Goal: Task Accomplishment & Management: Use online tool/utility

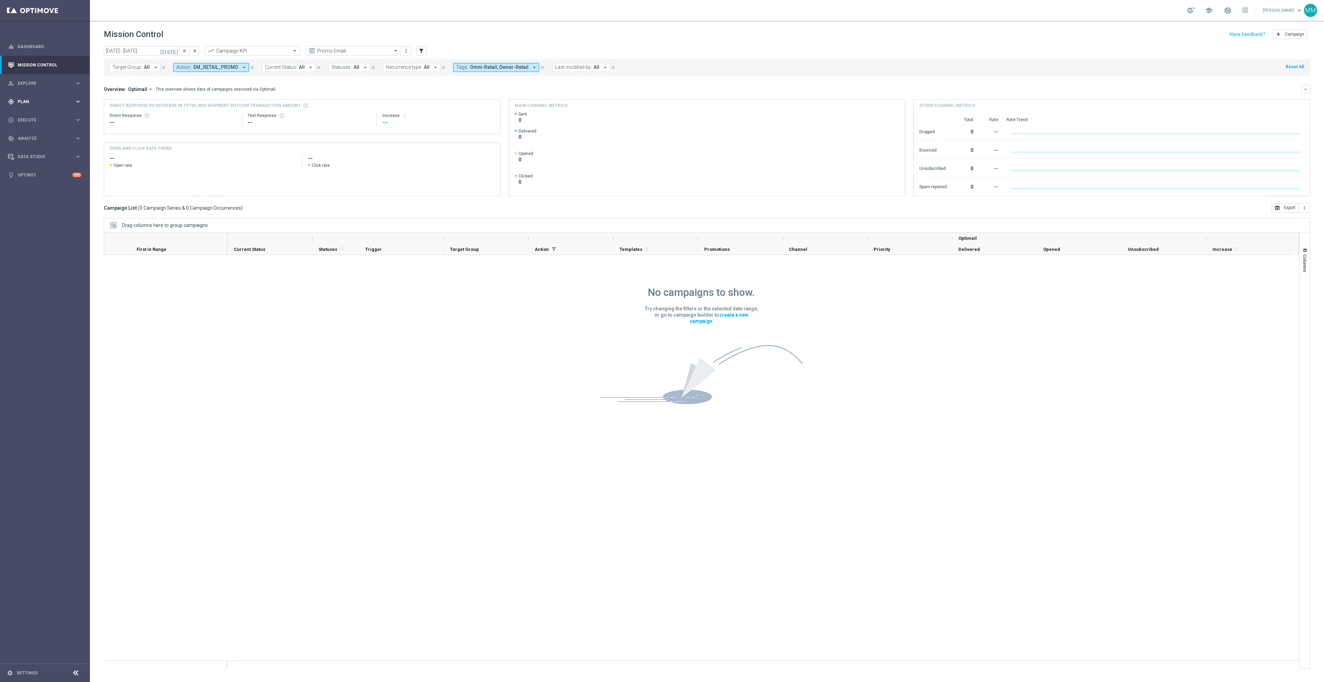
click at [53, 108] on div "gps_fixed Plan keyboard_arrow_right" at bounding box center [44, 101] width 89 height 18
click at [47, 136] on span "Templates" at bounding box center [42, 137] width 49 height 4
click at [26, 144] on link "Optimail" at bounding box center [46, 147] width 51 height 6
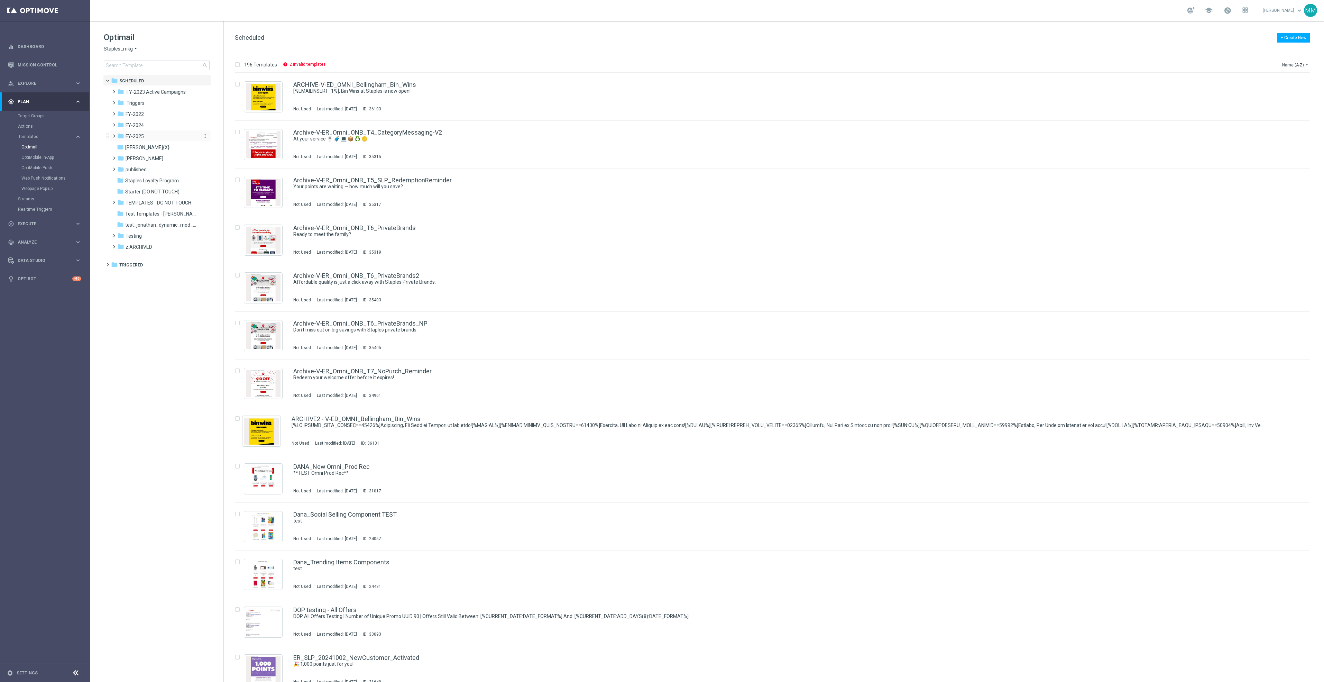
click at [141, 135] on span "FY-2025" at bounding box center [135, 136] width 18 height 6
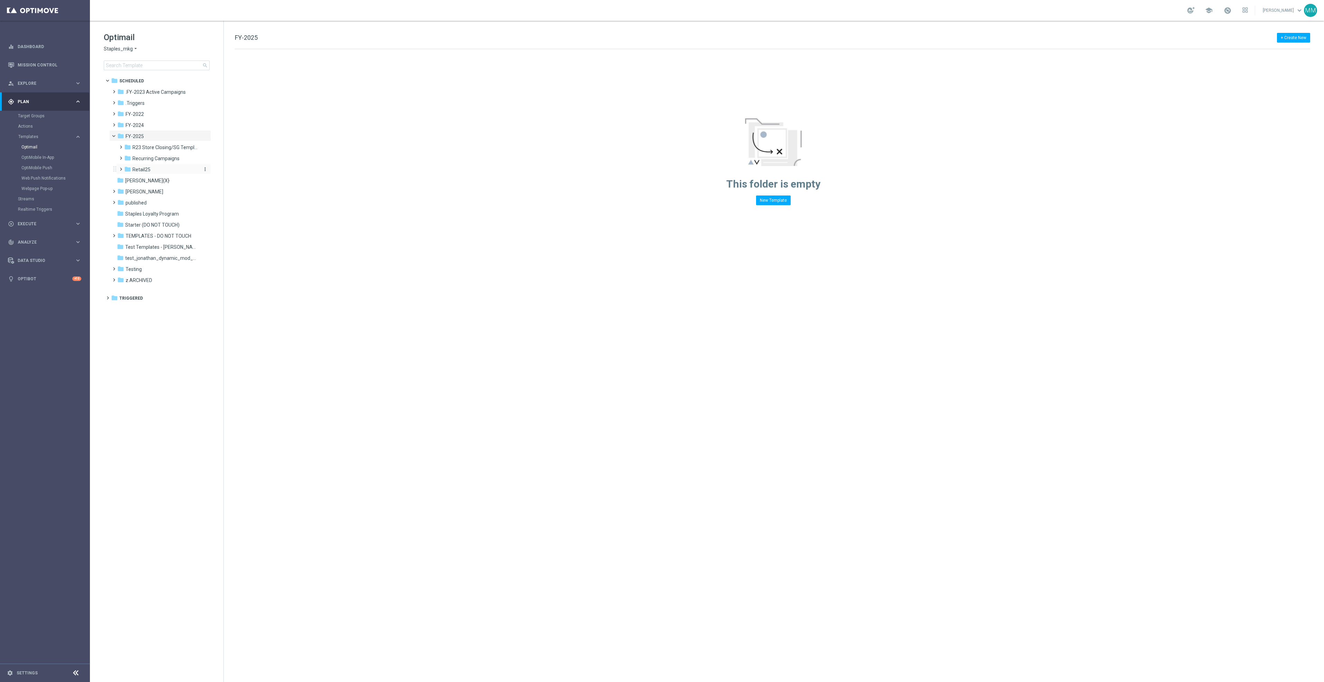
click at [152, 169] on div "folder Retail25" at bounding box center [161, 170] width 74 height 8
click at [160, 160] on span "Recurring Campaigns" at bounding box center [155, 158] width 47 height 6
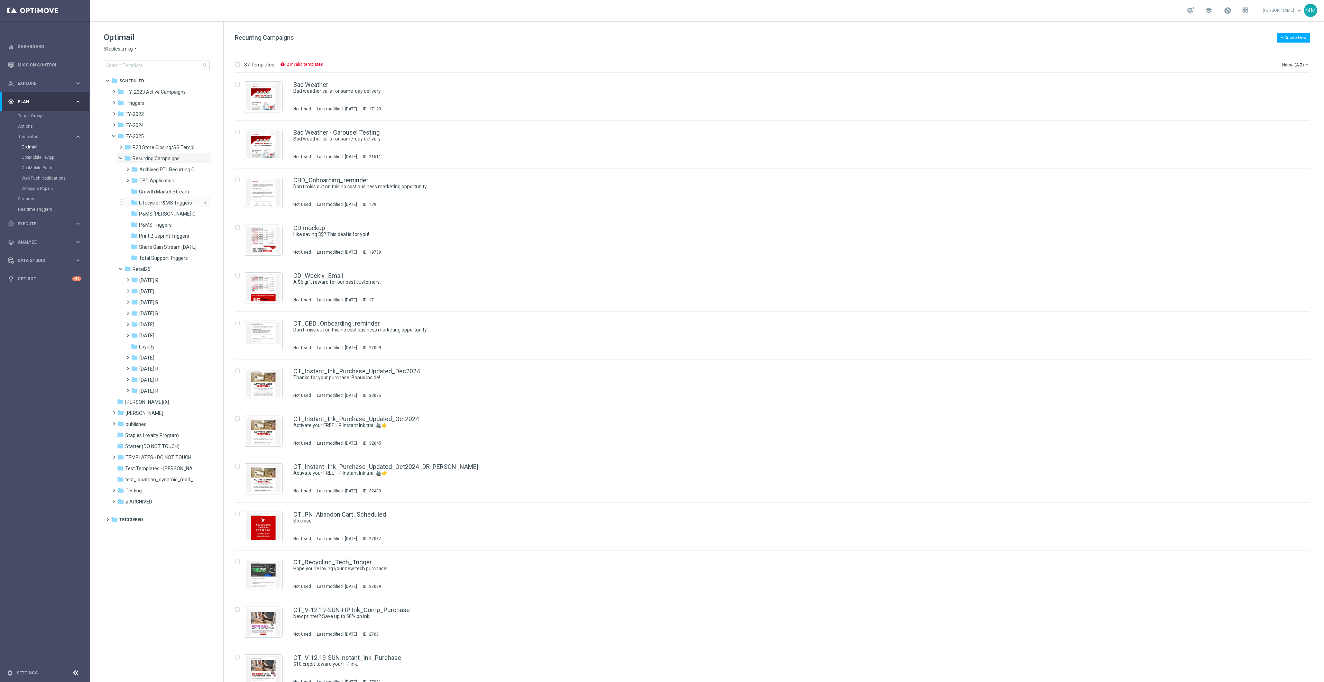
click at [173, 201] on span "Lifecycle P&MS Triggers" at bounding box center [165, 203] width 53 height 6
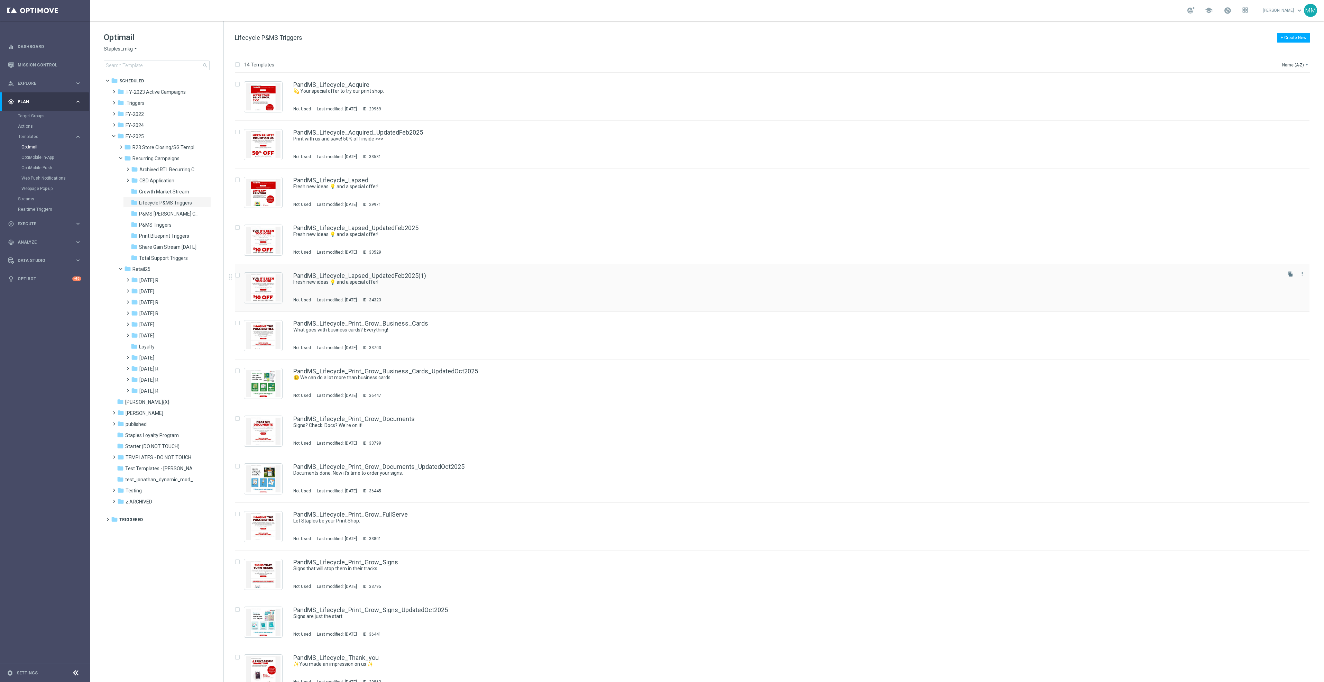
scroll to position [59, 0]
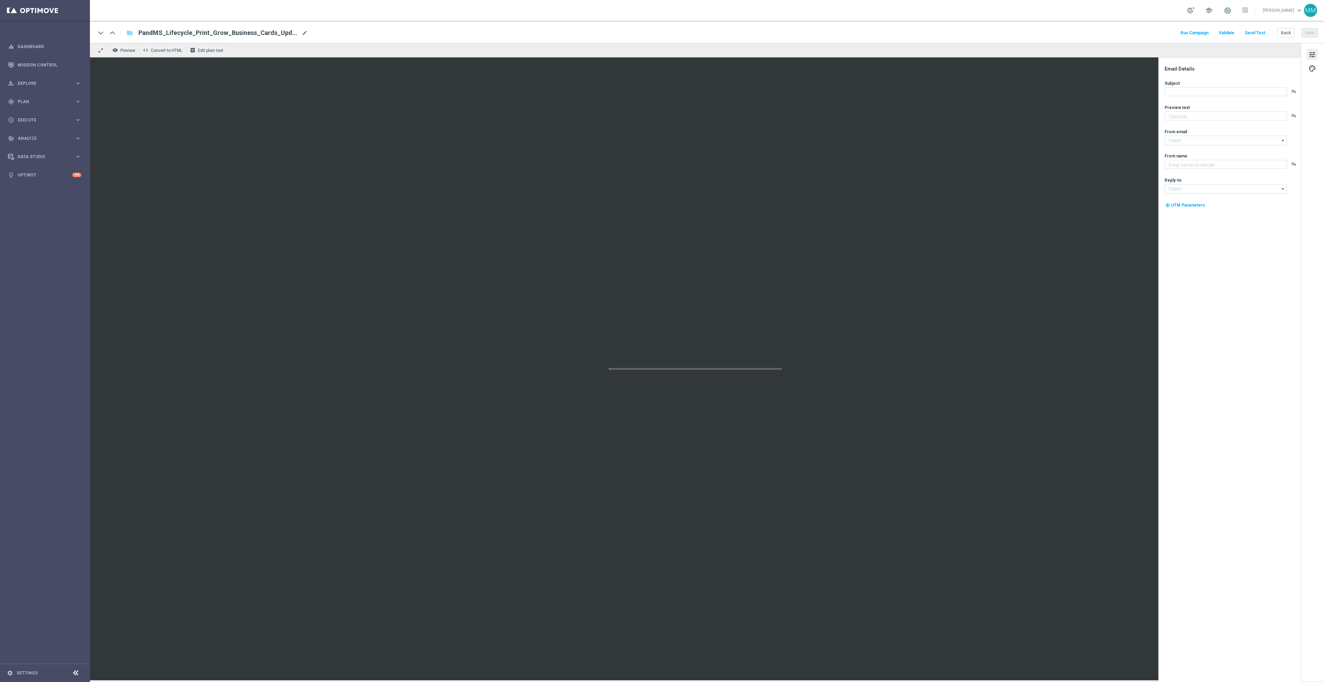
type textarea "A whole lot more!"
type input "staples@connected.staples.com"
type textarea "Staples"
type input "info@staples.com"
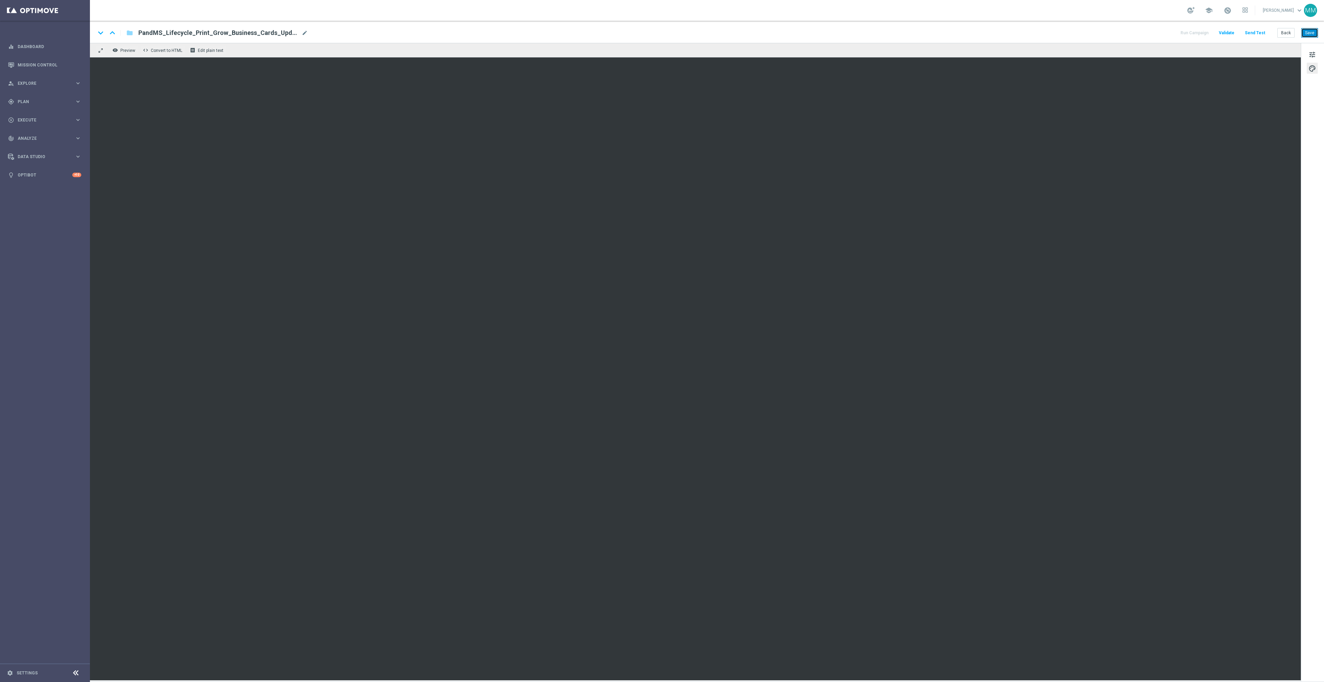
click at [1312, 38] on button "Save" at bounding box center [1309, 33] width 17 height 10
click at [1314, 32] on button "Save" at bounding box center [1309, 33] width 17 height 10
click at [1255, 32] on button "Send Test" at bounding box center [1255, 32] width 22 height 9
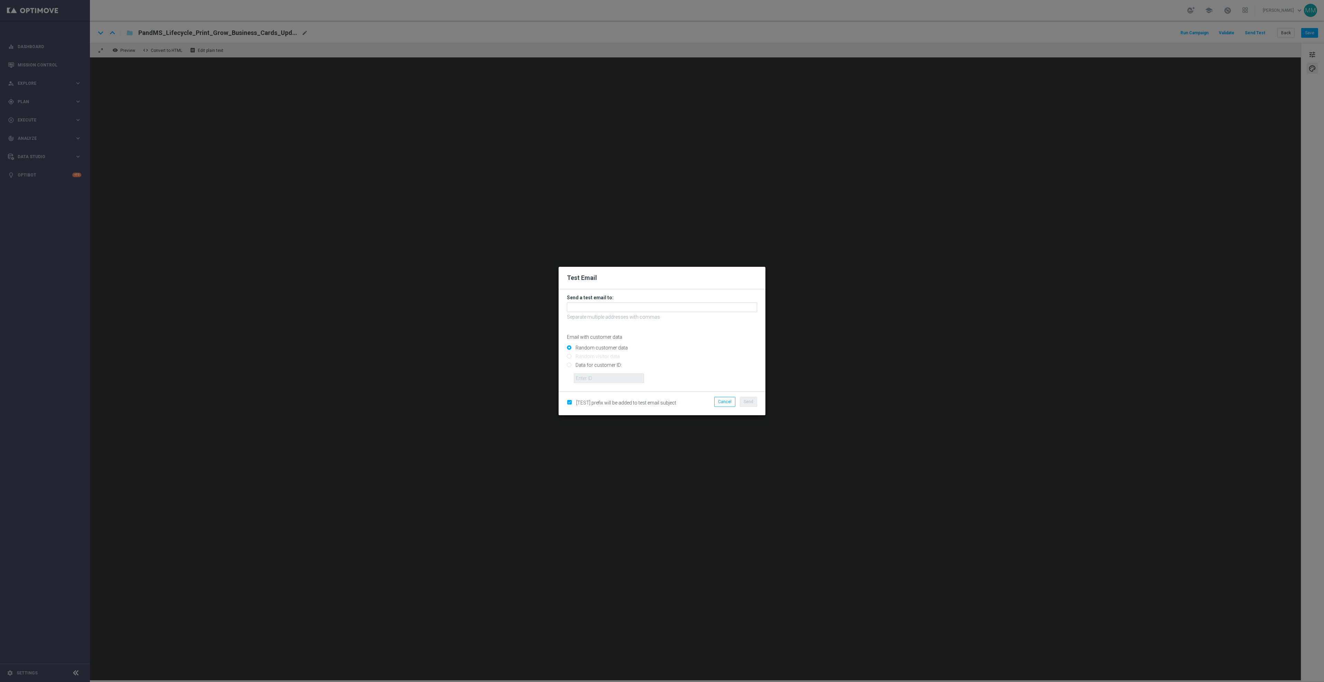
click at [724, 312] on form "Send a test email to: Separate multiple addresses with commas Email with custom…" at bounding box center [662, 338] width 190 height 89
click at [727, 309] on input "text" at bounding box center [662, 307] width 190 height 10
paste input "staples.96a1-bitrw@litmusemail.com"
type input "staples.96a1-bitrw@litmusemail.com"
click at [751, 403] on span "Send" at bounding box center [749, 401] width 10 height 5
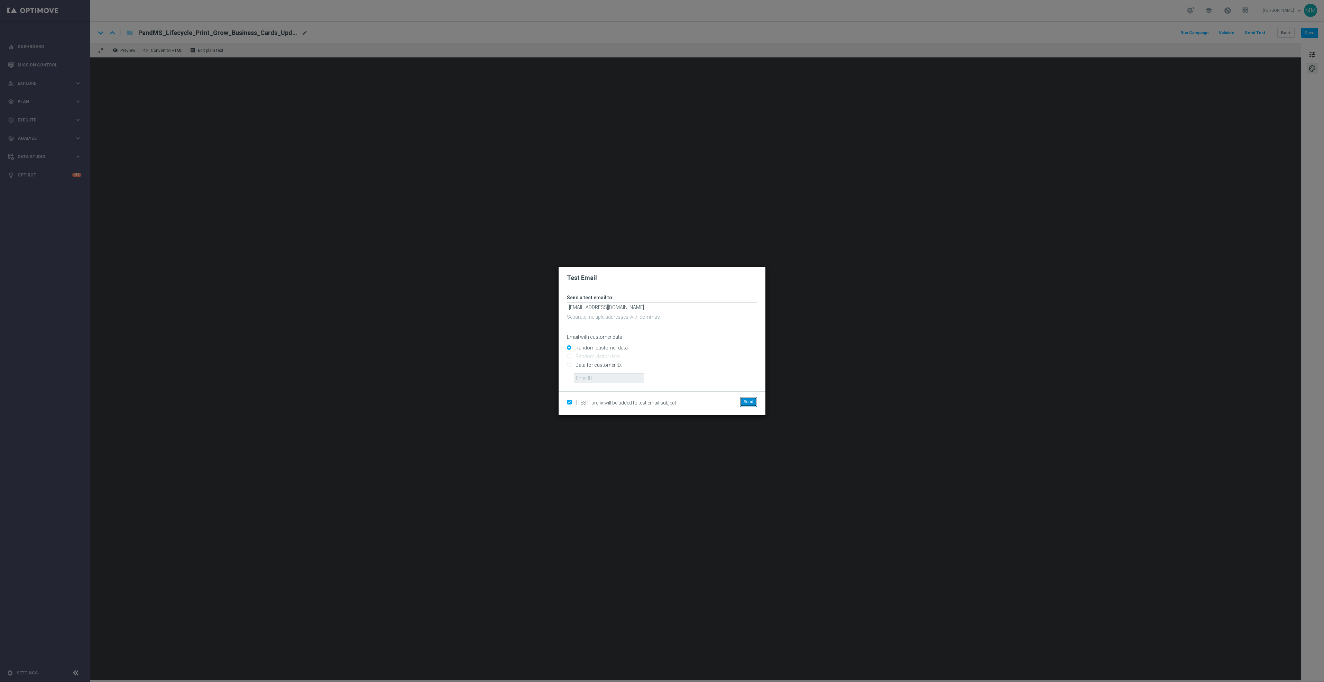
click at [750, 403] on span "Send" at bounding box center [749, 401] width 10 height 5
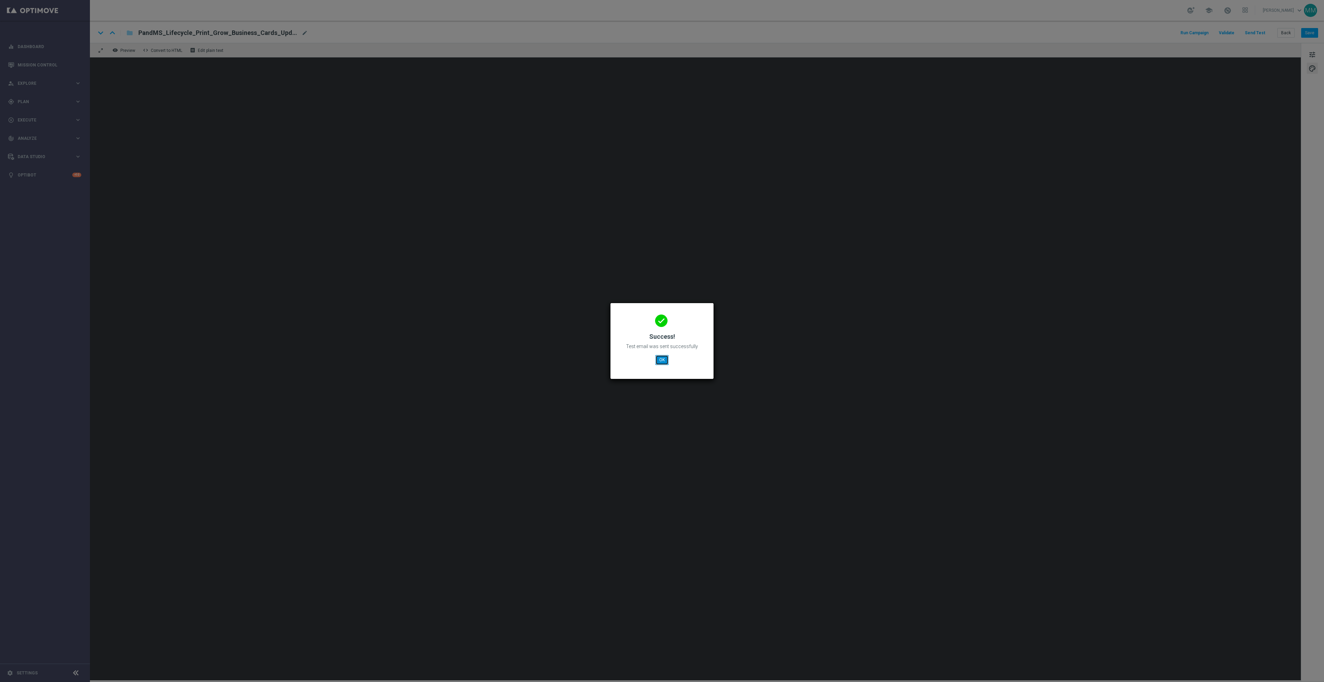
drag, startPoint x: 661, startPoint y: 357, endPoint x: 227, endPoint y: 449, distance: 443.7
click at [661, 357] on button "OK" at bounding box center [661, 360] width 13 height 10
click at [664, 363] on button "OK" at bounding box center [661, 360] width 13 height 10
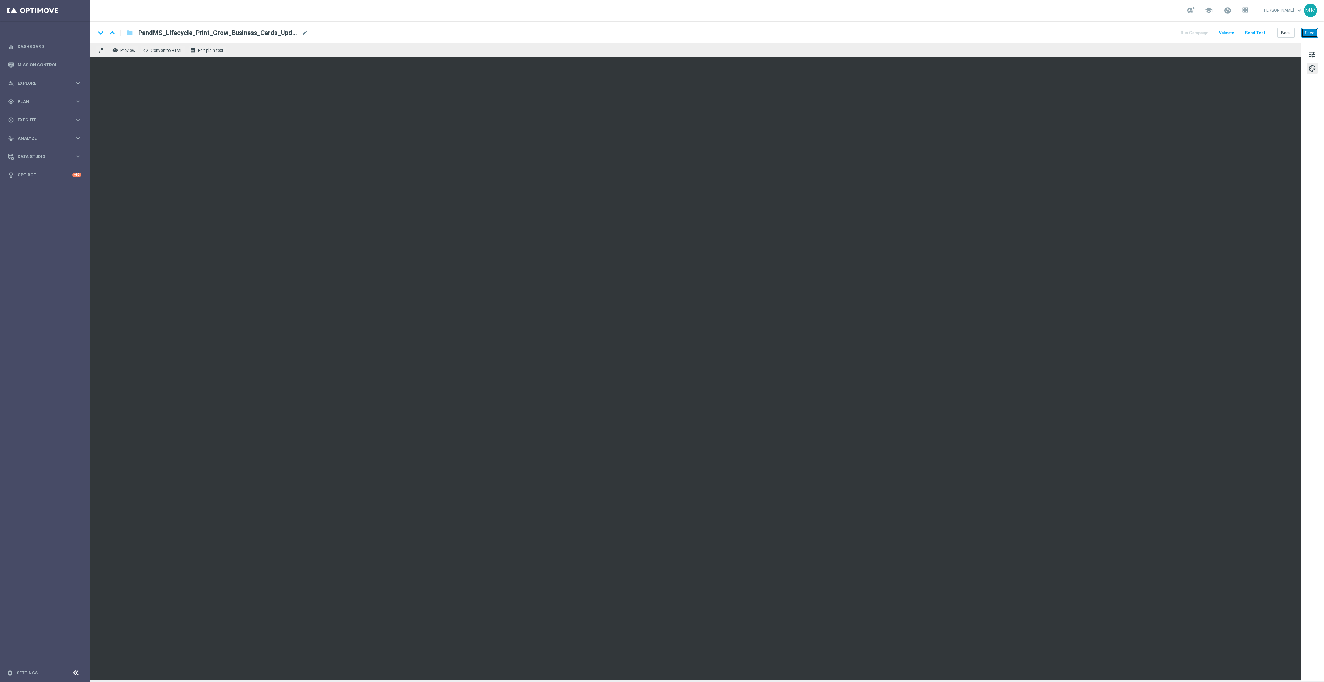
click at [1310, 34] on button "Save" at bounding box center [1309, 33] width 17 height 10
click at [1306, 31] on button "Save" at bounding box center [1309, 33] width 17 height 10
click at [1254, 33] on button "Send Test" at bounding box center [1255, 32] width 22 height 9
click at [1313, 37] on button "Save" at bounding box center [1309, 33] width 17 height 10
click at [1255, 31] on button "Send Test" at bounding box center [1255, 32] width 22 height 9
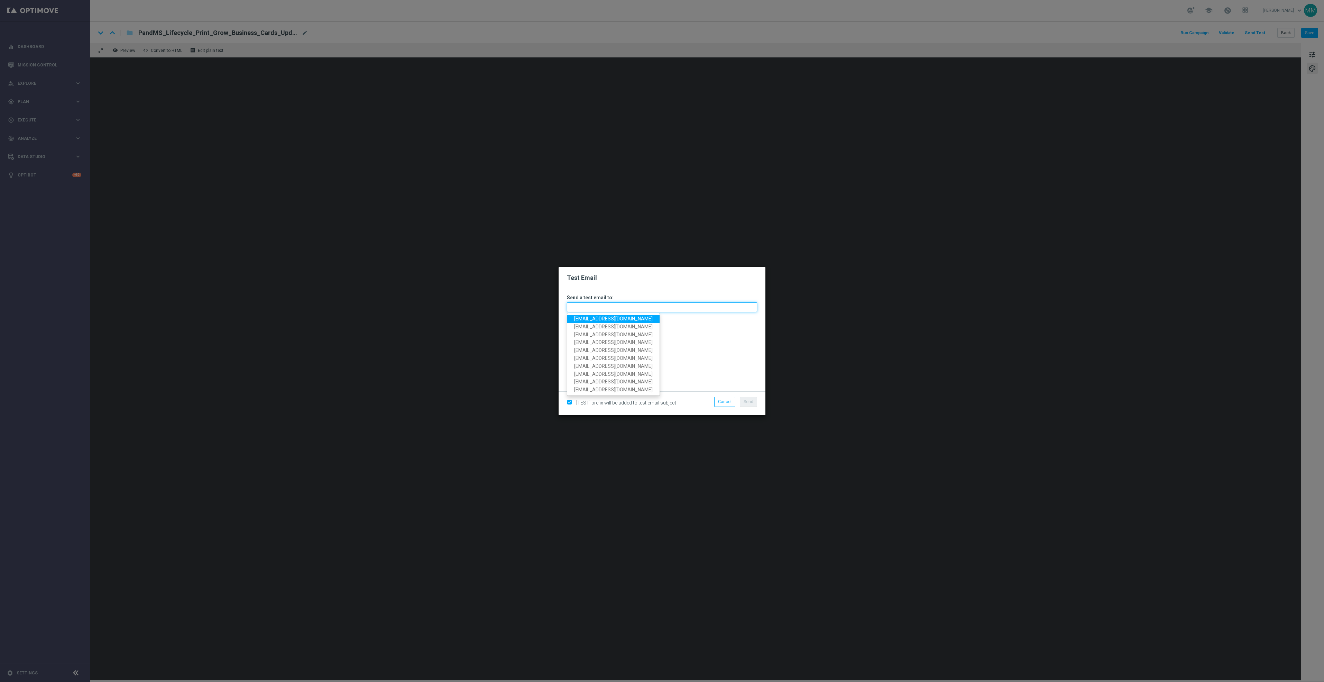
click at [628, 308] on input "text" at bounding box center [662, 307] width 190 height 10
paste input "staples.96a1-bitrw@litmusemail.com"
type input "staples.96a1-bitrw@litmusemail.com"
click at [742, 404] on button "Send" at bounding box center [748, 402] width 17 height 10
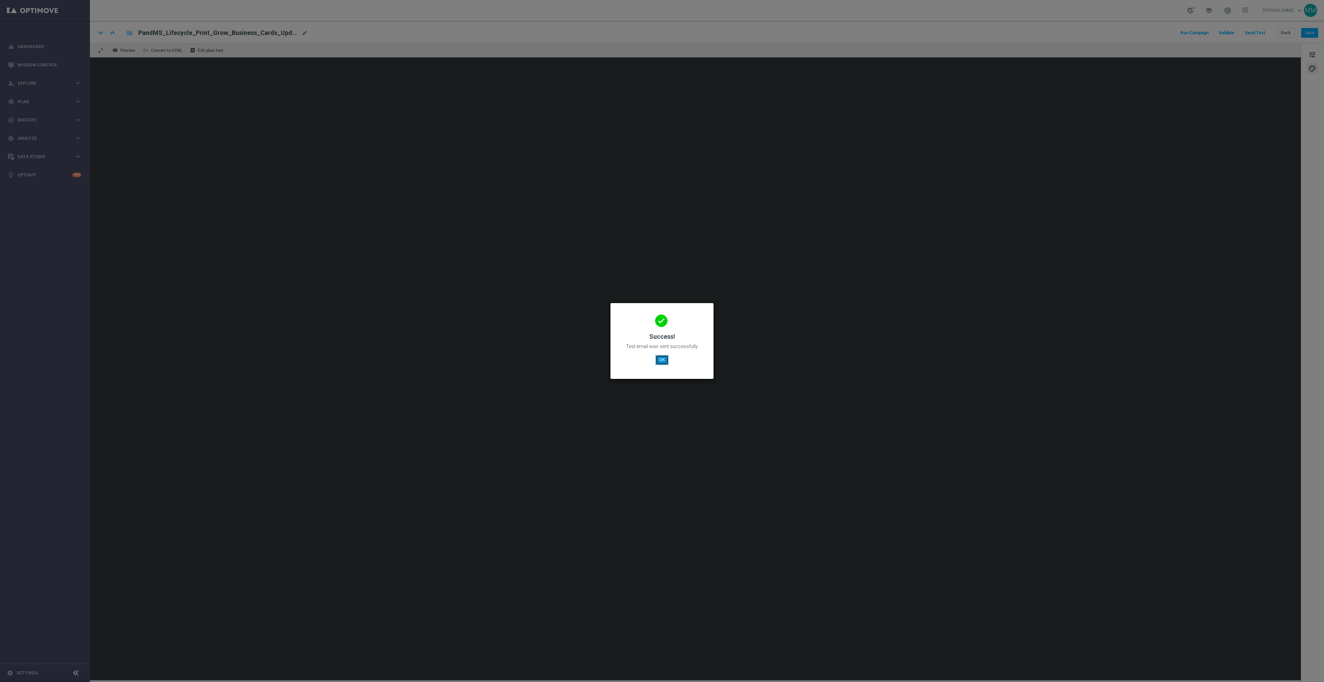
click at [661, 357] on button "OK" at bounding box center [661, 360] width 13 height 10
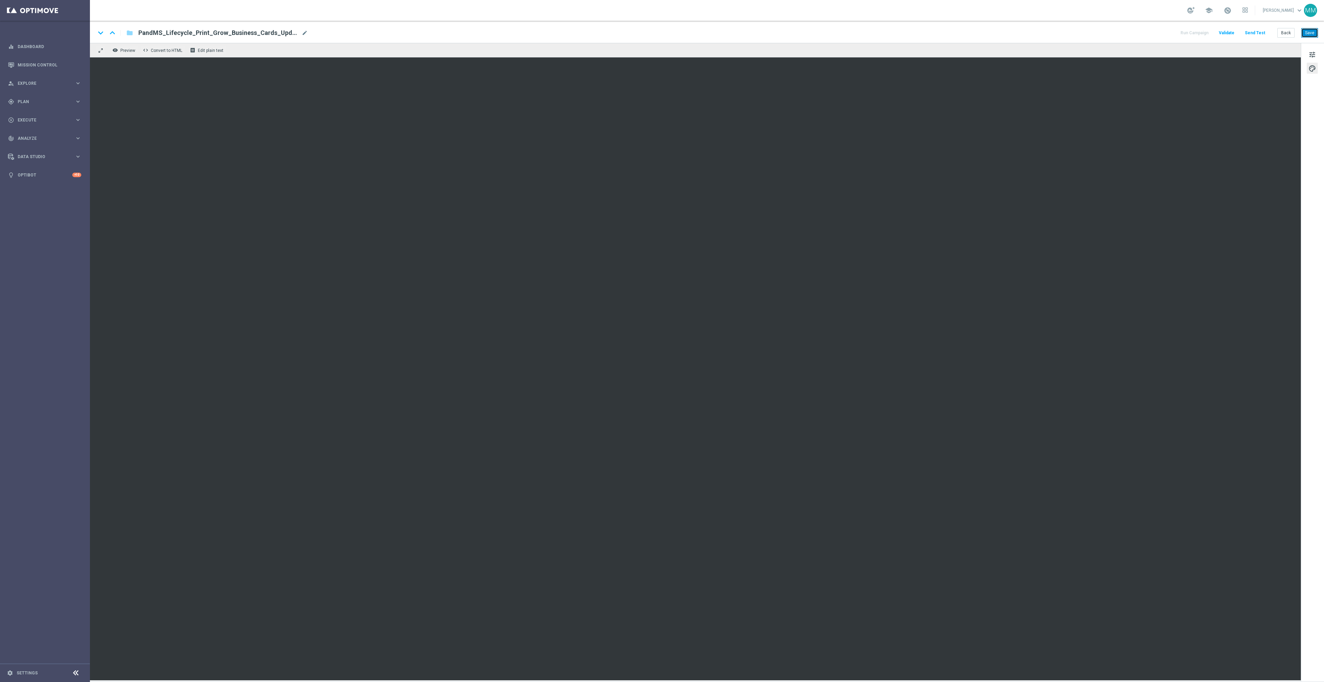
click at [1316, 34] on button "Save" at bounding box center [1309, 33] width 17 height 10
click at [1309, 28] on button "Save" at bounding box center [1309, 33] width 17 height 10
click at [1257, 28] on button "Send Test" at bounding box center [1255, 32] width 22 height 9
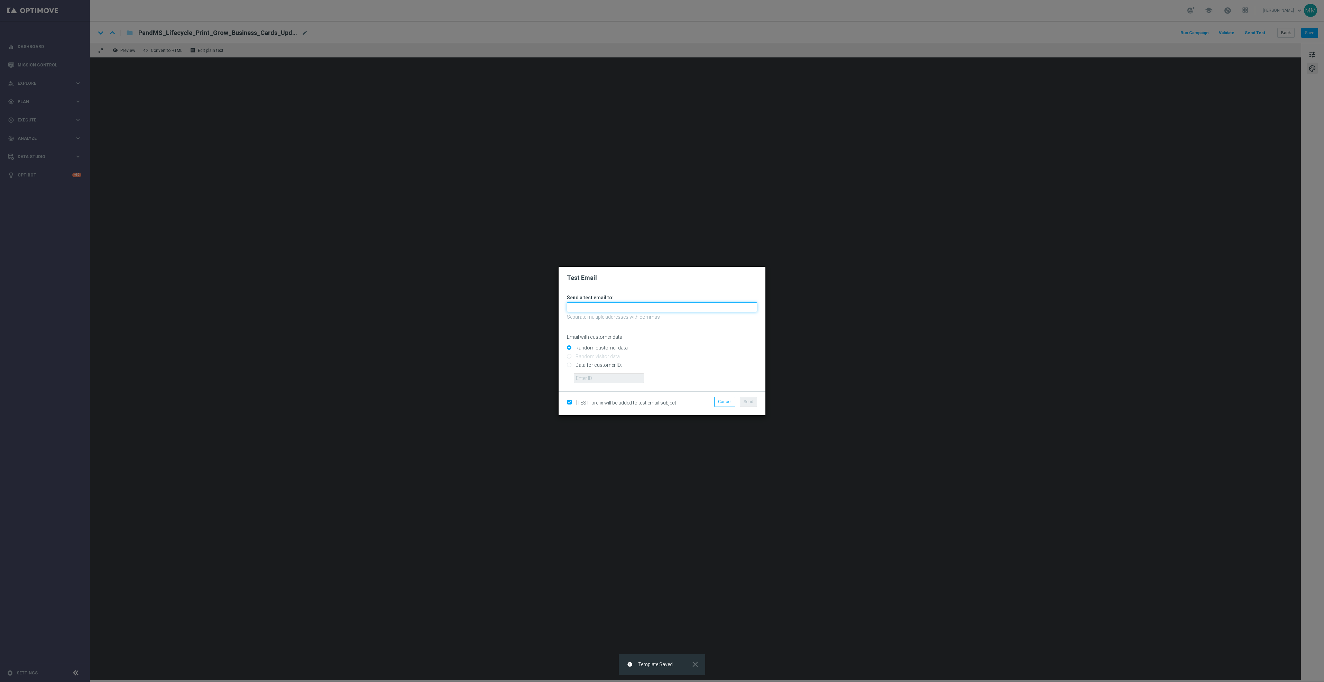
click at [608, 305] on input "text" at bounding box center [662, 307] width 190 height 10
paste input "staples.96a1-bitrw@litmusemail.com"
type input "staples.96a1-bitrw@litmusemail.com"
click at [749, 406] on button "Send" at bounding box center [748, 402] width 17 height 10
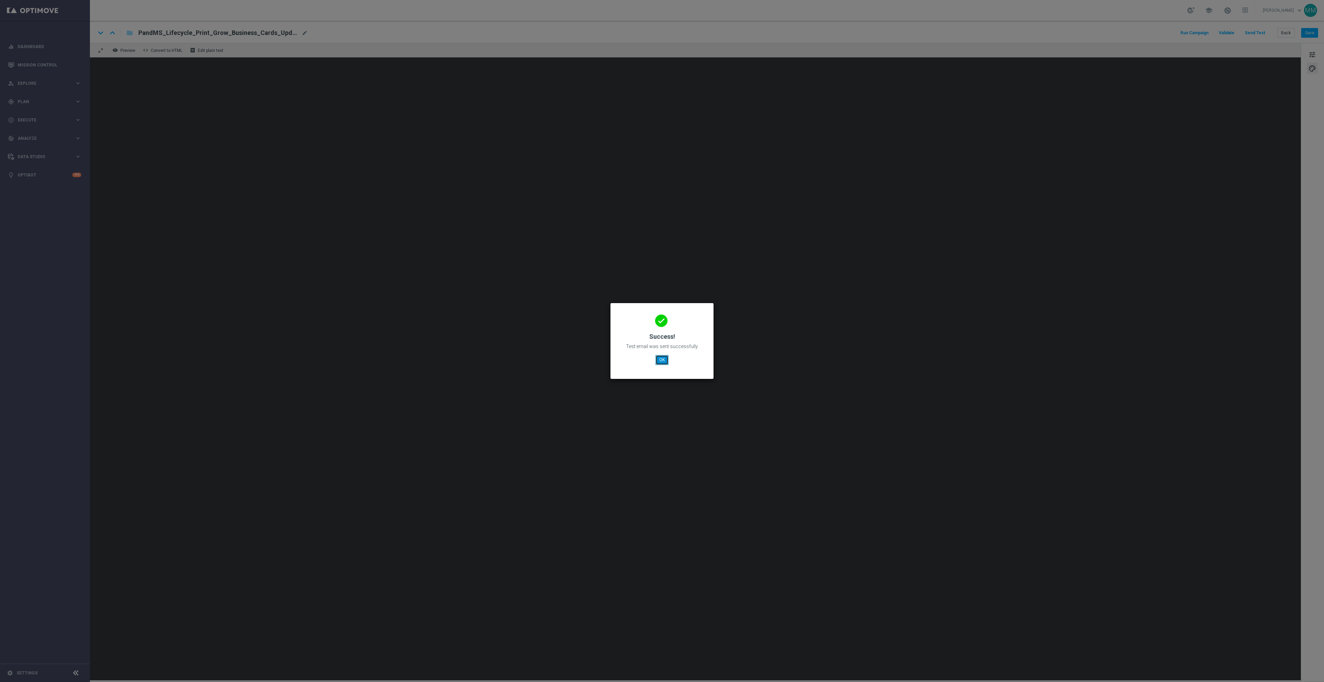
click at [660, 355] on button "OK" at bounding box center [661, 360] width 13 height 10
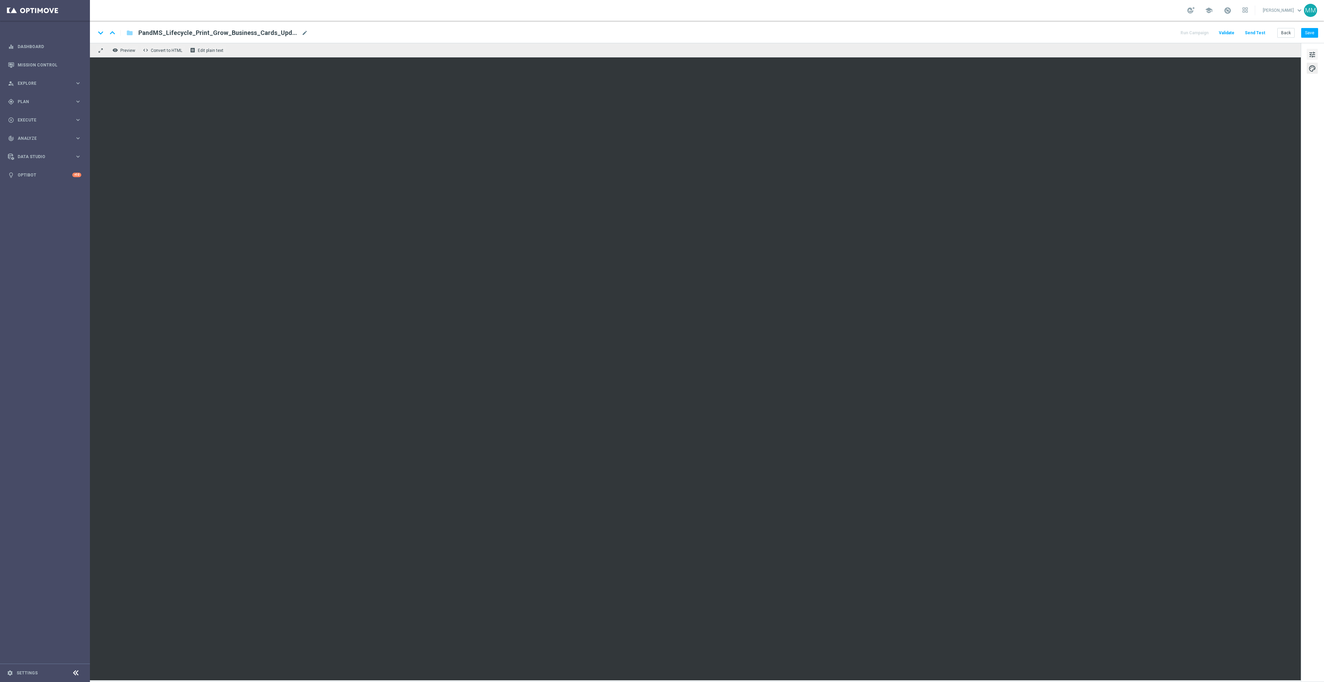
click at [1311, 54] on span "tune" at bounding box center [1313, 54] width 8 height 9
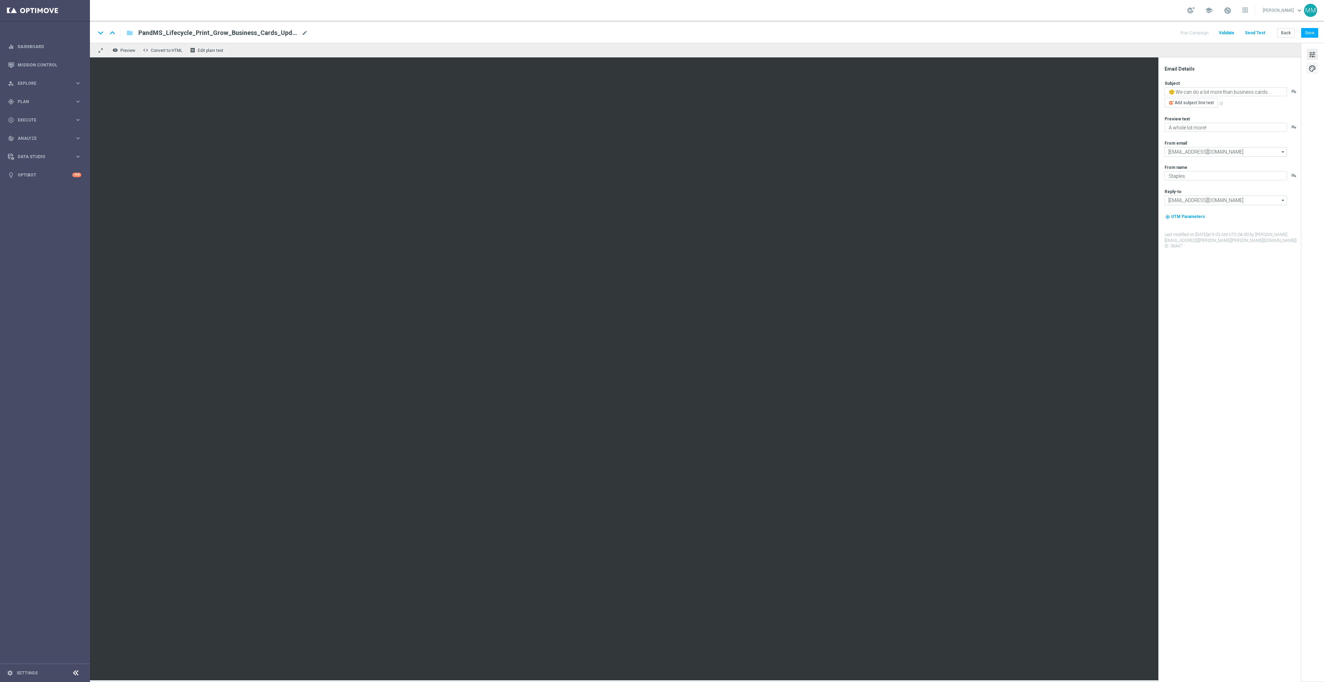
click at [1309, 71] on span "palette" at bounding box center [1313, 68] width 8 height 9
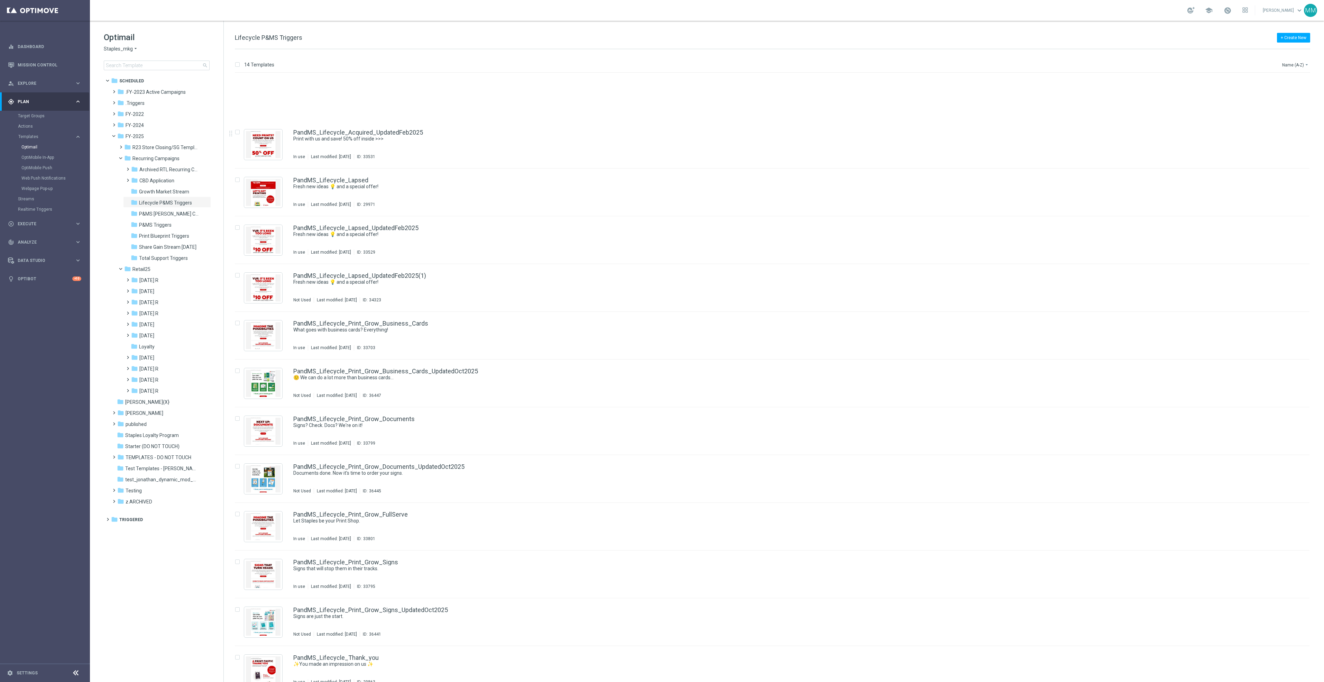
scroll to position [59, 0]
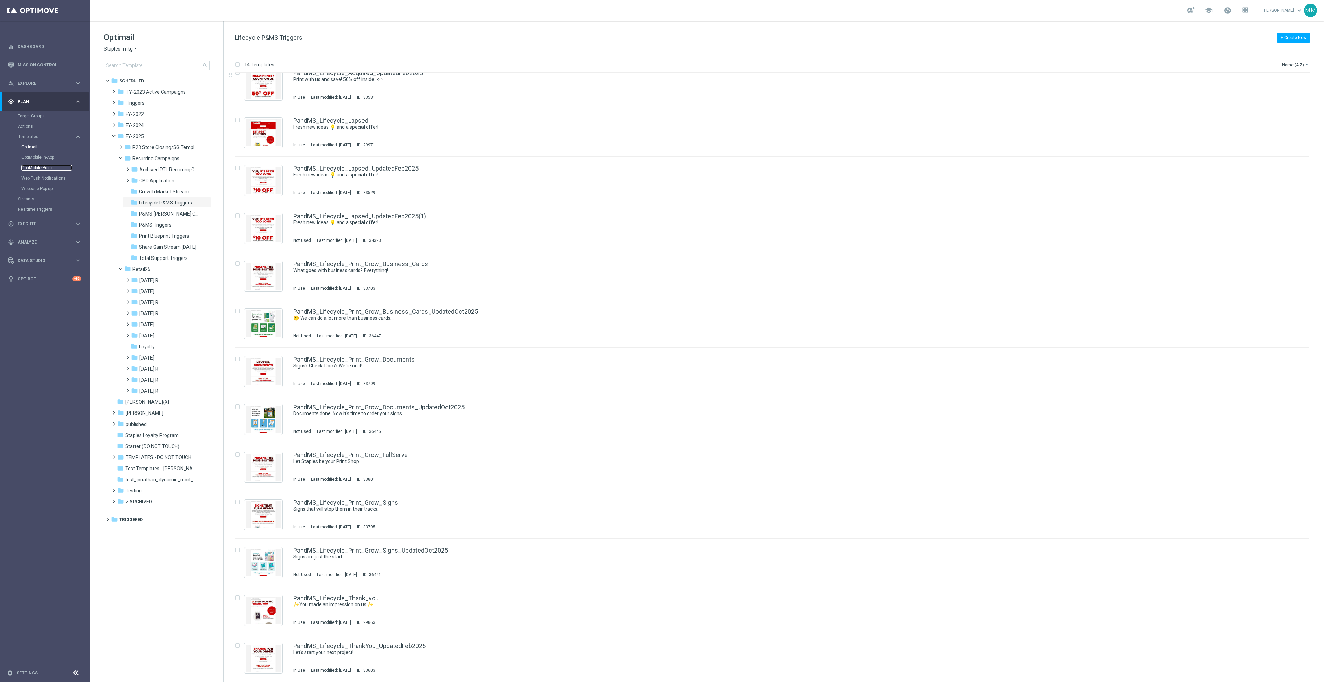
click at [45, 167] on link "OptiMobile Push" at bounding box center [46, 168] width 51 height 6
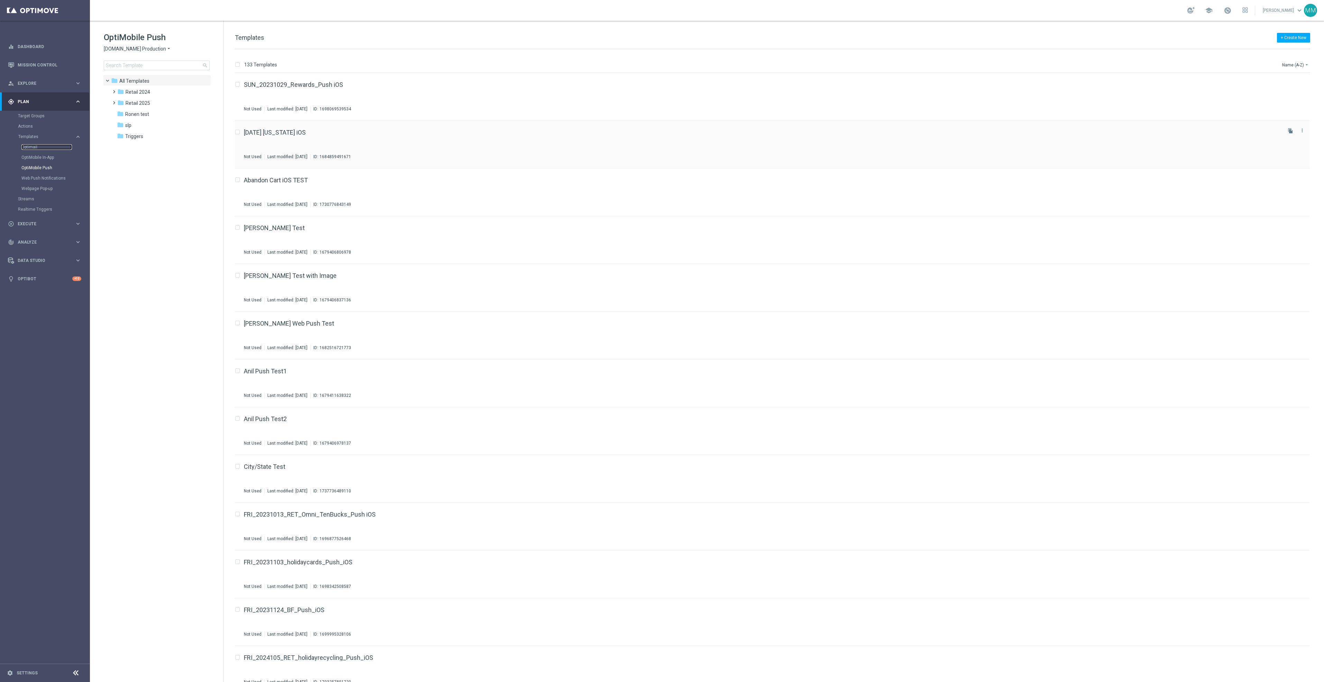
click at [30, 147] on link "Optimail" at bounding box center [46, 147] width 51 height 6
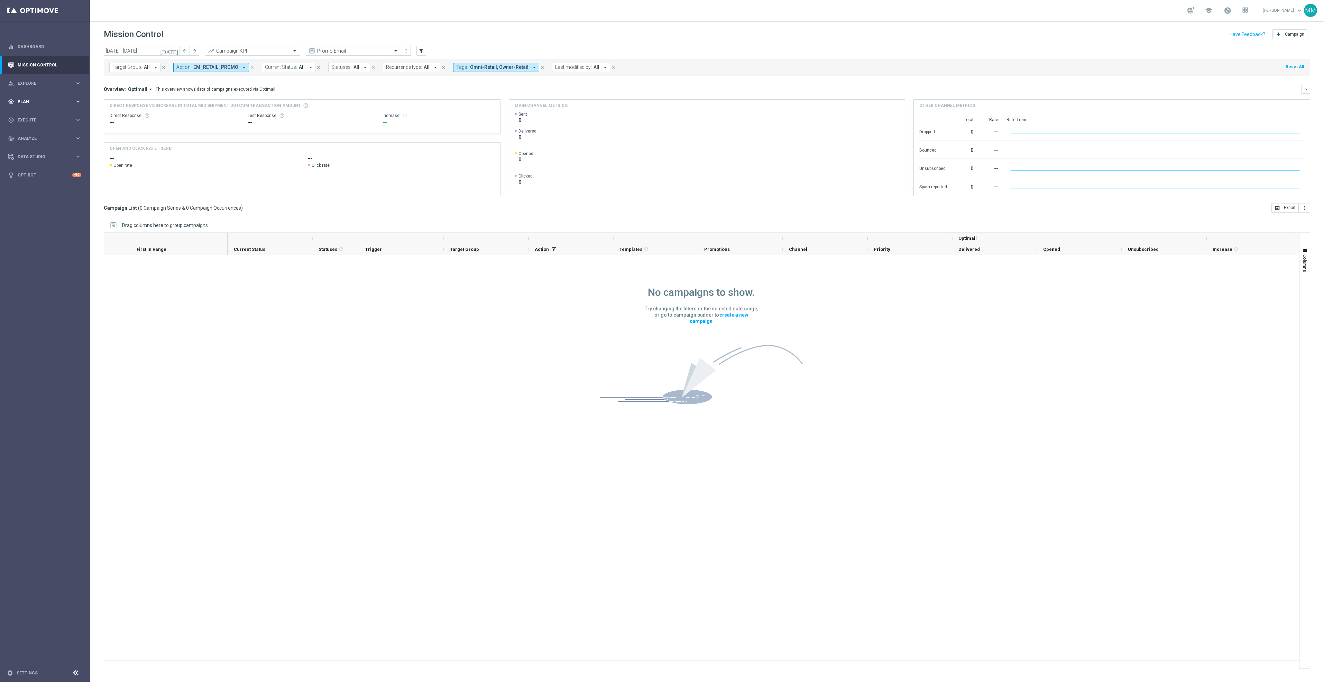
click at [50, 102] on span "Plan" at bounding box center [46, 102] width 57 height 4
click at [38, 136] on span "Templates" at bounding box center [42, 137] width 49 height 4
click at [42, 166] on link "OptiMobile Push" at bounding box center [46, 168] width 51 height 6
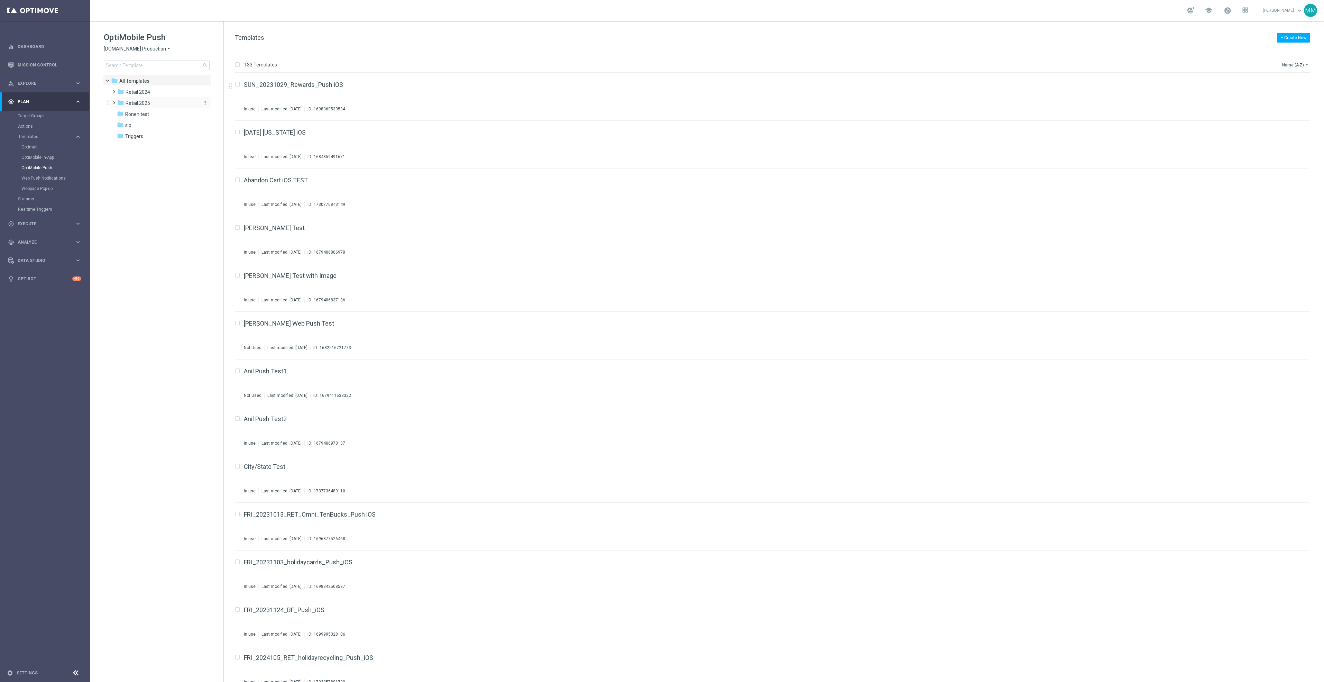
click at [153, 100] on div "folder Retail 2025" at bounding box center [157, 103] width 80 height 8
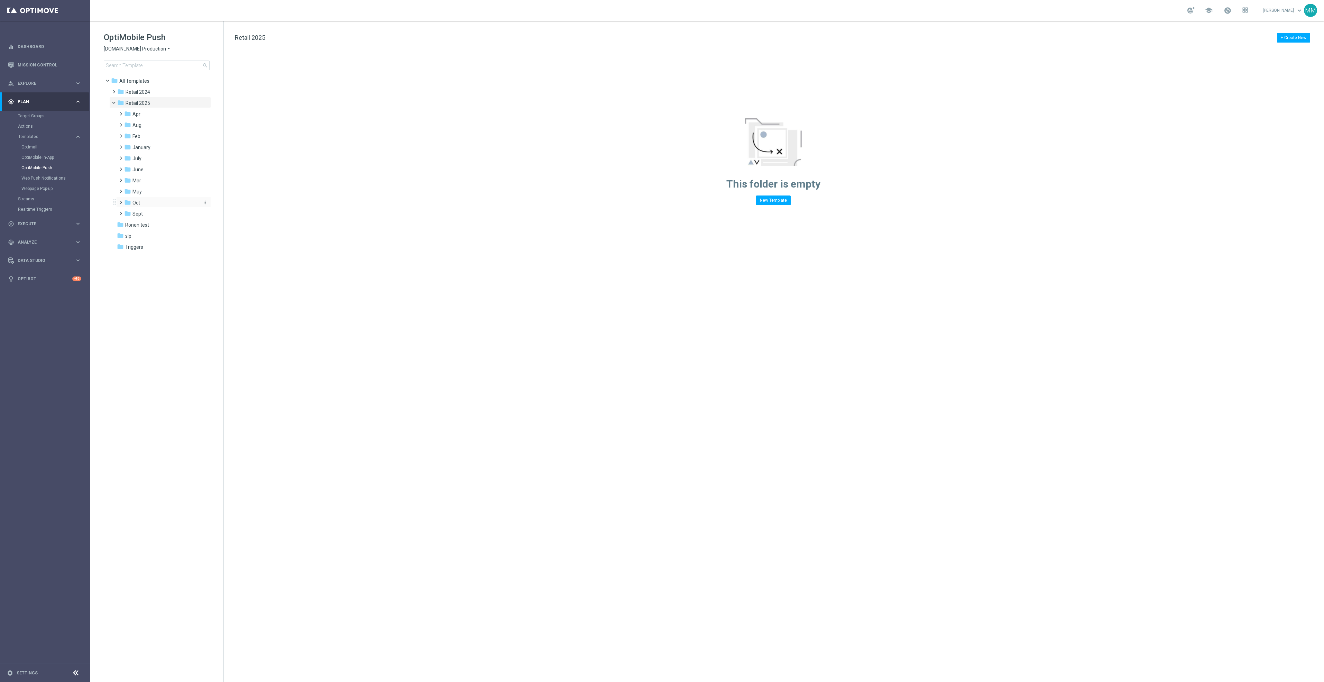
click at [156, 201] on div "folder Oct" at bounding box center [161, 203] width 74 height 8
click at [170, 246] on div "folder wo 10.5" at bounding box center [165, 247] width 68 height 8
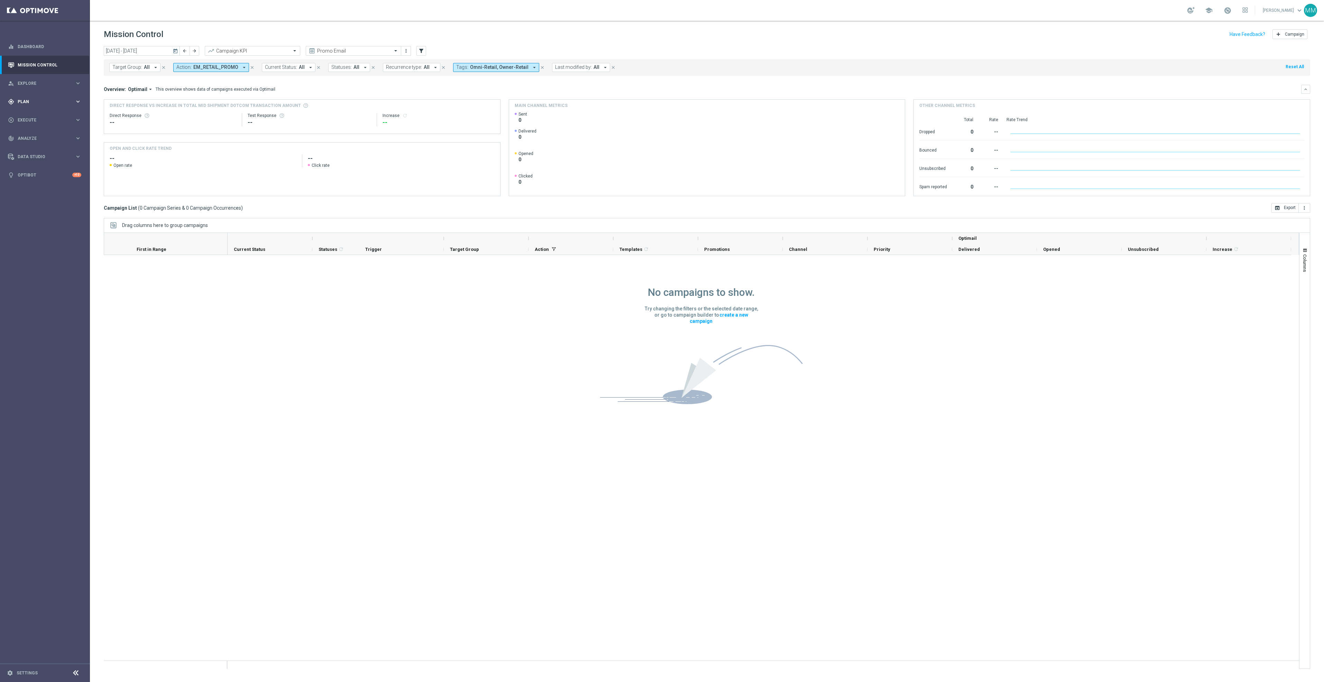
click at [58, 108] on div "gps_fixed Plan keyboard_arrow_right" at bounding box center [44, 101] width 89 height 18
click at [50, 138] on span "Templates" at bounding box center [42, 137] width 49 height 4
click at [45, 175] on link "Web Push Notifications" at bounding box center [46, 178] width 51 height 6
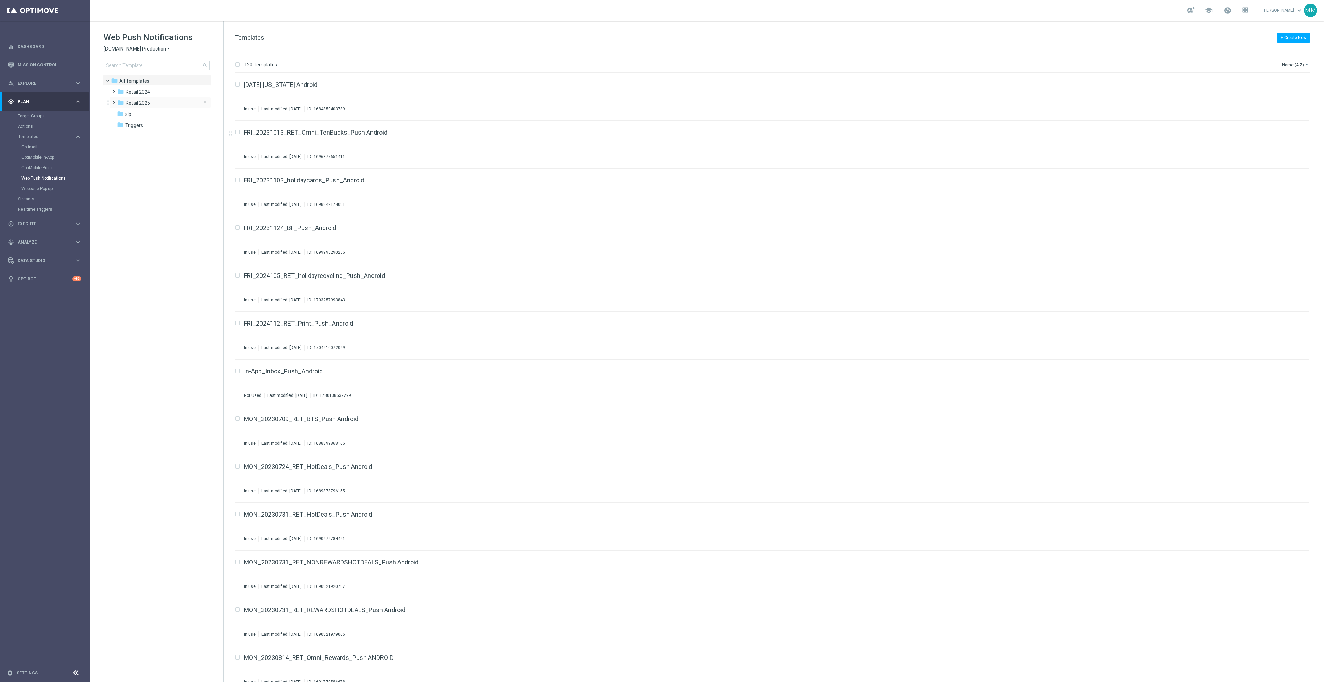
click at [155, 103] on div "folder Retail 2025" at bounding box center [157, 103] width 80 height 8
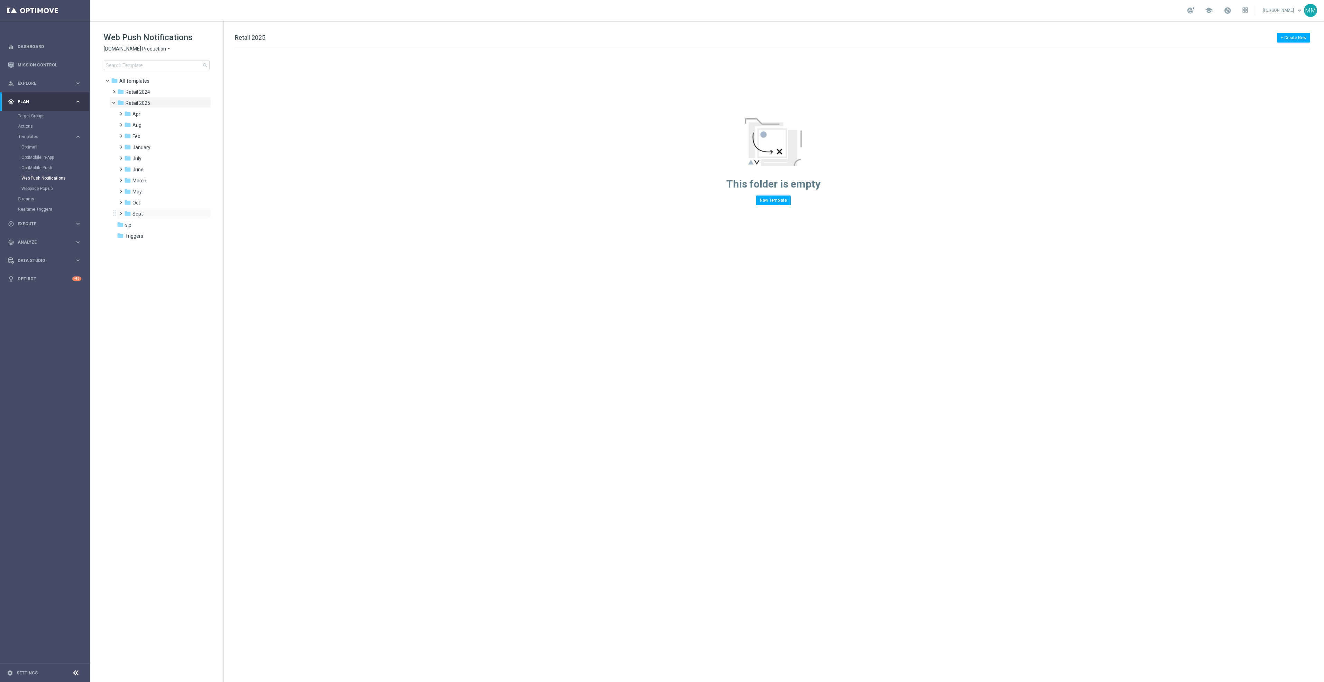
click at [149, 208] on div "folder Sept more_vert" at bounding box center [163, 213] width 95 height 11
click at [150, 205] on div "folder Oct" at bounding box center [161, 203] width 74 height 8
click at [159, 245] on div "folder wo 10.5" at bounding box center [165, 247] width 68 height 8
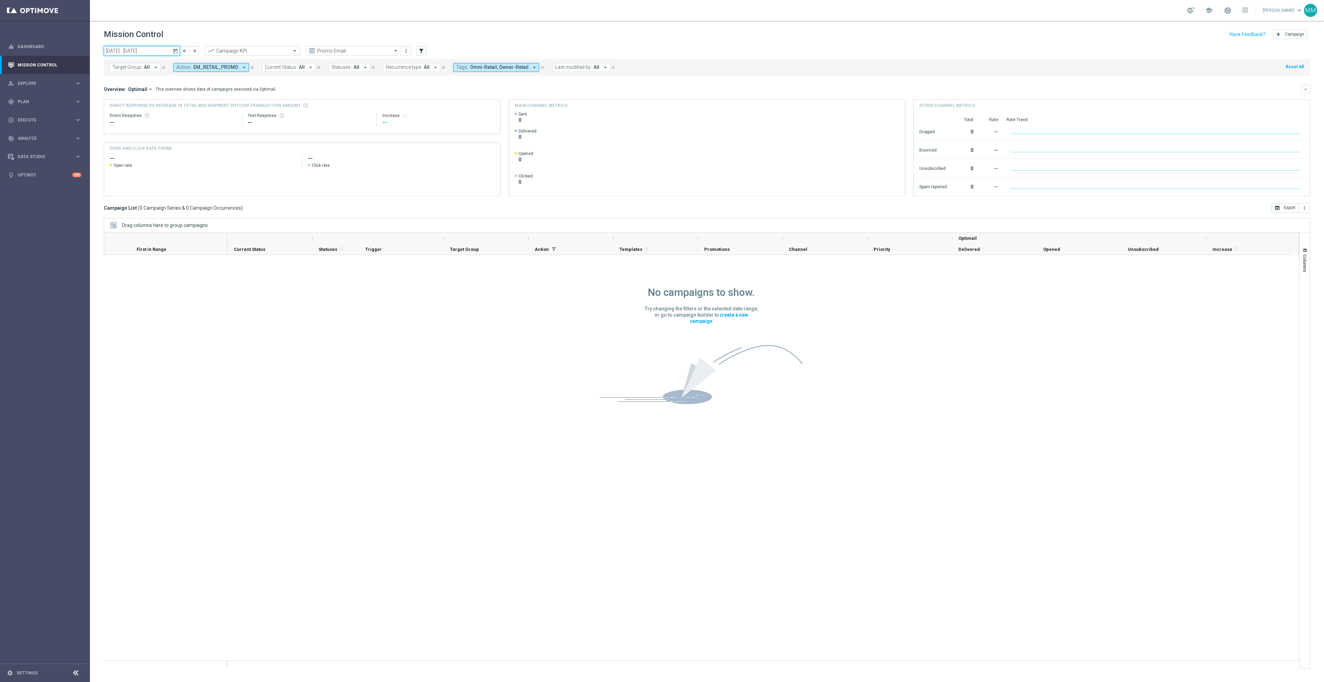
click at [168, 50] on input "06 Oct 2025 - 12 Oct 2025" at bounding box center [142, 51] width 76 height 10
click at [112, 67] on span "‹" at bounding box center [114, 67] width 9 height 9
click at [135, 126] on span "23" at bounding box center [131, 123] width 11 height 11
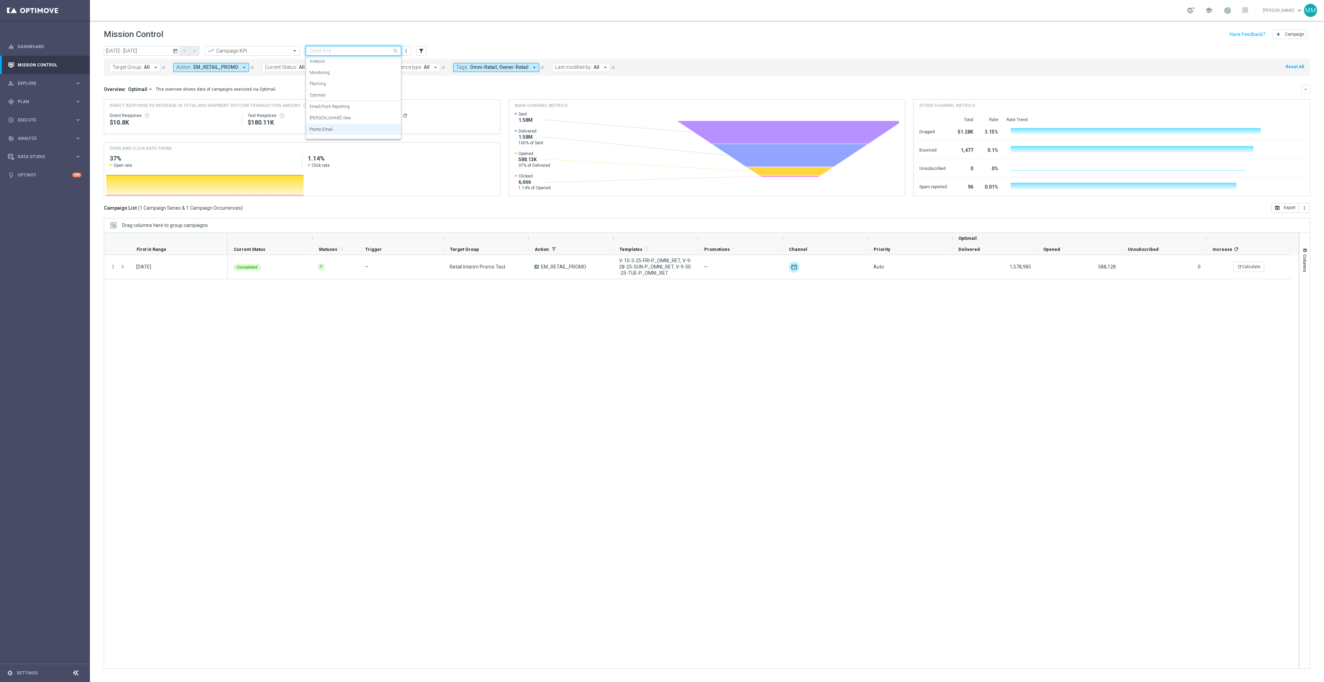
click at [367, 49] on input "text" at bounding box center [347, 51] width 74 height 6
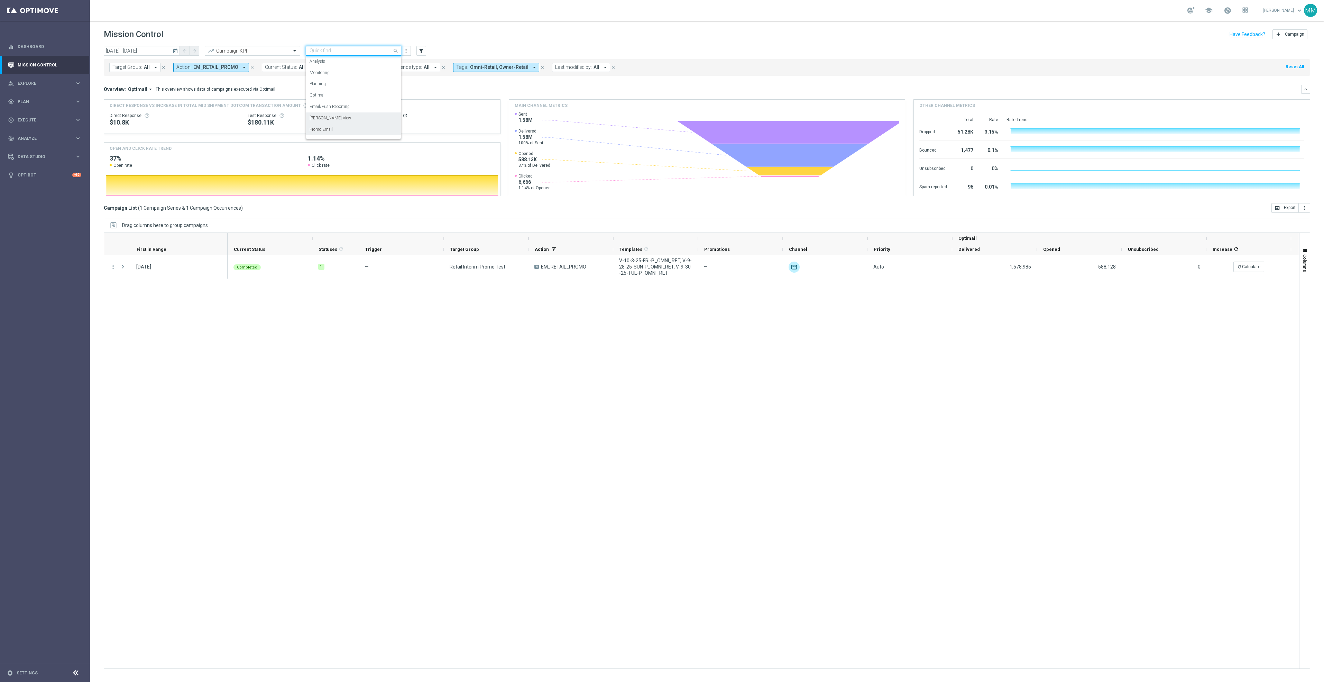
click at [348, 113] on div "Mary Push View" at bounding box center [354, 117] width 88 height 11
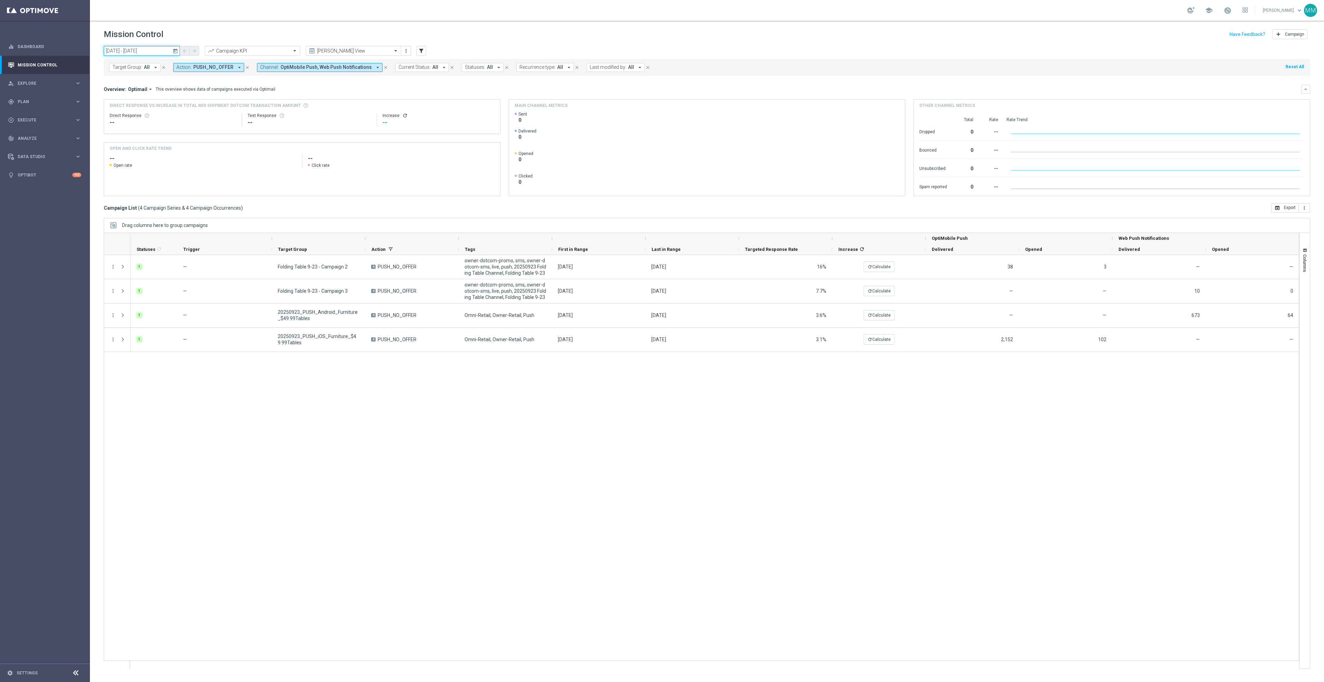
click at [159, 46] on input "23 Sep 2025 - 23 Sep 2025" at bounding box center [142, 51] width 76 height 10
drag, startPoint x: 169, startPoint y: 129, endPoint x: 169, endPoint y: 123, distance: 5.2
click at [169, 123] on span "26" at bounding box center [169, 123] width 11 height 11
type input "26 Sep 2025 - 26 Sep 2025"
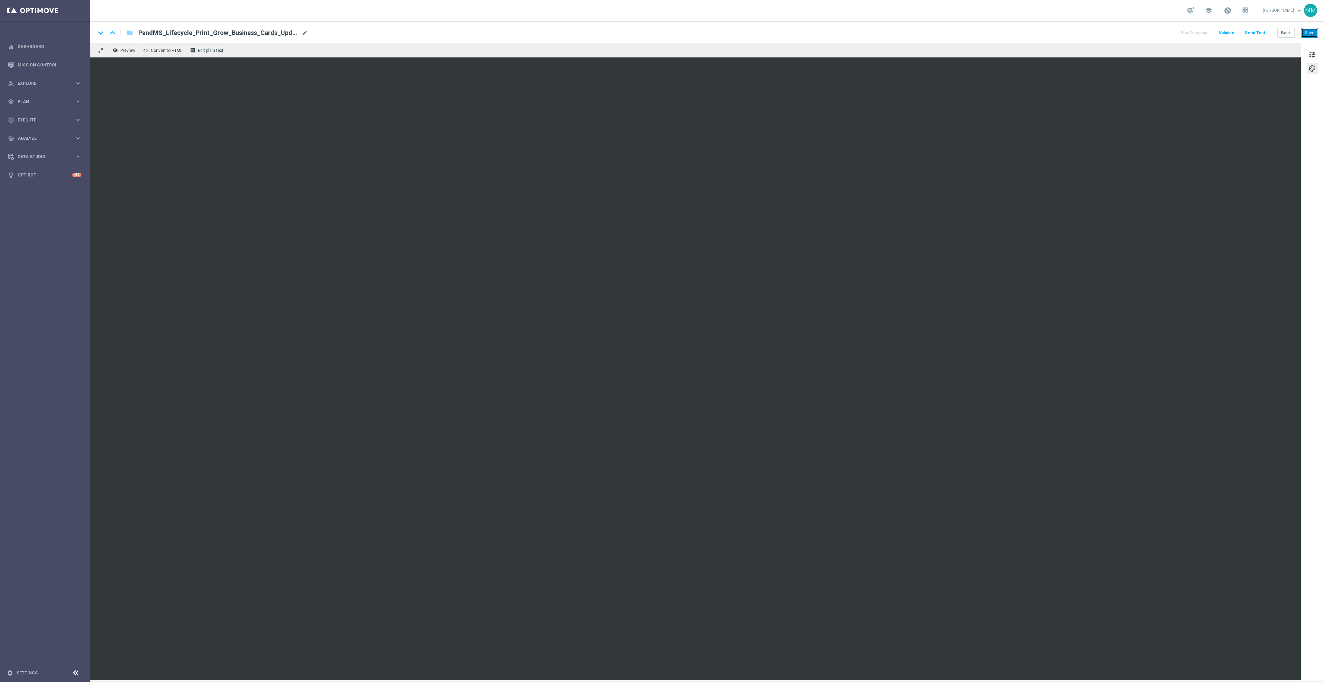
click at [1311, 31] on button "Save" at bounding box center [1309, 33] width 17 height 10
drag, startPoint x: 1263, startPoint y: 36, endPoint x: 1259, endPoint y: 40, distance: 5.1
click at [1260, 37] on div "keyboard_arrow_down keyboard_arrow_up folder PandMS_Lifecycle_Print_Grow_Busine…" at bounding box center [707, 32] width 1234 height 22
click at [1261, 30] on button "Send Test" at bounding box center [1255, 32] width 22 height 9
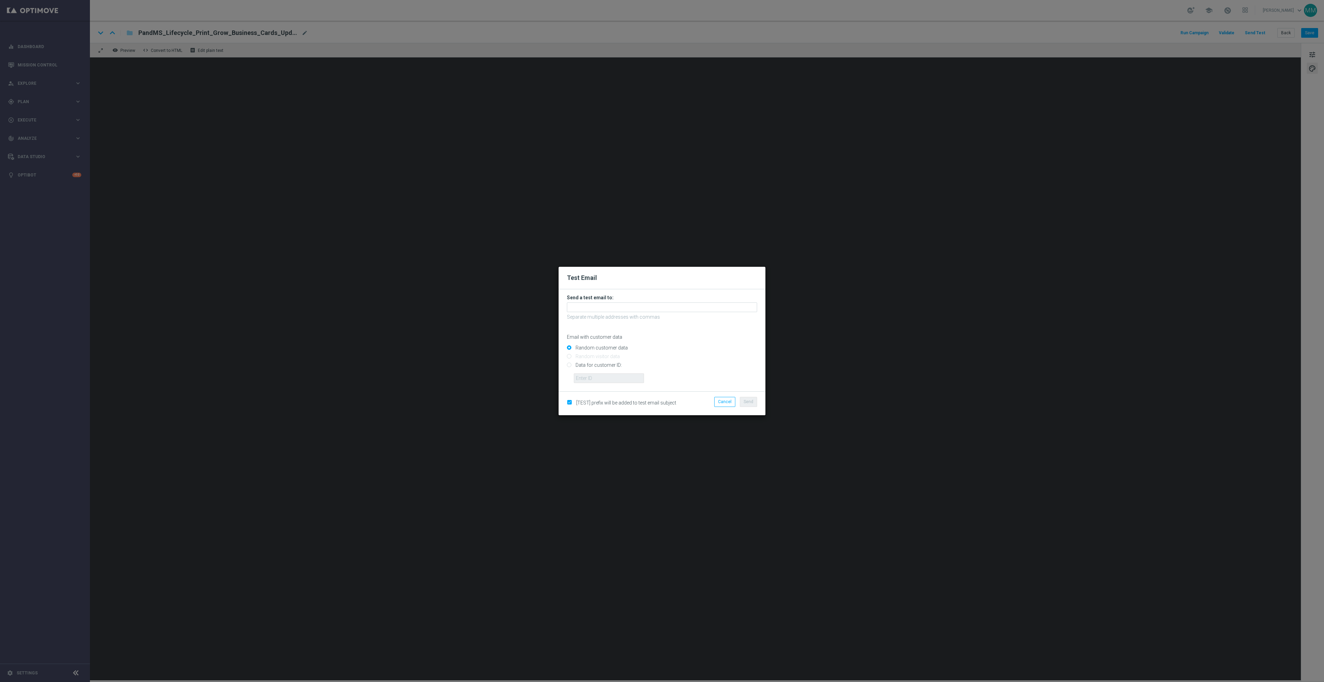
click at [716, 312] on form "Send a test email to: Separate multiple addresses with commas Email with custom…" at bounding box center [662, 338] width 190 height 89
click at [718, 302] on input "text" at bounding box center [662, 307] width 190 height 10
paste input "staples.96a1-bitrw@litmusemail.com"
type input "staples.96a1-bitrw@litmusemail.com"
click at [745, 400] on span "Send" at bounding box center [749, 401] width 10 height 5
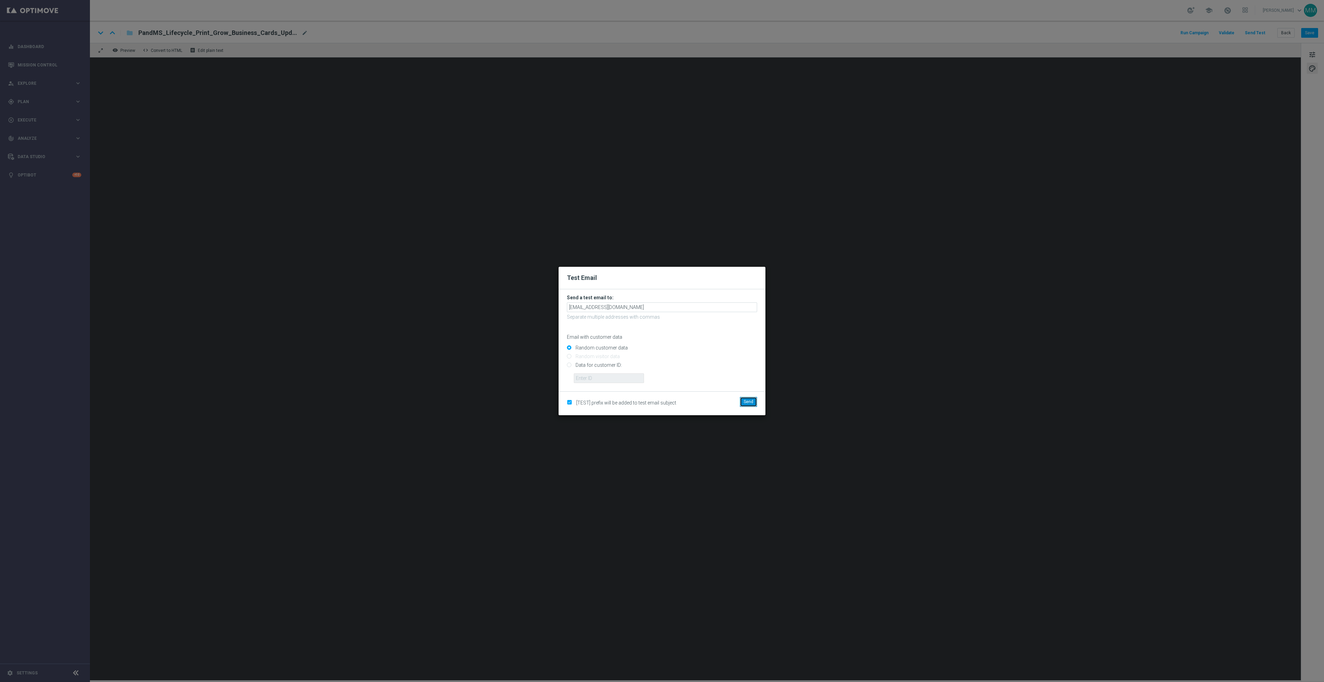
click at [752, 397] on button "Send" at bounding box center [748, 402] width 17 height 10
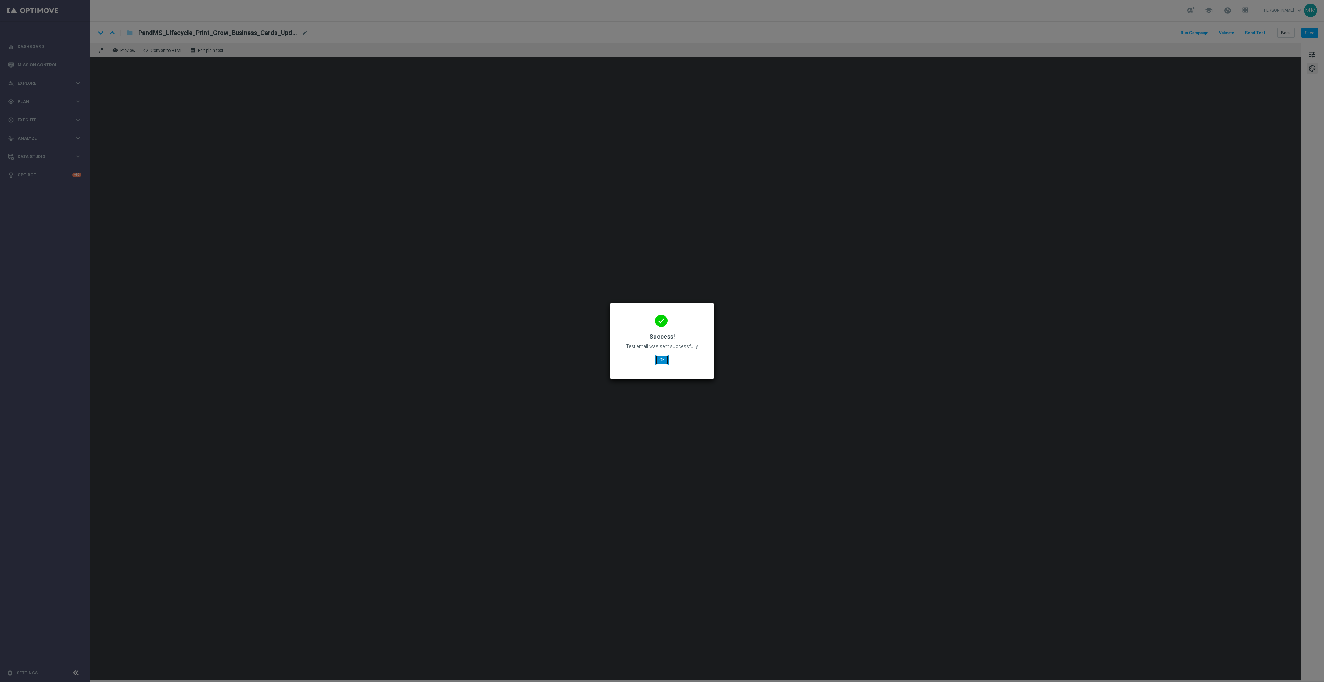
click at [666, 358] on button "OK" at bounding box center [661, 360] width 13 height 10
click at [658, 360] on button "OK" at bounding box center [661, 360] width 13 height 10
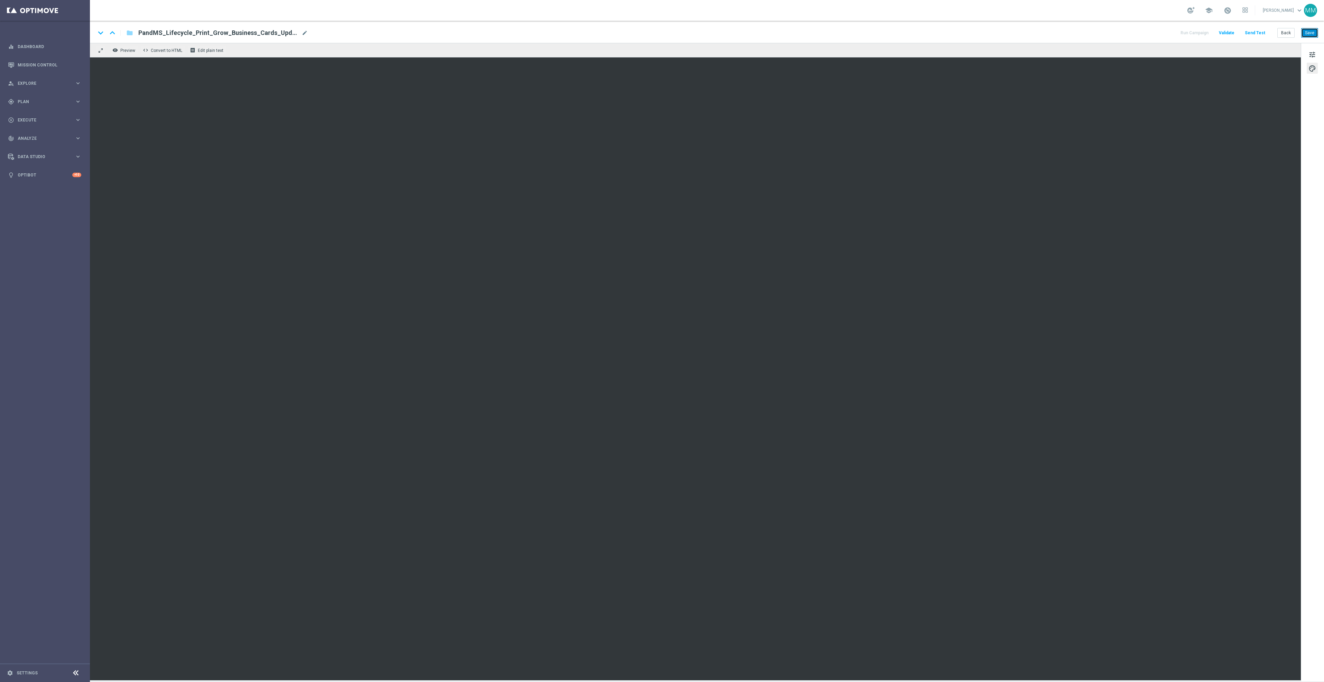
drag, startPoint x: 1308, startPoint y: 35, endPoint x: 1293, endPoint y: 43, distance: 16.4
click at [1308, 35] on button "Save" at bounding box center [1309, 33] width 17 height 10
click at [1261, 32] on button "Send Test" at bounding box center [1255, 32] width 22 height 9
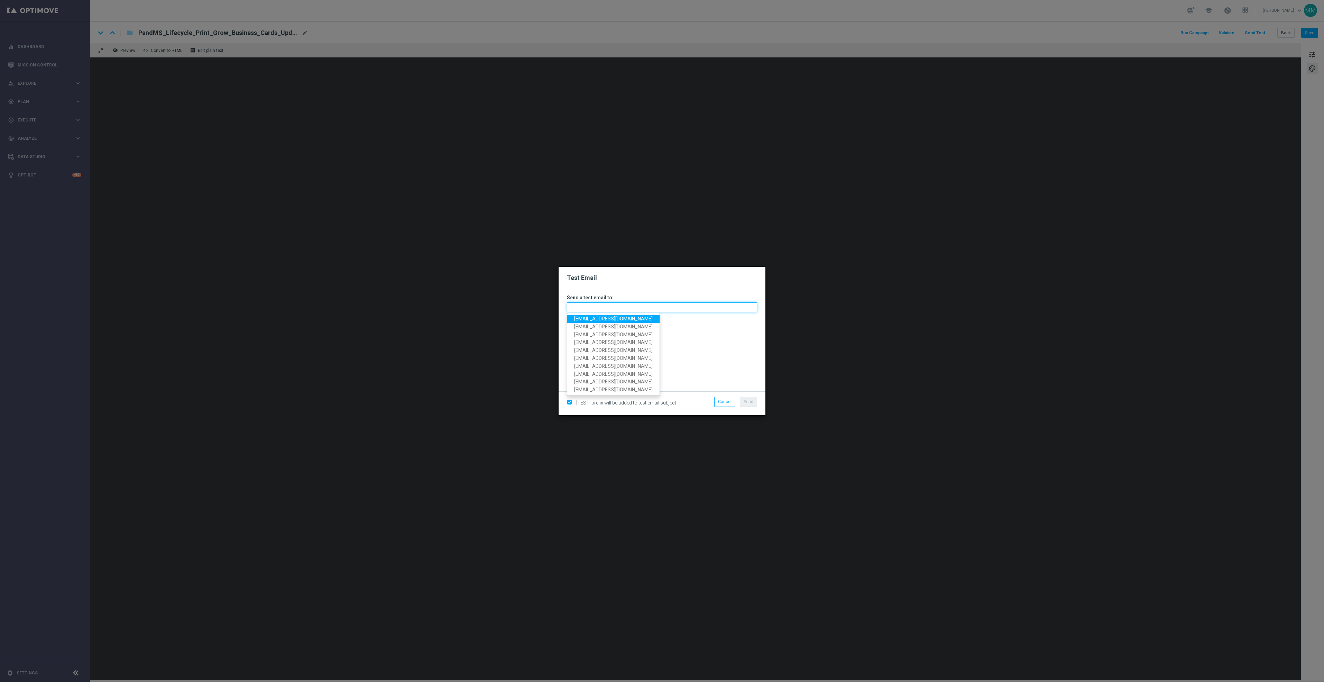
click at [685, 305] on input "text" at bounding box center [662, 307] width 190 height 10
paste input "[EMAIL_ADDRESS][DOMAIN_NAME]"
type input "[EMAIL_ADDRESS][DOMAIN_NAME]"
click at [753, 397] on button "Send" at bounding box center [748, 402] width 17 height 10
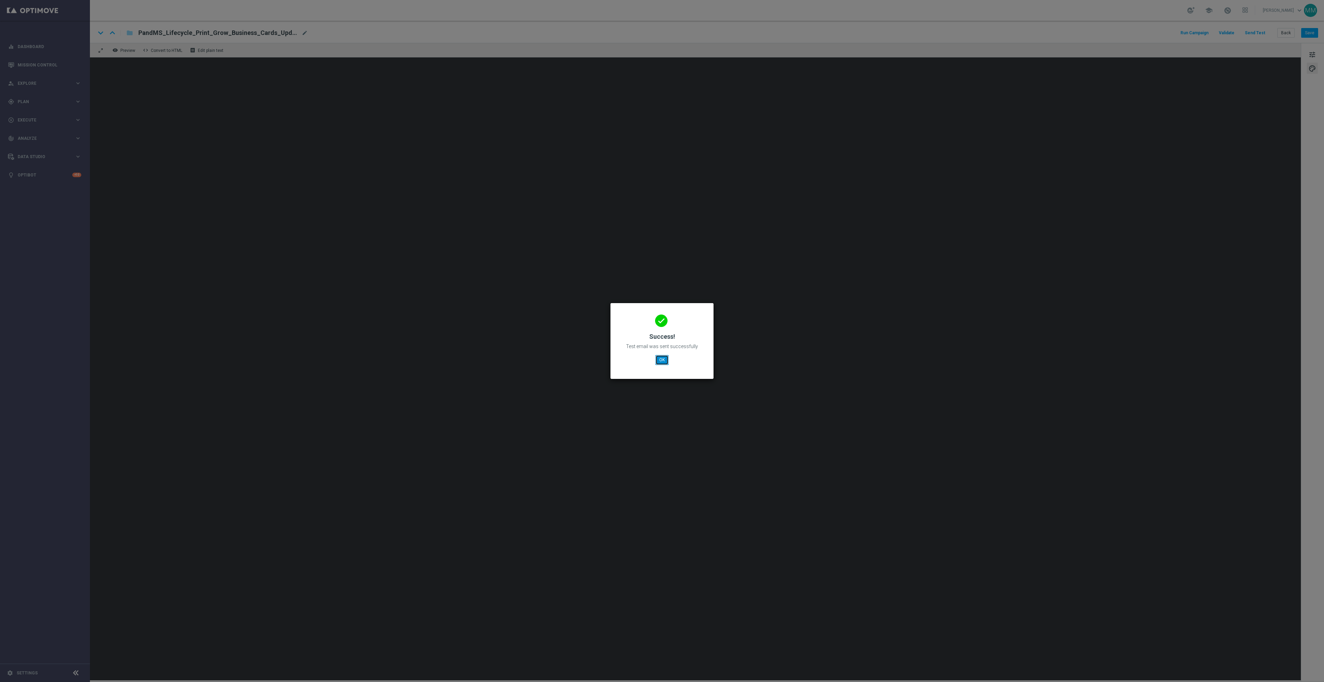
click at [663, 359] on button "OK" at bounding box center [661, 360] width 13 height 10
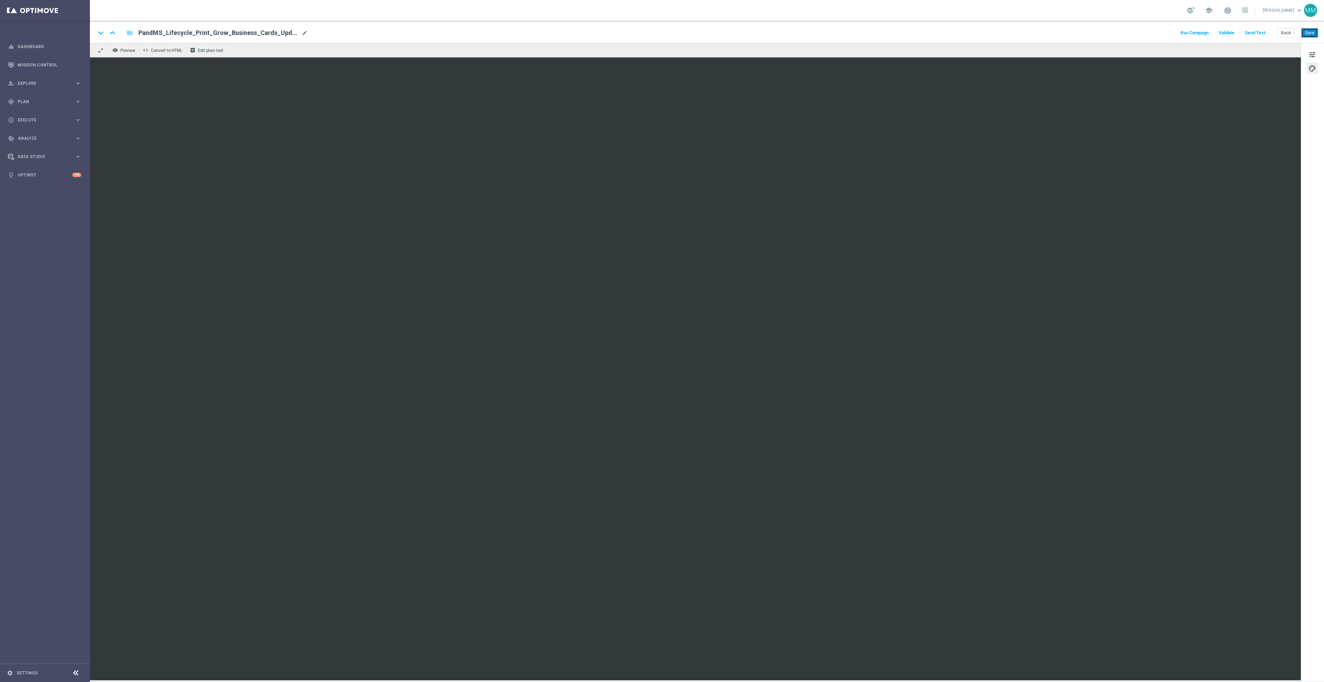
click at [1305, 30] on button "Save" at bounding box center [1309, 33] width 17 height 10
click at [1260, 31] on button "Send Test" at bounding box center [1255, 32] width 22 height 9
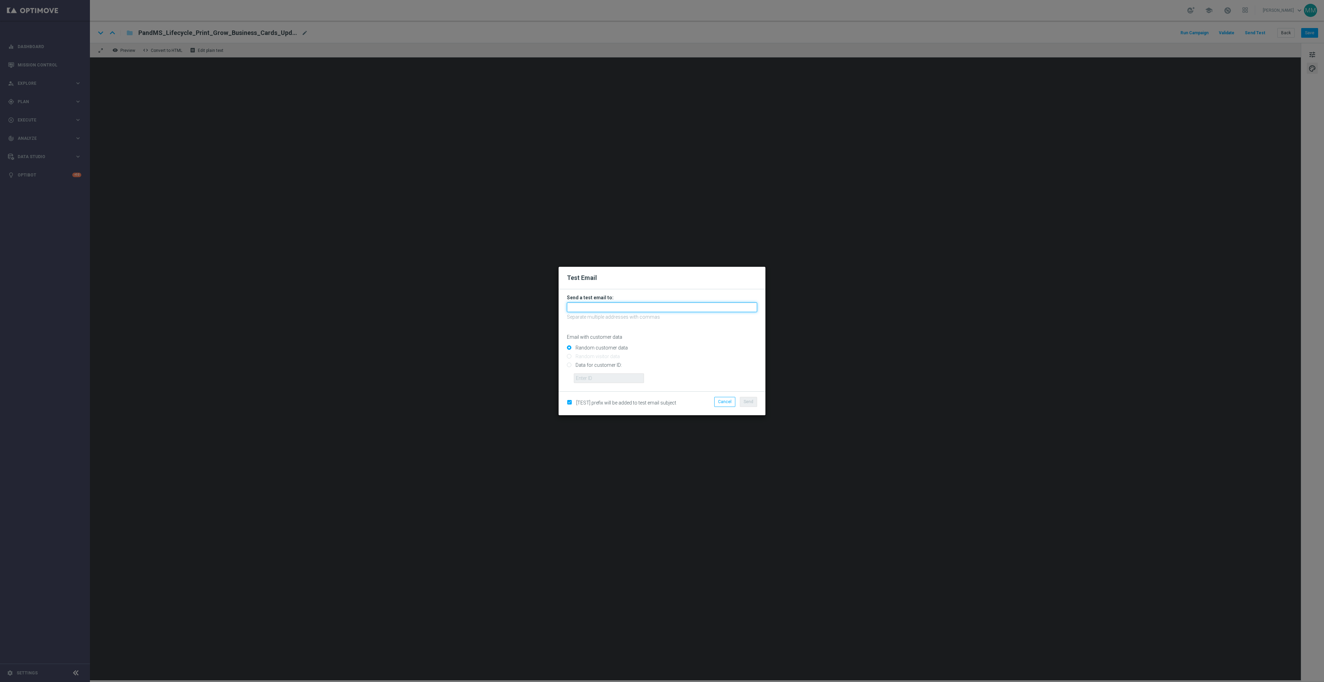
click at [720, 306] on input "text" at bounding box center [662, 307] width 190 height 10
paste input "[EMAIL_ADDRESS][DOMAIN_NAME]"
type input "[EMAIL_ADDRESS][DOMAIN_NAME]"
click at [754, 402] on button "Send" at bounding box center [748, 402] width 17 height 10
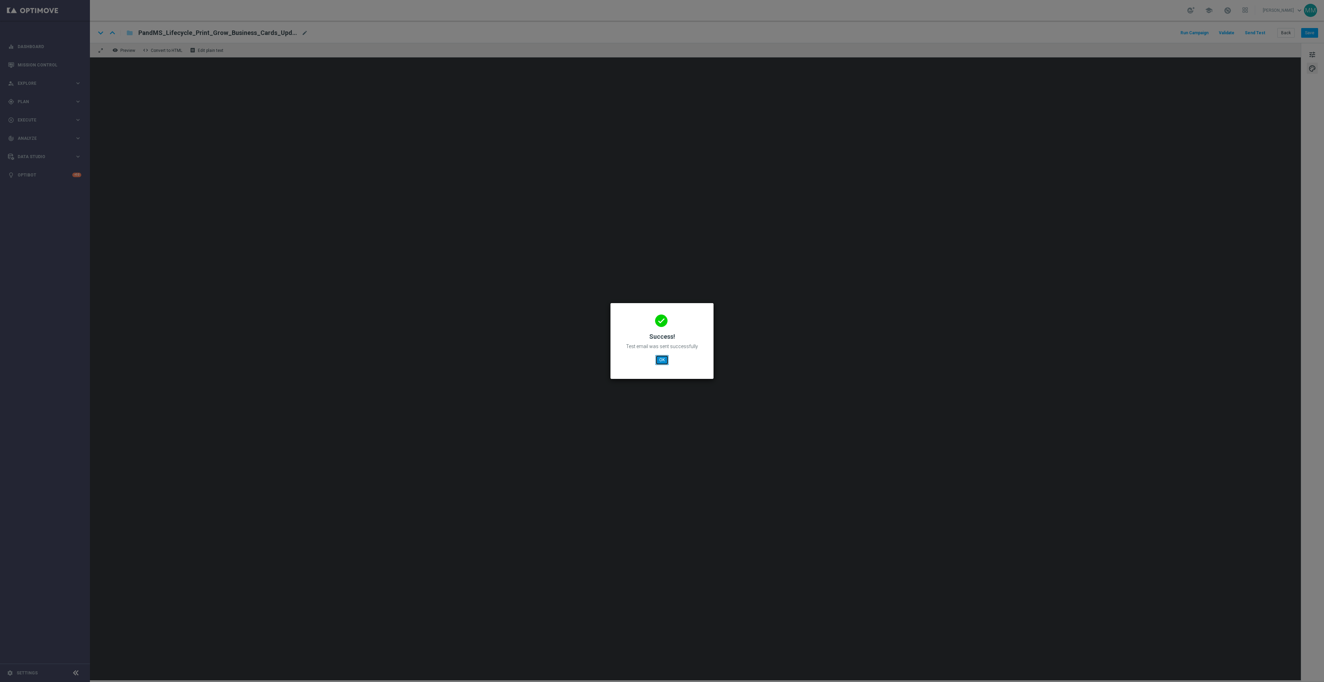
click at [662, 358] on button "OK" at bounding box center [661, 360] width 13 height 10
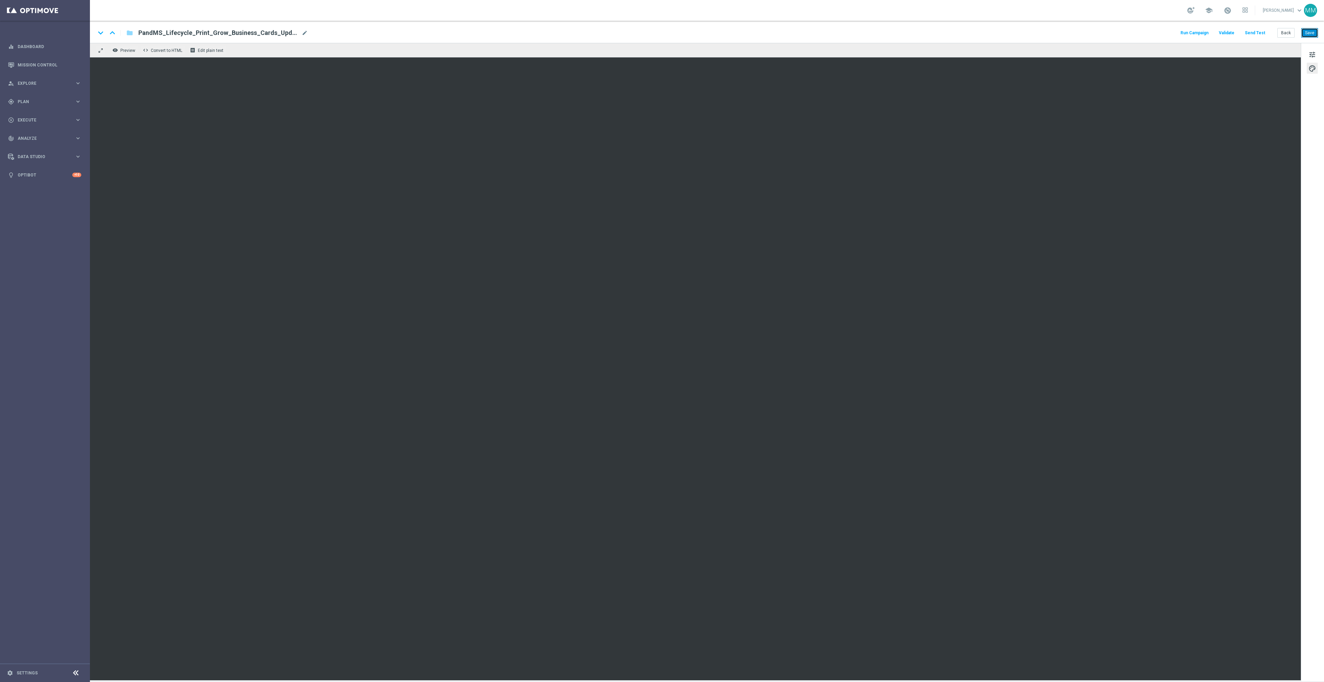
drag, startPoint x: 1310, startPoint y: 34, endPoint x: 1262, endPoint y: 59, distance: 54.5
click at [1310, 34] on button "Save" at bounding box center [1309, 33] width 17 height 10
click at [1258, 28] on button "Send Test" at bounding box center [1255, 32] width 22 height 9
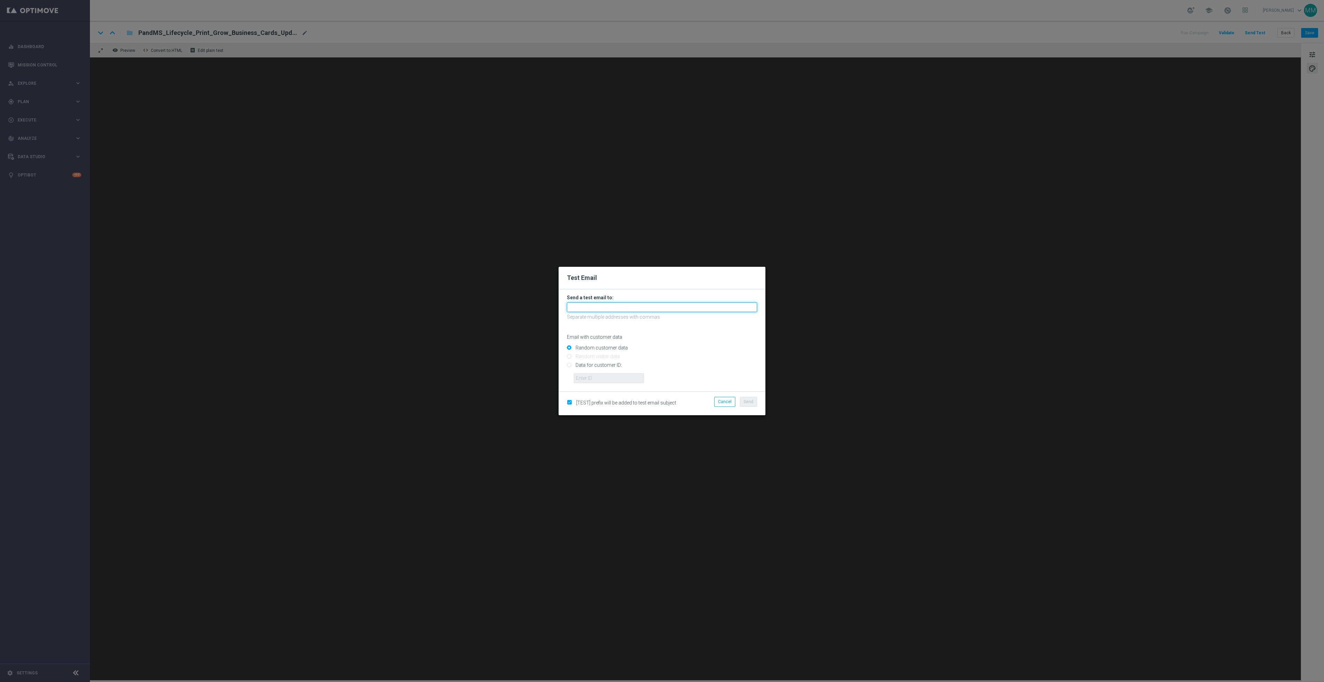
click at [713, 303] on input "text" at bounding box center [662, 307] width 190 height 10
paste input "[EMAIL_ADDRESS][DOMAIN_NAME]"
type input "[EMAIL_ADDRESS][DOMAIN_NAME]"
click at [745, 403] on span "Send" at bounding box center [749, 401] width 10 height 5
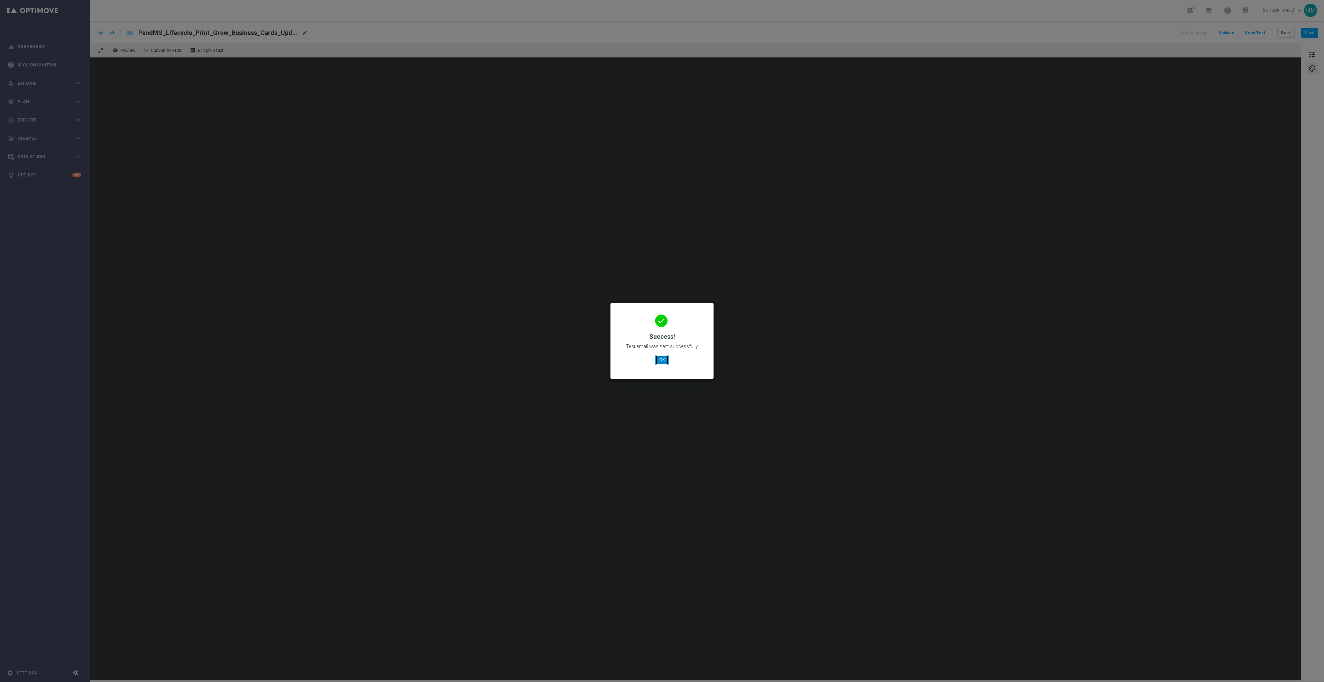
click at [661, 357] on button "OK" at bounding box center [661, 360] width 13 height 10
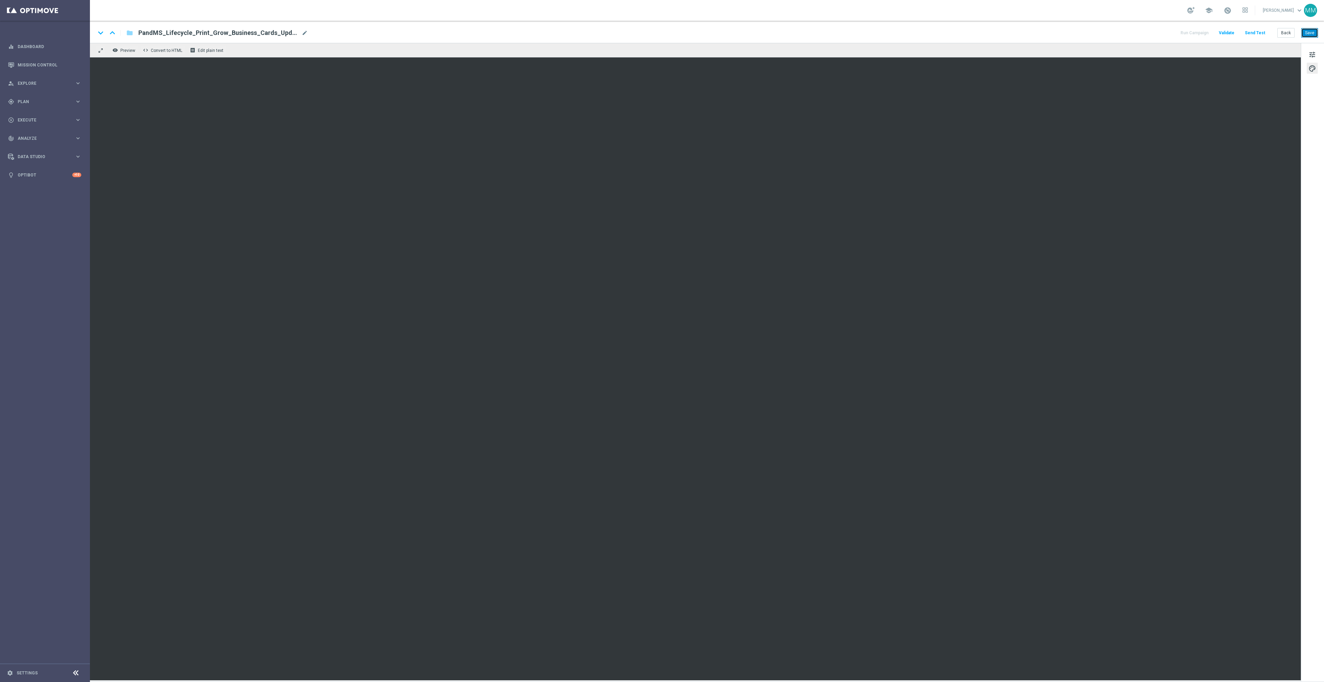
click at [1315, 30] on button "Save" at bounding box center [1309, 33] width 17 height 10
click at [1318, 33] on button "Save" at bounding box center [1309, 33] width 17 height 10
click at [1256, 30] on button "Send Test" at bounding box center [1255, 32] width 22 height 9
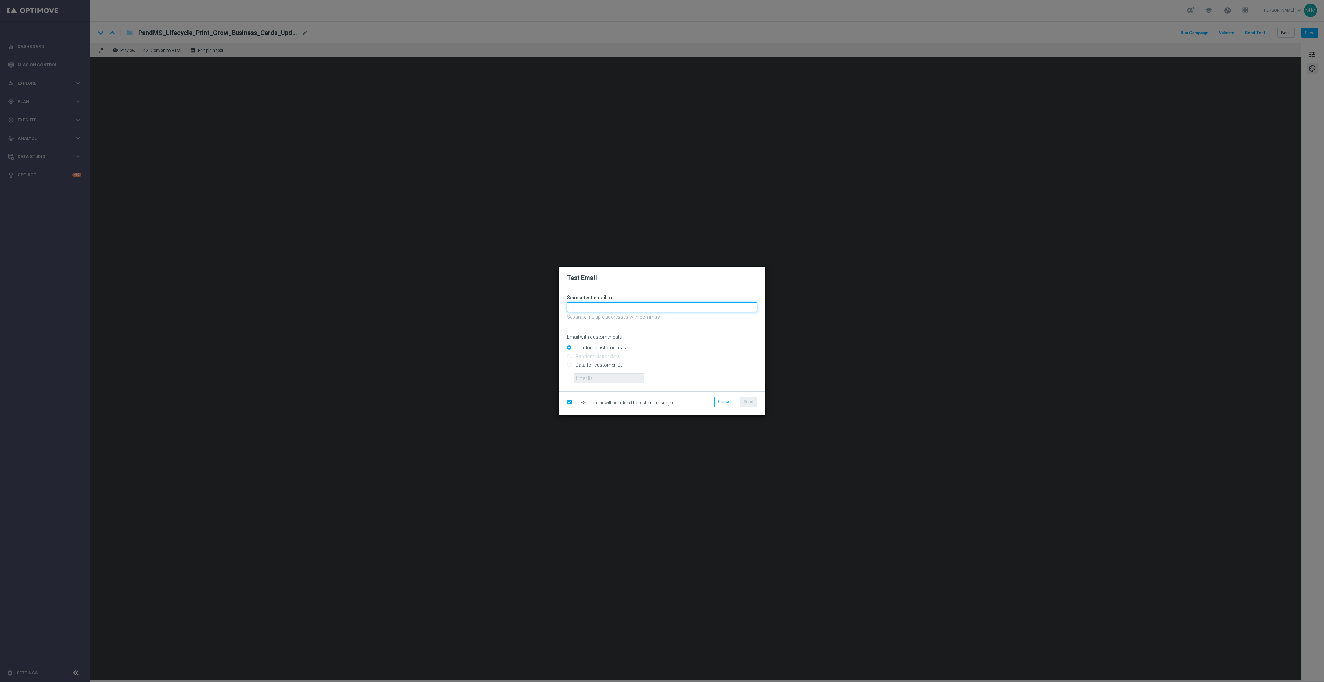
click at [736, 304] on input "text" at bounding box center [662, 307] width 190 height 10
paste input "[EMAIL_ADDRESS][DOMAIN_NAME]"
type input "staples.96a1-bitrw@litmusemail.com"
click at [749, 402] on span "Send" at bounding box center [749, 401] width 10 height 5
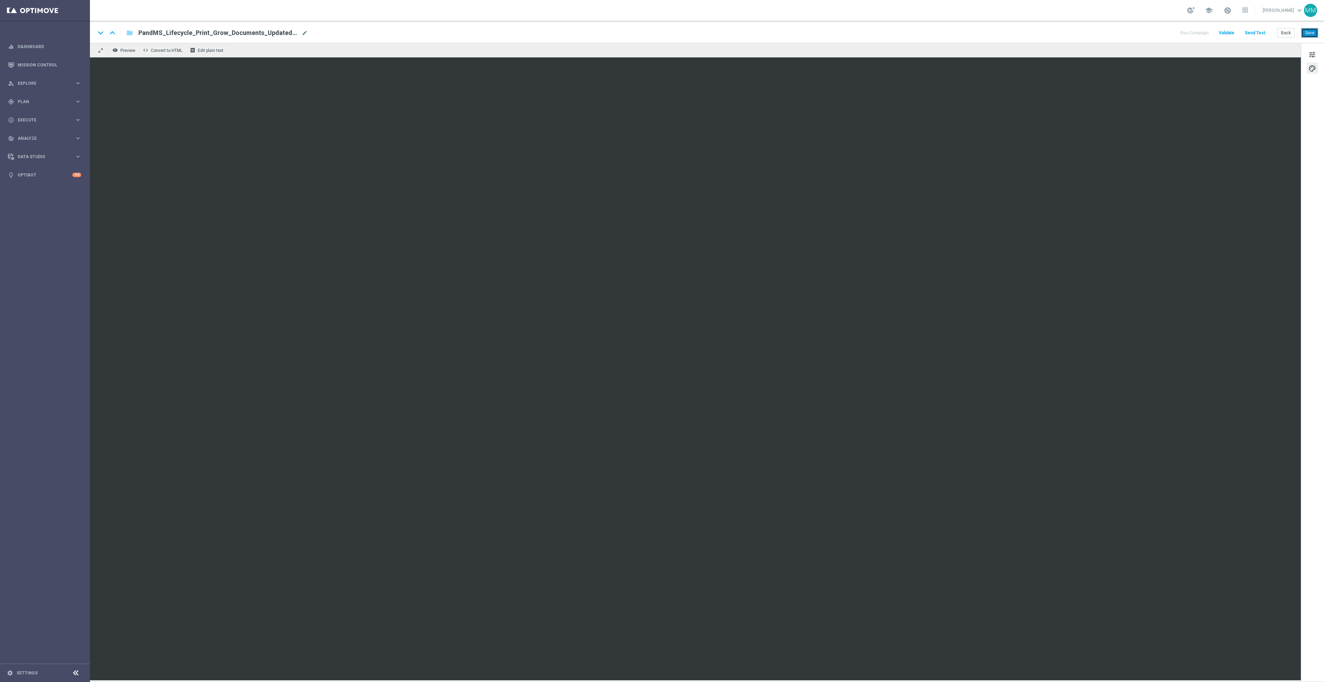
click at [1309, 31] on button "Save" at bounding box center [1309, 33] width 17 height 10
click at [1307, 35] on button "Save" at bounding box center [1309, 33] width 17 height 10
click at [1314, 33] on button "Save" at bounding box center [1309, 33] width 17 height 10
click at [1305, 36] on button "Save" at bounding box center [1309, 33] width 17 height 10
click at [1313, 30] on button "Save" at bounding box center [1309, 33] width 17 height 10
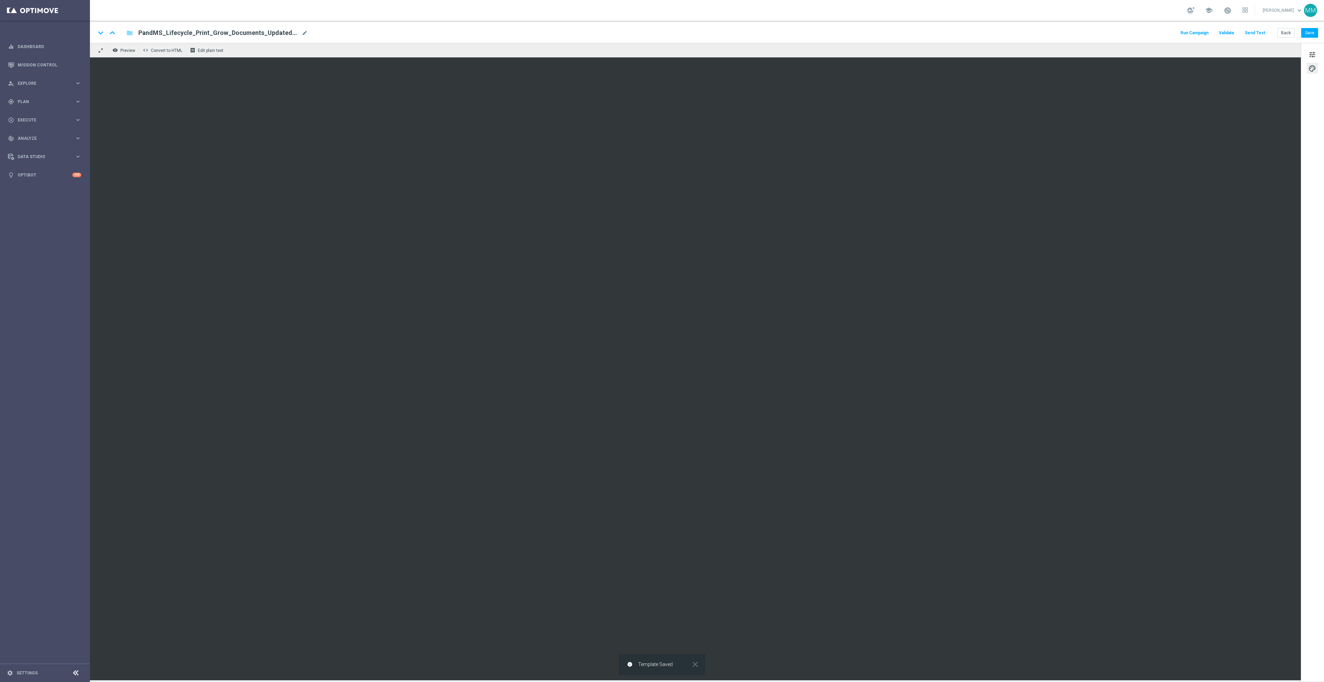
click at [1252, 31] on button "Send Test" at bounding box center [1255, 32] width 22 height 9
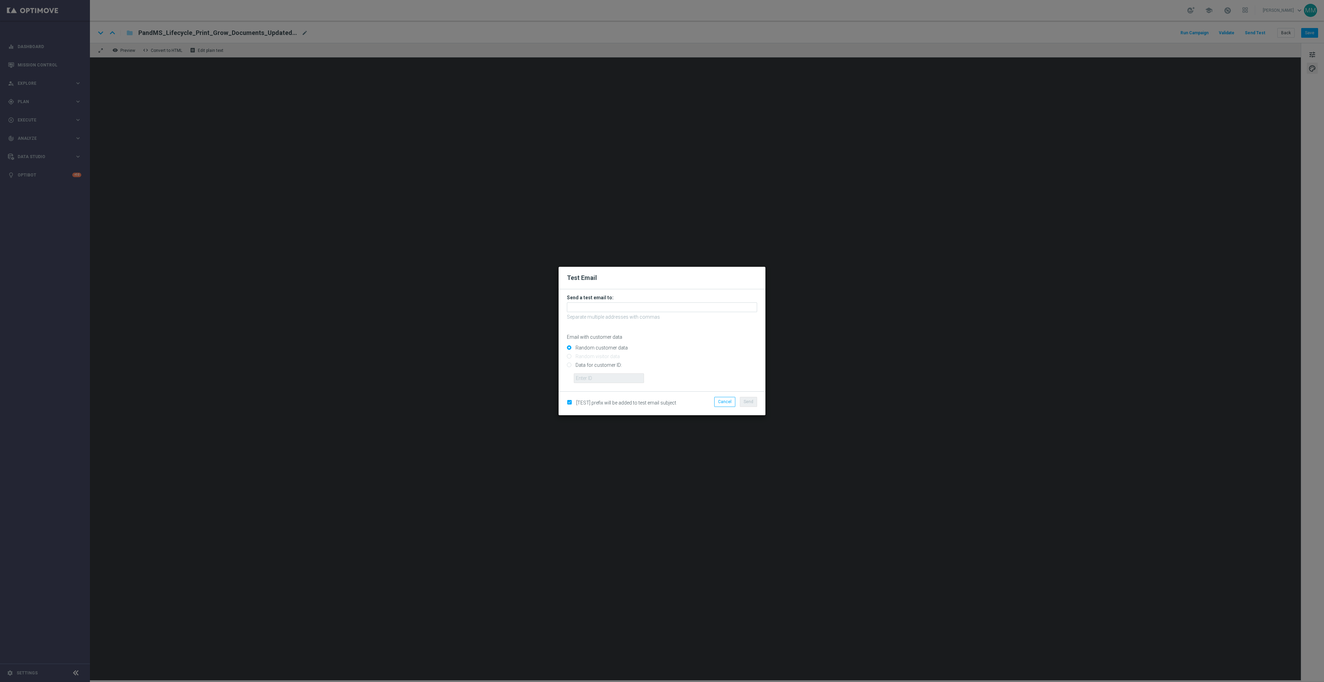
click at [677, 300] on form "Send a test email to: Separate multiple addresses with commas Email with custom…" at bounding box center [662, 338] width 190 height 89
click at [686, 306] on input "text" at bounding box center [662, 307] width 190 height 10
paste input "[EMAIL_ADDRESS][DOMAIN_NAME]"
type input "[EMAIL_ADDRESS][DOMAIN_NAME]"
click at [754, 396] on div "[TEST] prefix will be added to test email subject Cancel Send" at bounding box center [662, 403] width 207 height 24
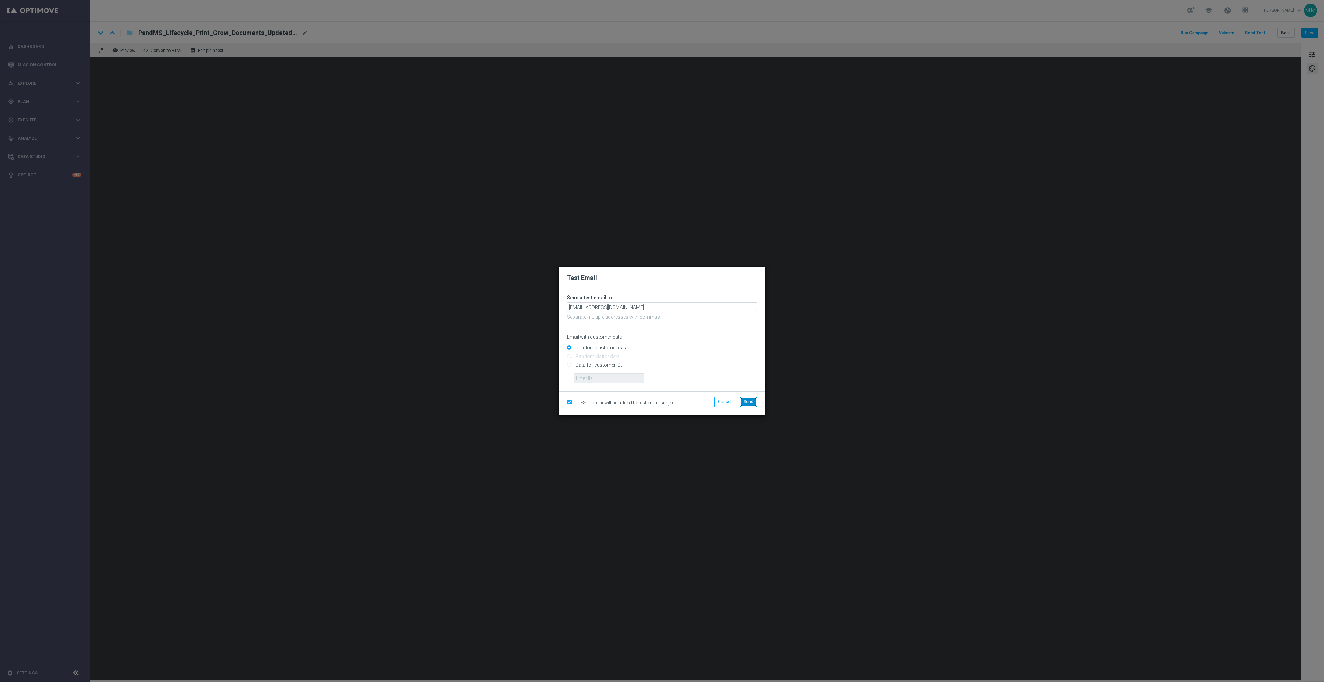
click at [754, 404] on button "Send" at bounding box center [748, 402] width 17 height 10
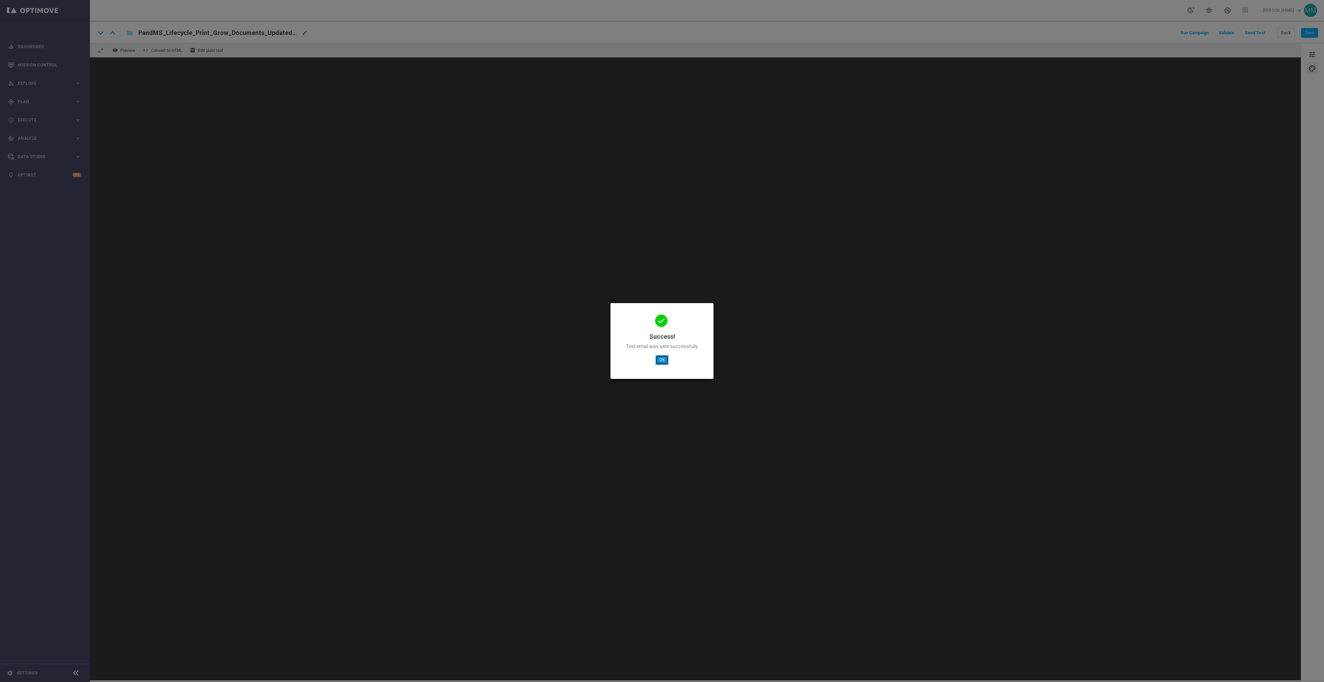
click at [656, 356] on button "OK" at bounding box center [661, 360] width 13 height 10
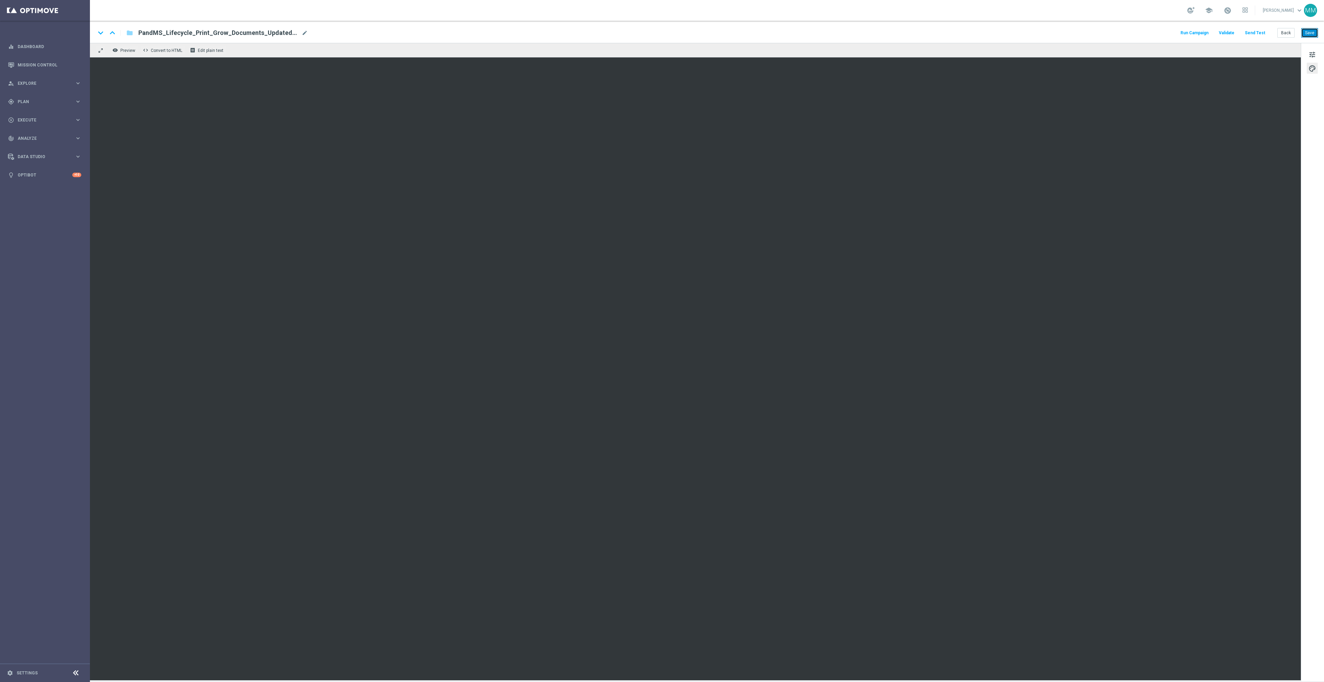
click at [1316, 31] on button "Save" at bounding box center [1309, 33] width 17 height 10
click at [1315, 31] on button "Save" at bounding box center [1309, 33] width 17 height 10
click at [1313, 29] on button "Save" at bounding box center [1309, 33] width 17 height 10
click at [1317, 29] on button "Save" at bounding box center [1309, 33] width 17 height 10
click at [1306, 31] on button "Save" at bounding box center [1309, 33] width 17 height 10
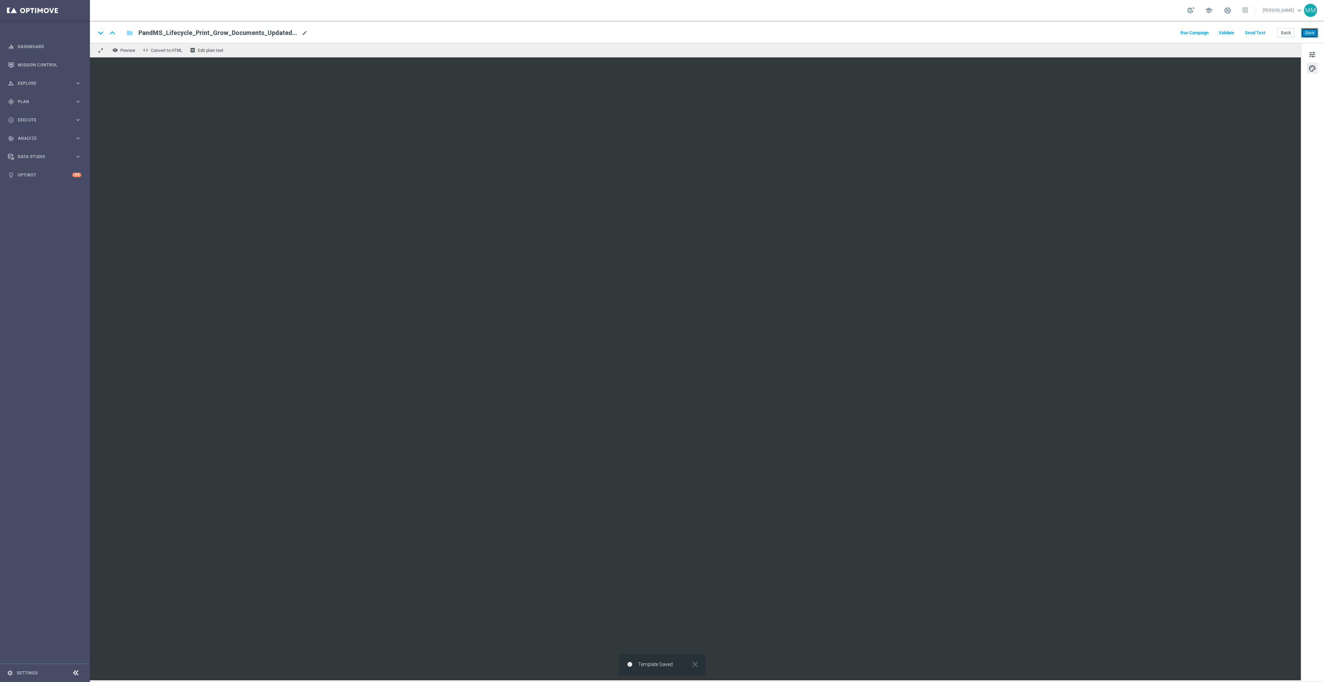
drag, startPoint x: 1316, startPoint y: 35, endPoint x: 1292, endPoint y: 42, distance: 24.9
click at [1315, 35] on button "Save" at bounding box center [1309, 33] width 17 height 10
click at [1307, 34] on button "Save" at bounding box center [1309, 33] width 17 height 10
click at [1256, 34] on button "Send Test" at bounding box center [1255, 32] width 22 height 9
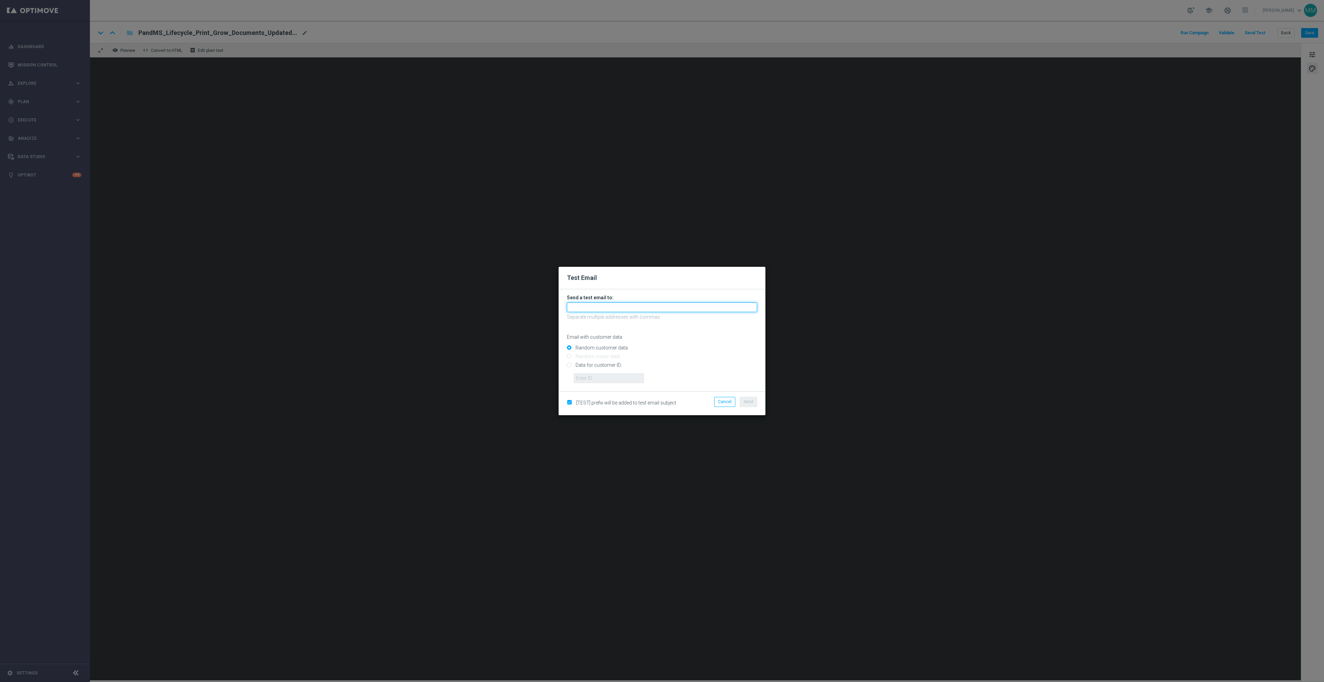
click at [660, 308] on input "text" at bounding box center [662, 307] width 190 height 10
paste input "[EMAIL_ADDRESS][DOMAIN_NAME]"
type input "[EMAIL_ADDRESS][DOMAIN_NAME]"
click at [751, 406] on button "Send" at bounding box center [748, 402] width 17 height 10
click at [751, 400] on span "Send" at bounding box center [749, 401] width 10 height 5
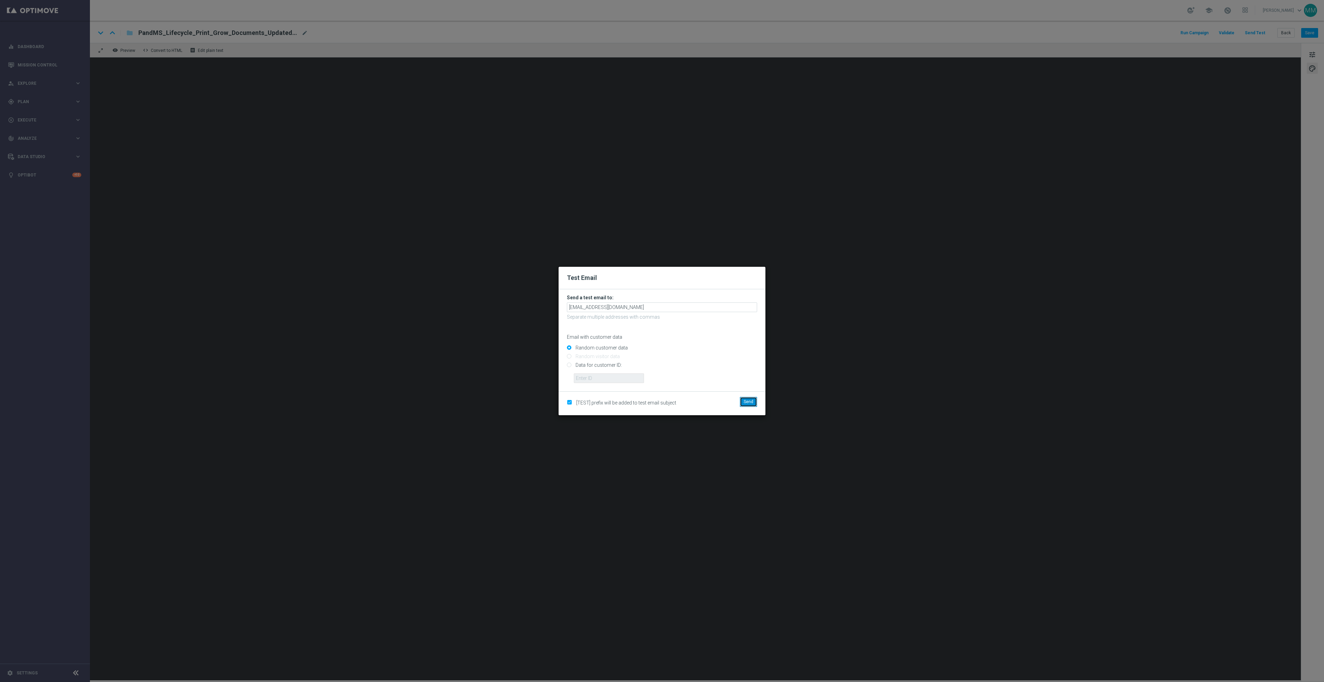
click at [754, 401] on button "Send" at bounding box center [748, 402] width 17 height 10
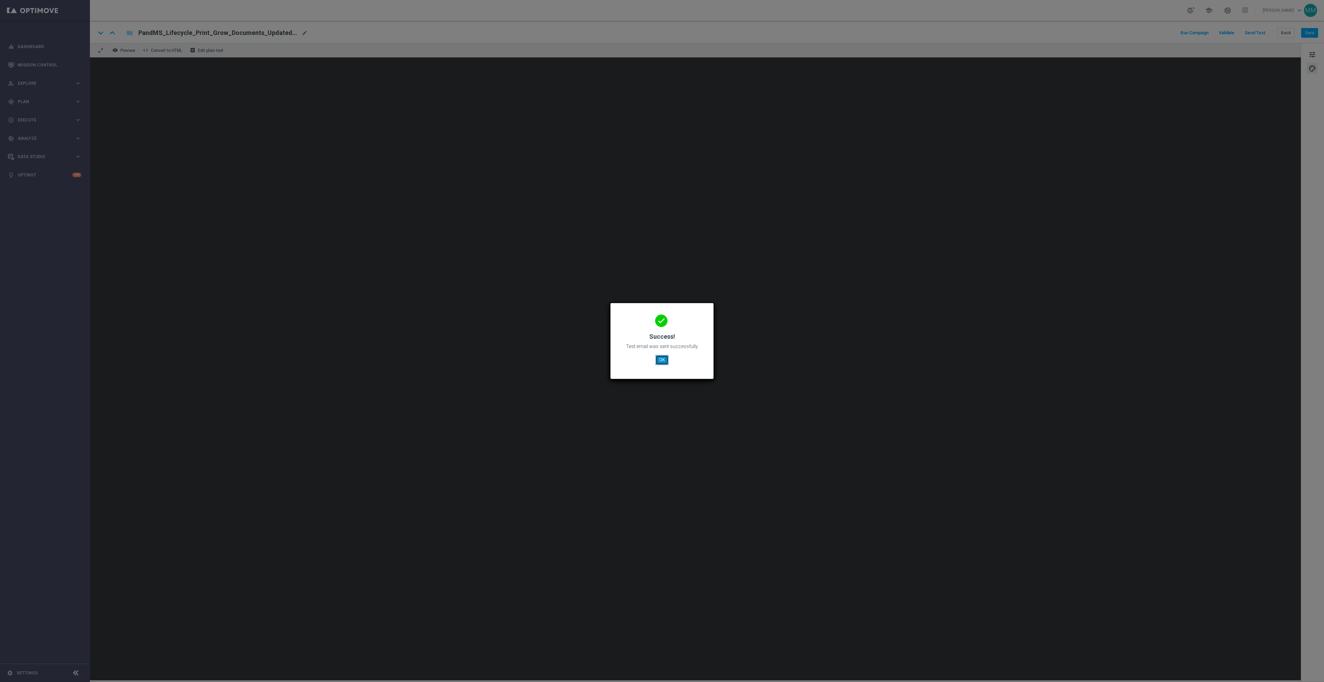
click at [664, 363] on button "OK" at bounding box center [661, 360] width 13 height 10
click at [660, 358] on button "OK" at bounding box center [661, 360] width 13 height 10
click at [657, 357] on button "OK" at bounding box center [661, 360] width 13 height 10
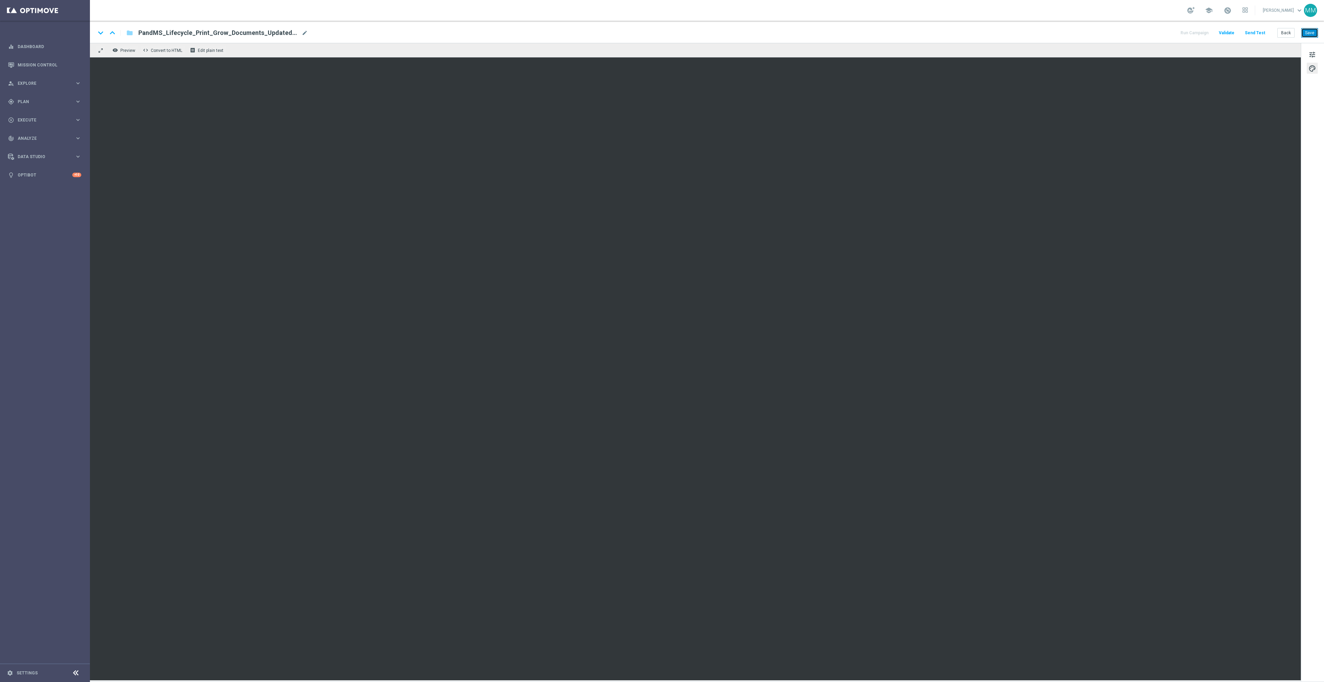
click at [1312, 30] on button "Save" at bounding box center [1309, 33] width 17 height 10
click at [1310, 30] on button "Save" at bounding box center [1309, 33] width 17 height 10
click at [1260, 36] on button "Send Test" at bounding box center [1255, 32] width 22 height 9
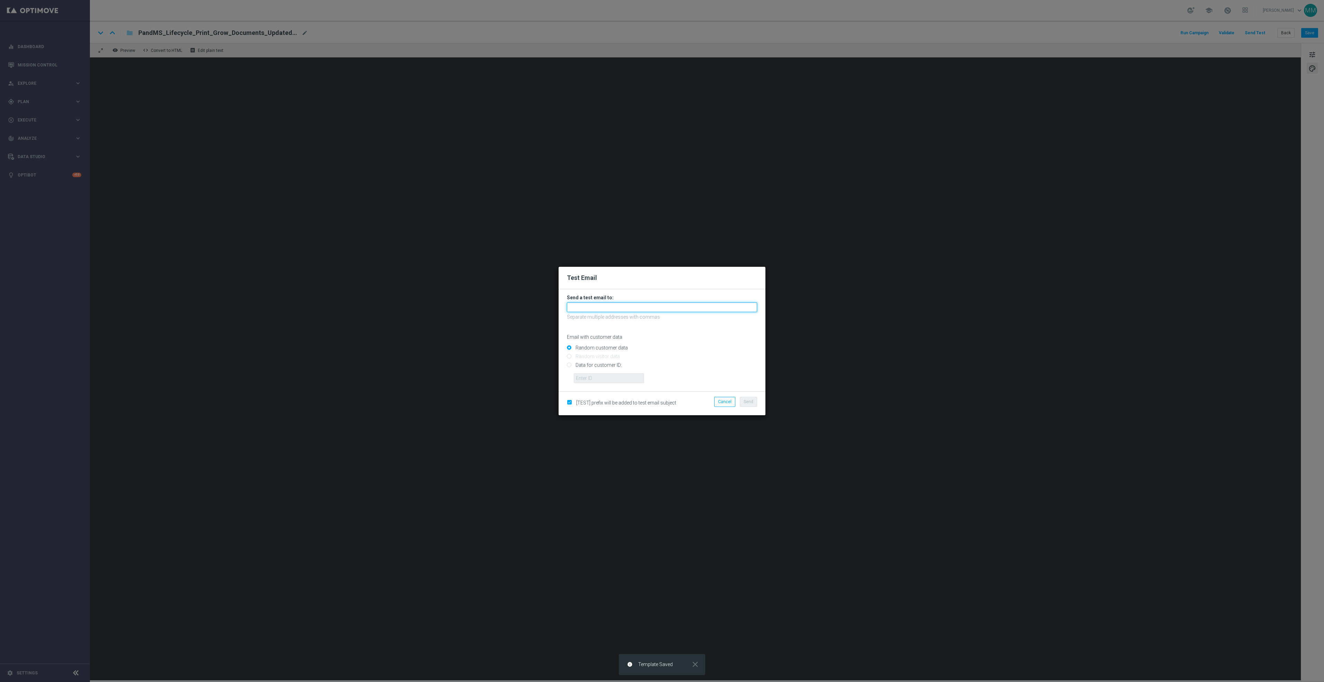
click at [633, 303] on input "text" at bounding box center [662, 307] width 190 height 10
paste input "[EMAIL_ADDRESS][DOMAIN_NAME]"
type input "[EMAIL_ADDRESS][DOMAIN_NAME]"
click at [748, 403] on span "Send" at bounding box center [749, 401] width 10 height 5
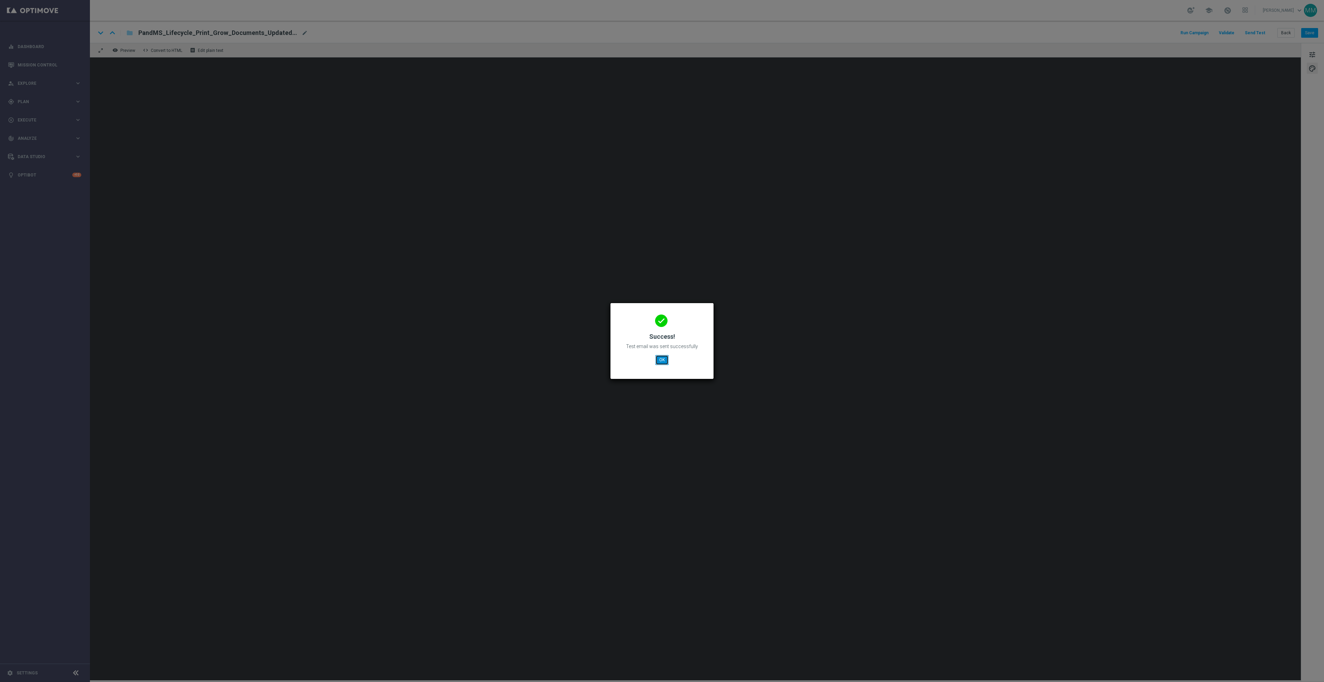
click at [663, 357] on button "OK" at bounding box center [661, 360] width 13 height 10
click at [655, 359] on button "OK" at bounding box center [661, 360] width 13 height 10
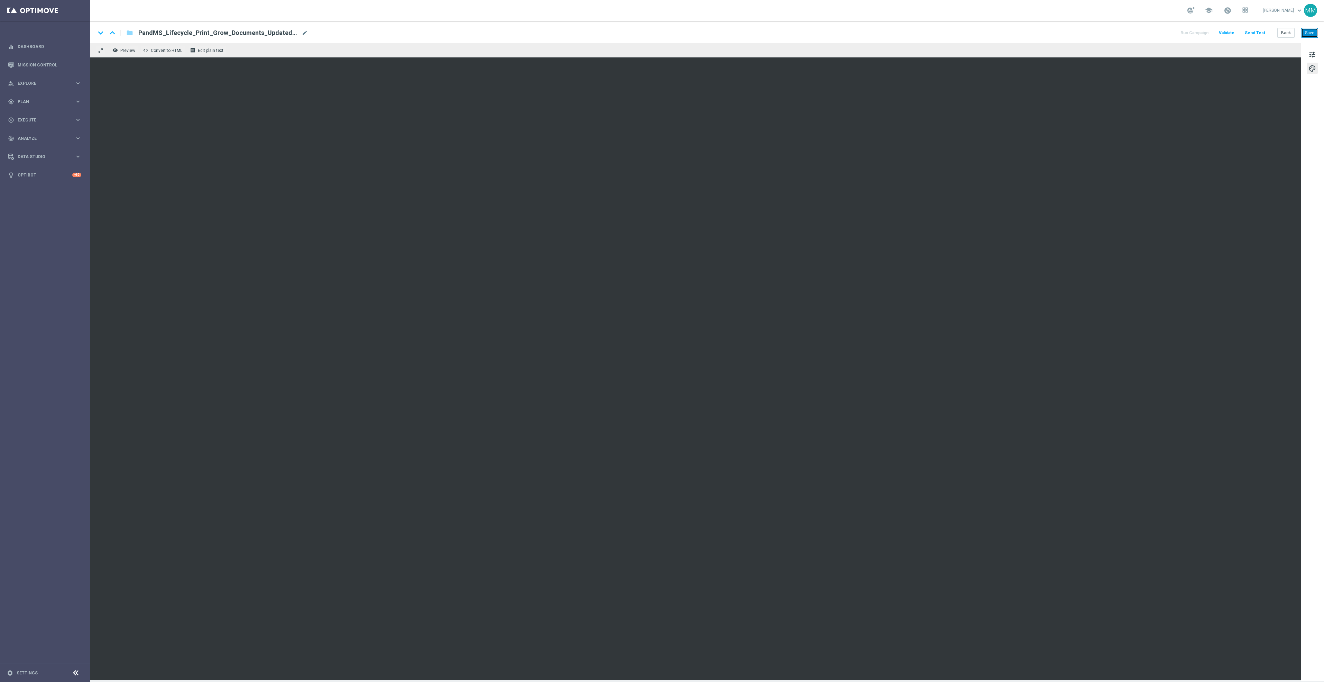
click at [1310, 30] on button "Save" at bounding box center [1309, 33] width 17 height 10
click at [1265, 31] on button "Send Test" at bounding box center [1255, 32] width 22 height 9
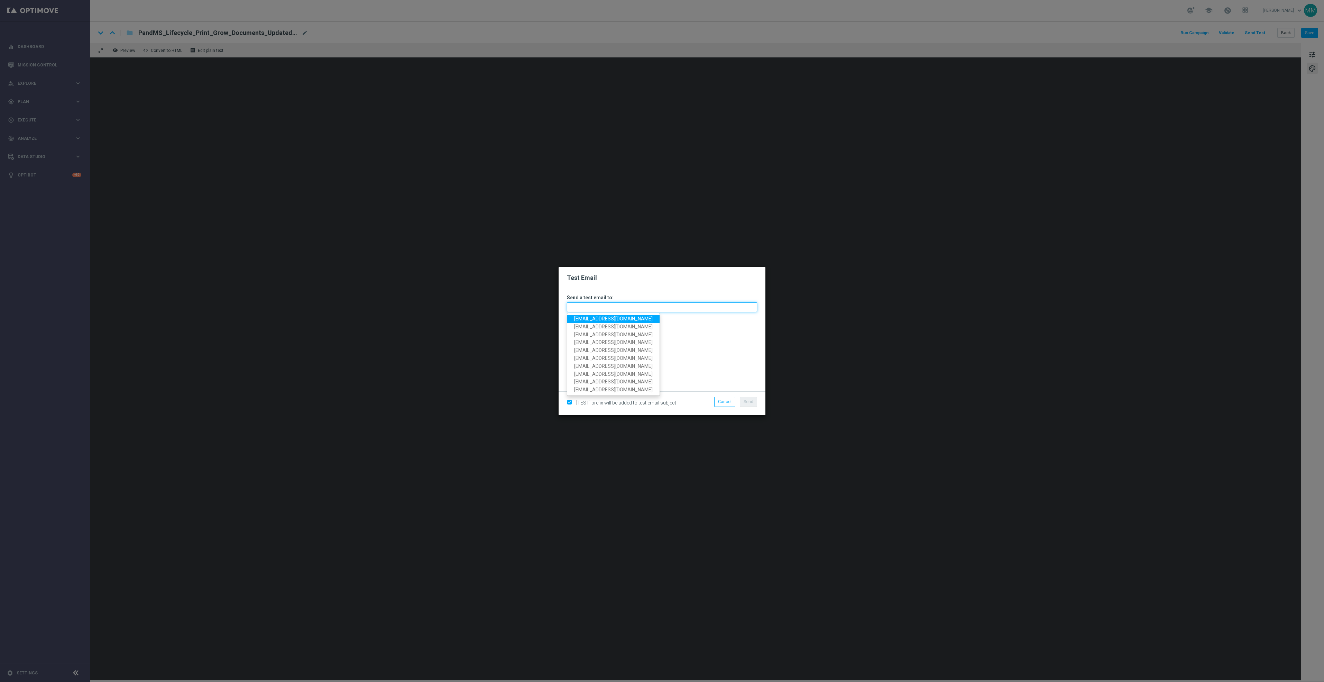
click at [661, 308] on input "text" at bounding box center [662, 307] width 190 height 10
paste input "[EMAIL_ADDRESS][DOMAIN_NAME]"
type input "[EMAIL_ADDRESS][DOMAIN_NAME]"
click at [751, 402] on span "Send" at bounding box center [749, 401] width 10 height 5
click at [751, 400] on span "Send" at bounding box center [749, 401] width 10 height 5
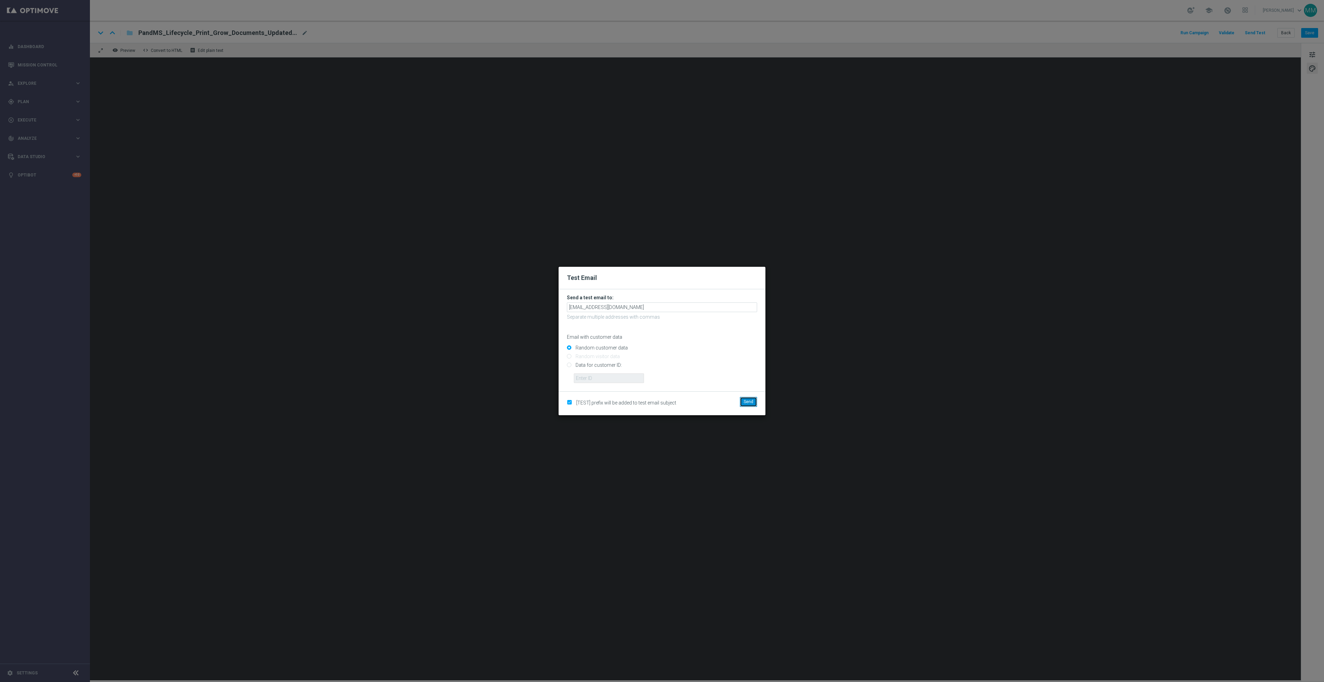
click at [750, 402] on span "Send" at bounding box center [749, 401] width 10 height 5
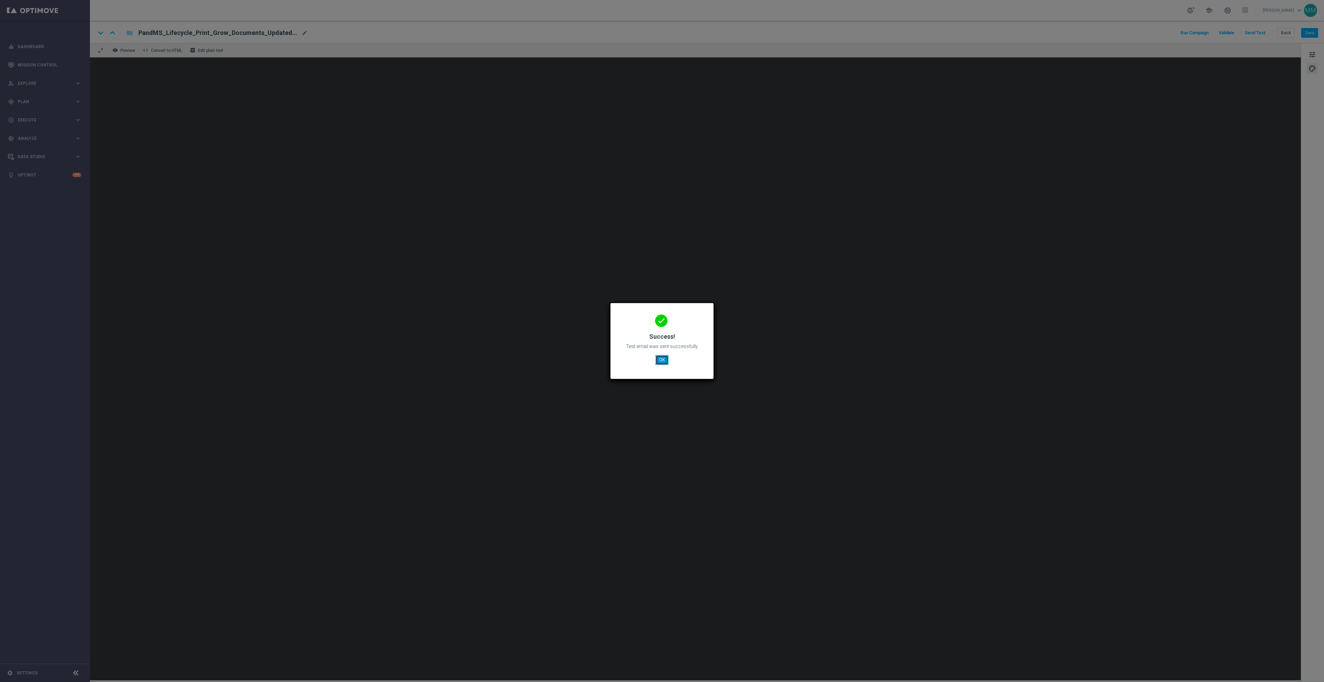
click at [662, 361] on button "OK" at bounding box center [661, 360] width 13 height 10
click at [659, 357] on button "OK" at bounding box center [661, 360] width 13 height 10
click at [665, 360] on button "OK" at bounding box center [661, 360] width 13 height 10
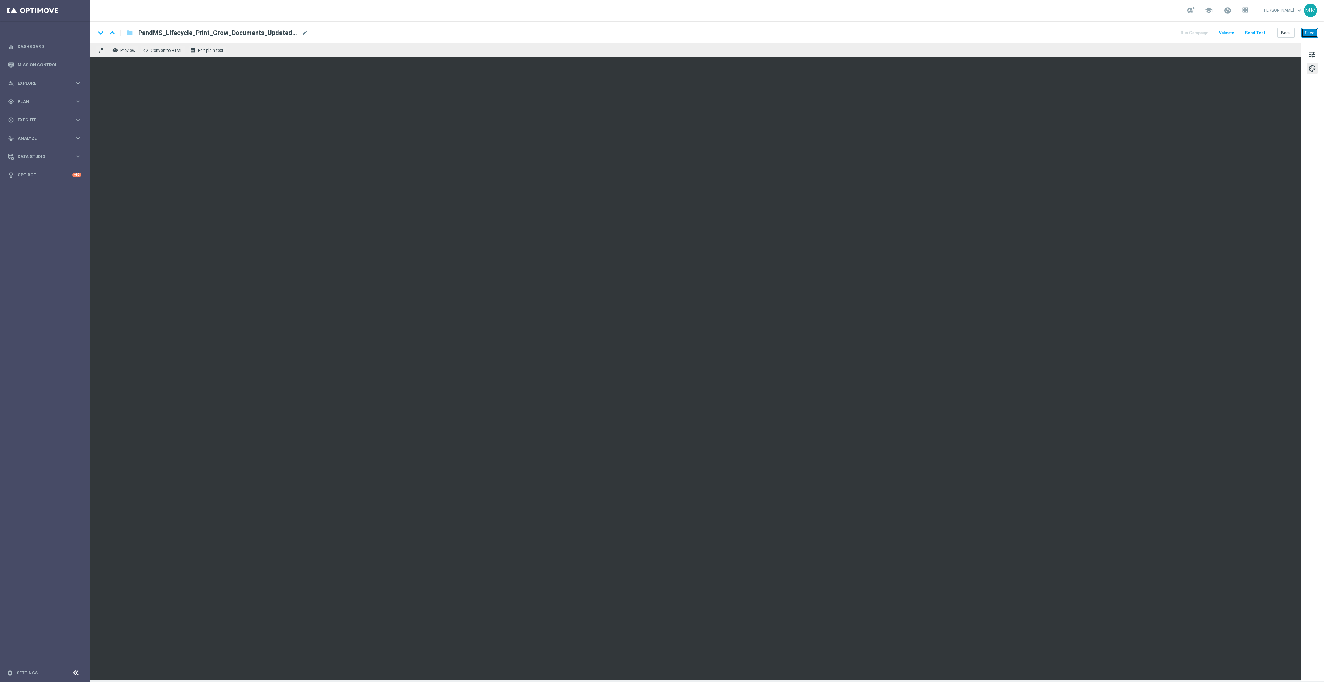
click at [1308, 34] on button "Save" at bounding box center [1309, 33] width 17 height 10
click at [1263, 30] on button "Send Test" at bounding box center [1255, 32] width 22 height 9
click at [1255, 30] on button "Send Test" at bounding box center [1255, 32] width 22 height 9
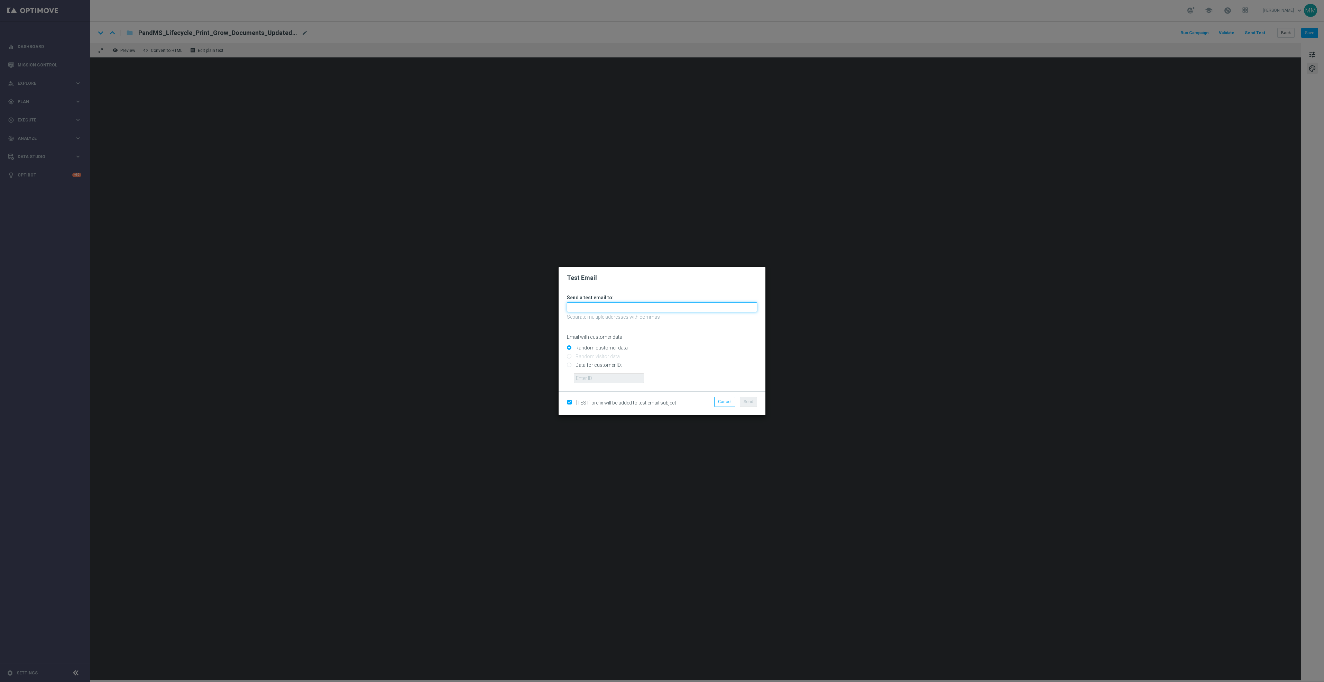
click at [704, 306] on input "text" at bounding box center [662, 307] width 190 height 10
paste input "[EMAIL_ADDRESS][DOMAIN_NAME]"
type input "[EMAIL_ADDRESS][DOMAIN_NAME]"
click at [751, 404] on span "Send" at bounding box center [749, 401] width 10 height 5
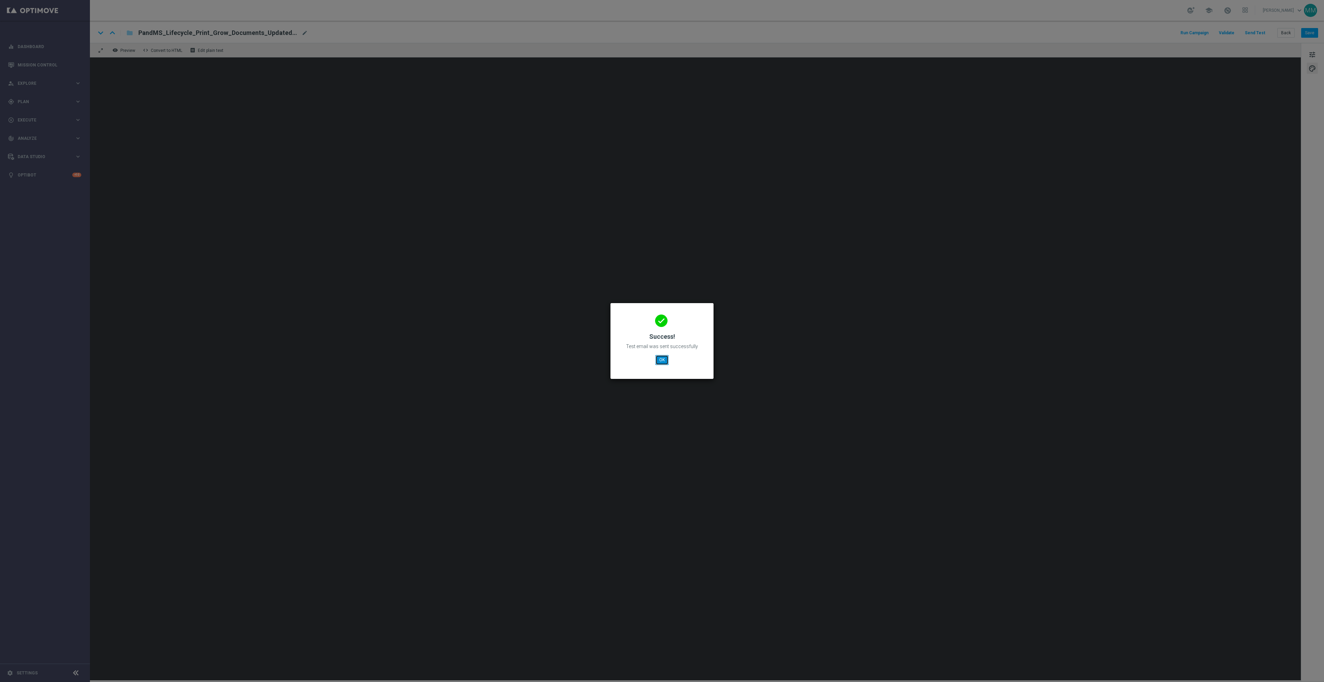
click at [662, 360] on button "OK" at bounding box center [661, 360] width 13 height 10
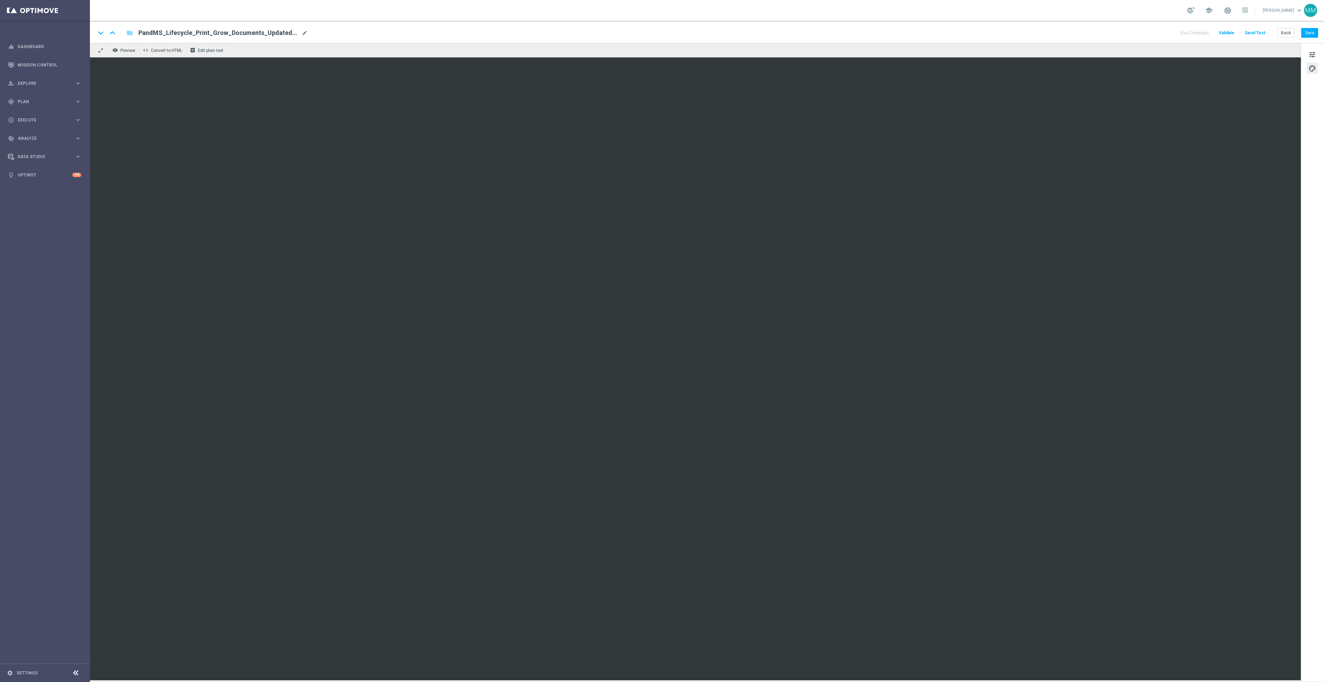
click at [1319, 30] on div "keyboard_arrow_down keyboard_arrow_up folder PandMS_Lifecycle_Print_Grow_Docume…" at bounding box center [707, 32] width 1234 height 22
click at [1314, 33] on button "Save" at bounding box center [1309, 33] width 17 height 10
click at [1305, 29] on button "Save" at bounding box center [1309, 33] width 17 height 10
click at [1250, 33] on button "Send Test" at bounding box center [1255, 32] width 22 height 9
click at [1264, 33] on button "Send Test" at bounding box center [1255, 32] width 22 height 9
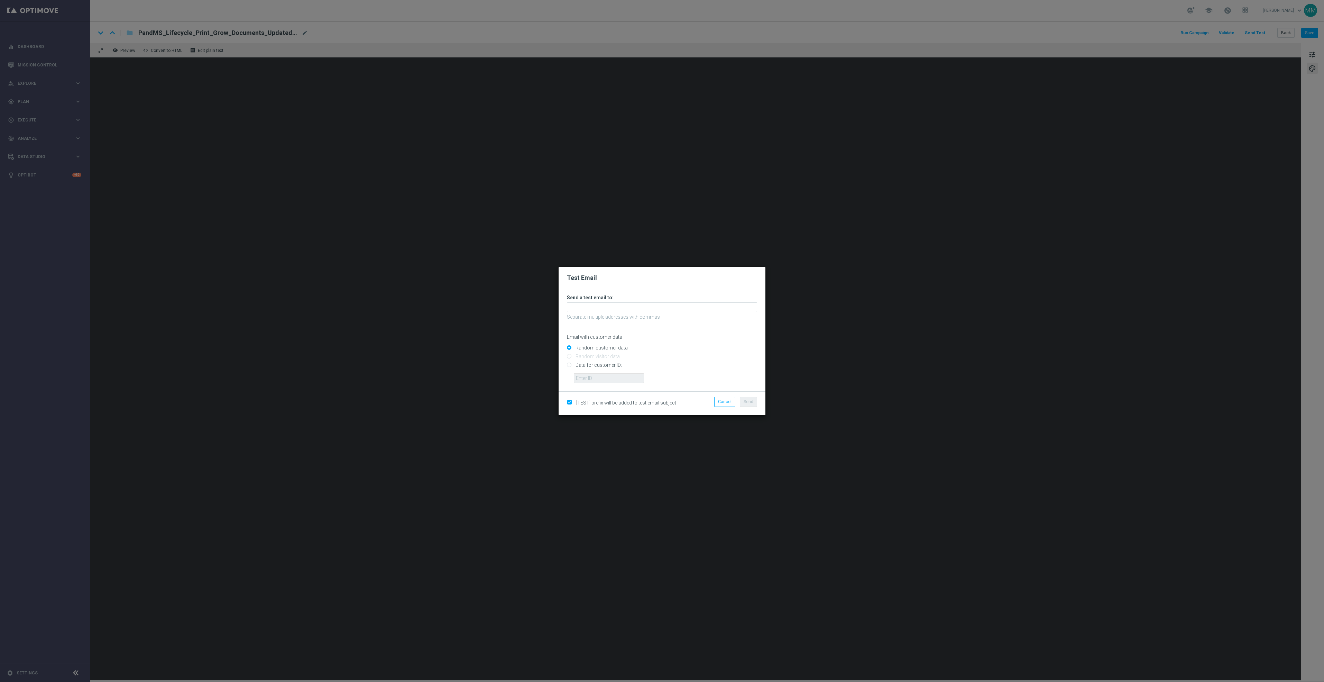
click at [659, 301] on form "Send a test email to: Separate multiple addresses with commas Email with custom…" at bounding box center [662, 338] width 190 height 89
click at [660, 311] on input "text" at bounding box center [662, 307] width 190 height 10
paste input "[EMAIL_ADDRESS][DOMAIN_NAME]"
type input "[EMAIL_ADDRESS][DOMAIN_NAME]"
click at [741, 401] on button "Send" at bounding box center [748, 402] width 17 height 10
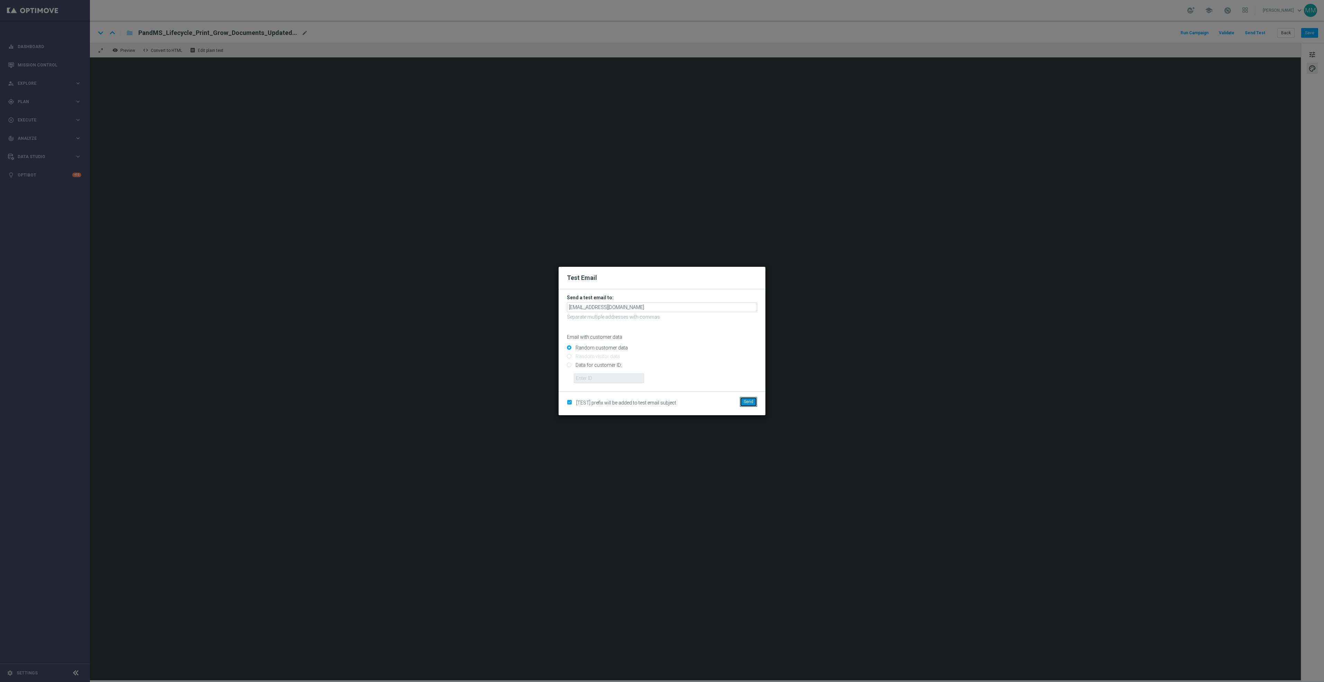
click at [742, 404] on button "Send" at bounding box center [748, 402] width 17 height 10
click at [745, 397] on button "Send" at bounding box center [748, 402] width 17 height 10
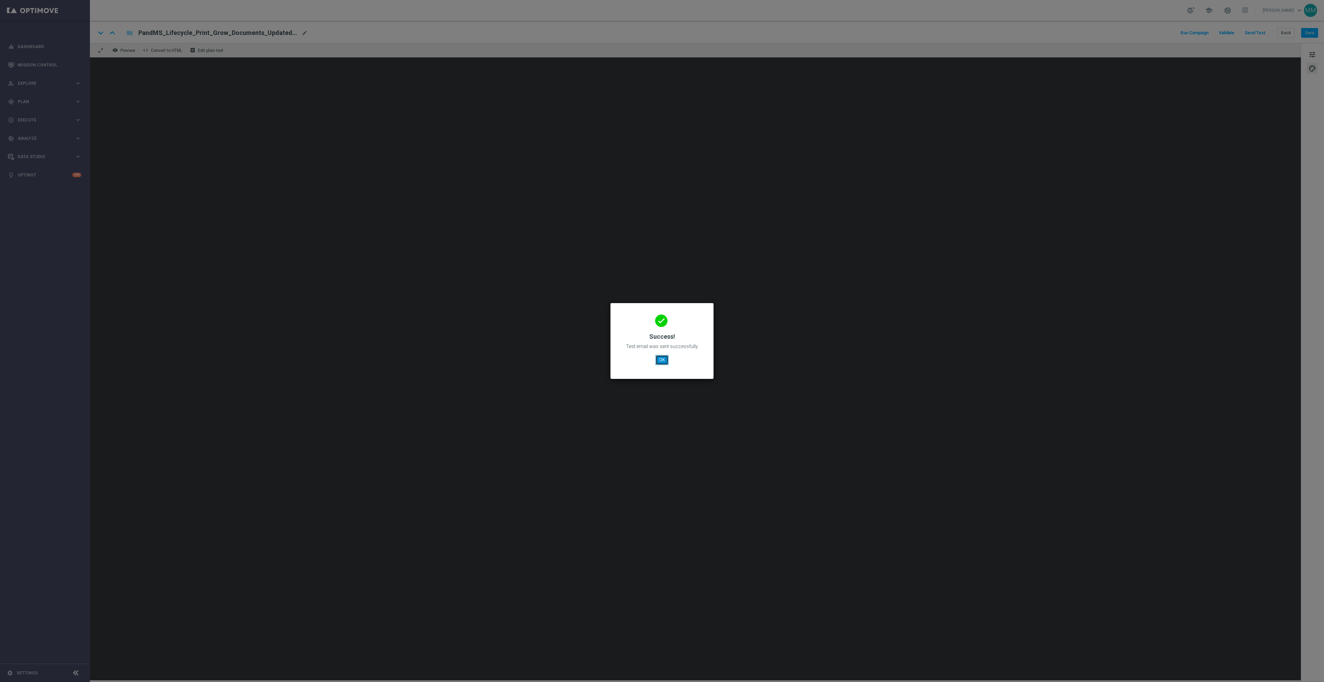
click at [663, 360] on button "OK" at bounding box center [661, 360] width 13 height 10
click at [661, 356] on button "OK" at bounding box center [661, 360] width 13 height 10
click at [662, 360] on button "OK" at bounding box center [661, 360] width 13 height 10
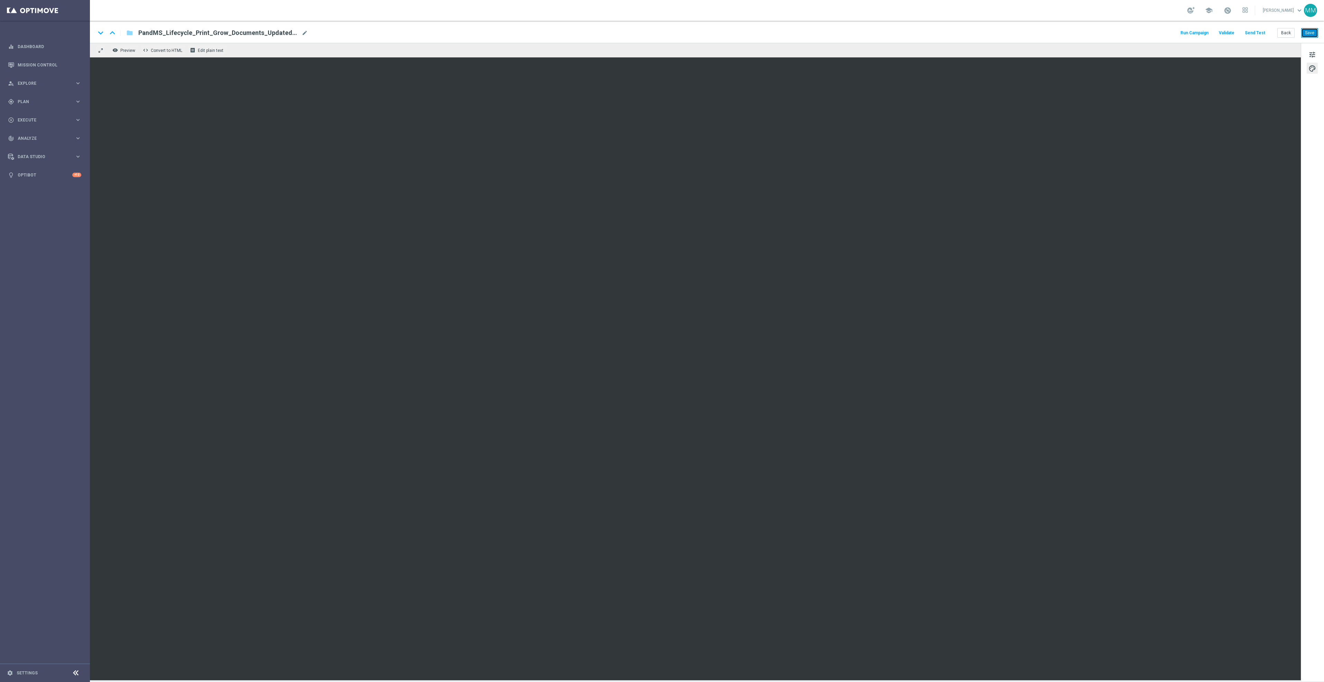
click at [1313, 30] on button "Save" at bounding box center [1309, 33] width 17 height 10
click at [1258, 34] on button "Send Test" at bounding box center [1255, 32] width 22 height 9
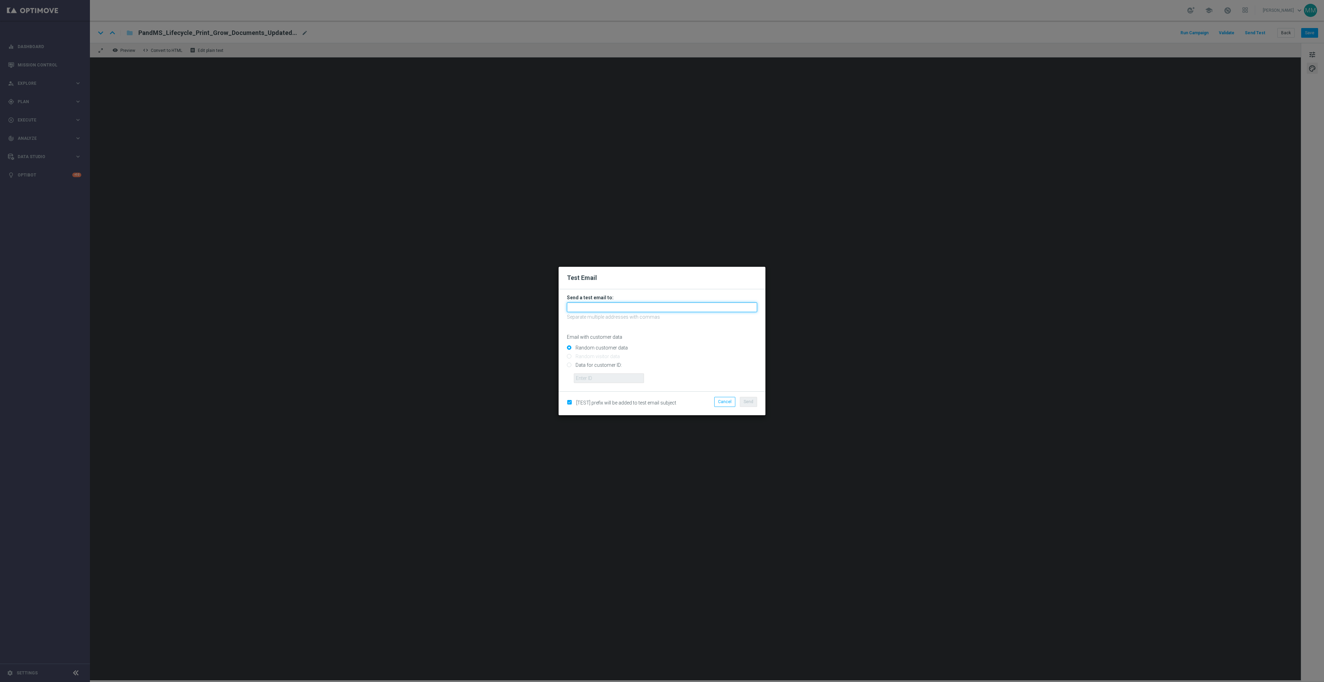
click at [734, 305] on input "text" at bounding box center [662, 307] width 190 height 10
paste input "[EMAIL_ADDRESS][DOMAIN_NAME]"
type input "[EMAIL_ADDRESS][DOMAIN_NAME]"
click at [745, 400] on span "Send" at bounding box center [749, 401] width 10 height 5
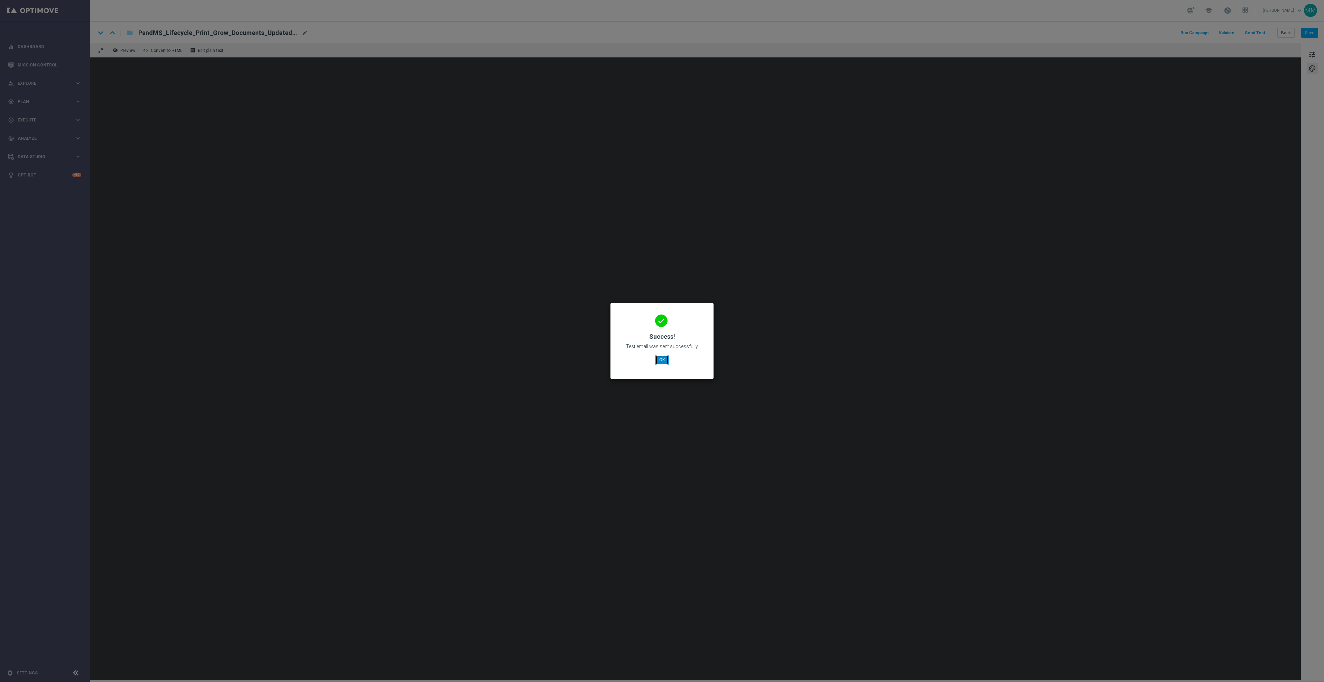
click at [661, 359] on button "OK" at bounding box center [661, 360] width 13 height 10
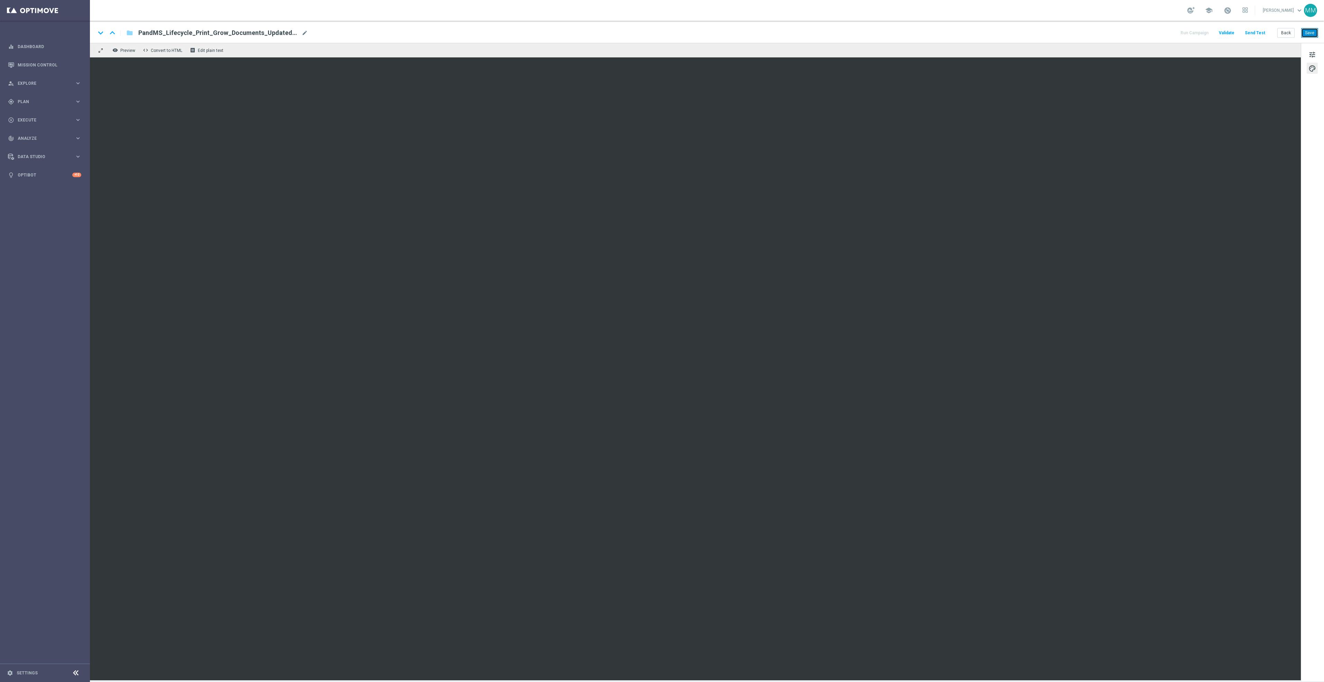
click at [1311, 35] on button "Save" at bounding box center [1309, 33] width 17 height 10
click at [1309, 35] on button "Save" at bounding box center [1309, 33] width 17 height 10
click at [1260, 34] on button "Send Test" at bounding box center [1255, 32] width 22 height 9
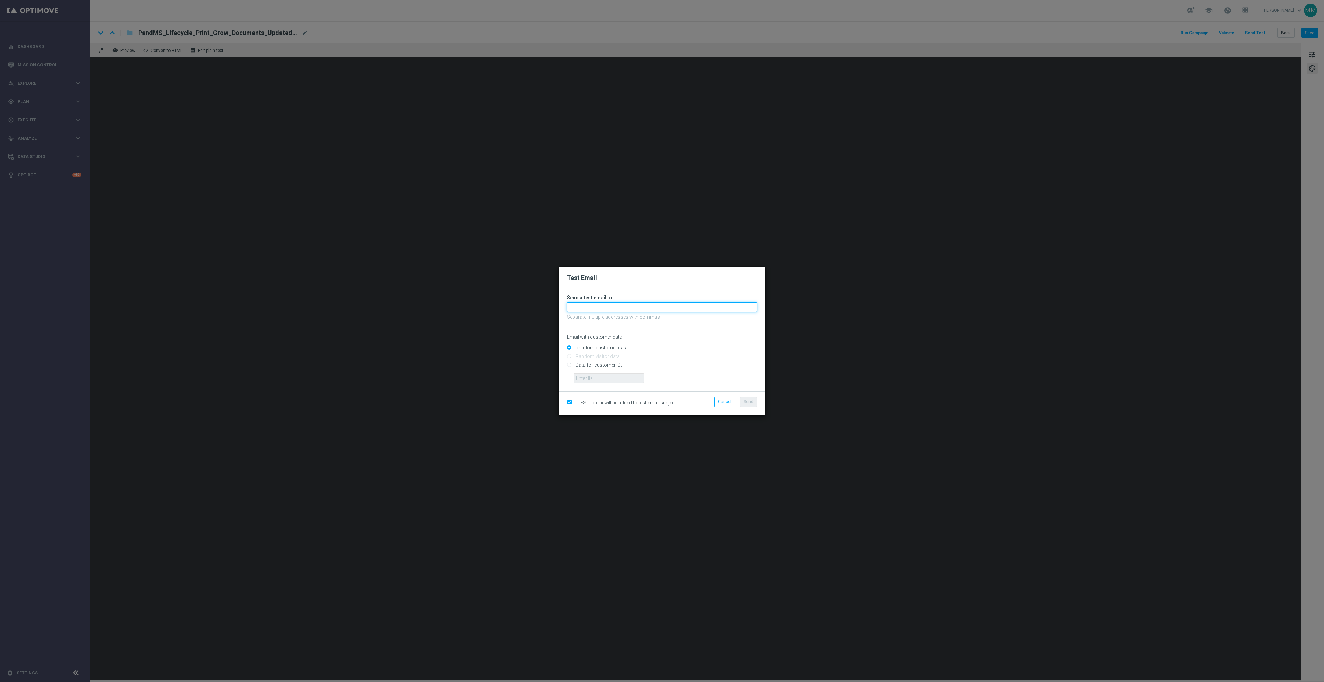
click at [656, 310] on input "text" at bounding box center [662, 307] width 190 height 10
paste input "[EMAIL_ADDRESS][DOMAIN_NAME]"
type input "staples.96a1-bites@litmusemail.com"
click at [752, 403] on span "Send" at bounding box center [749, 401] width 10 height 5
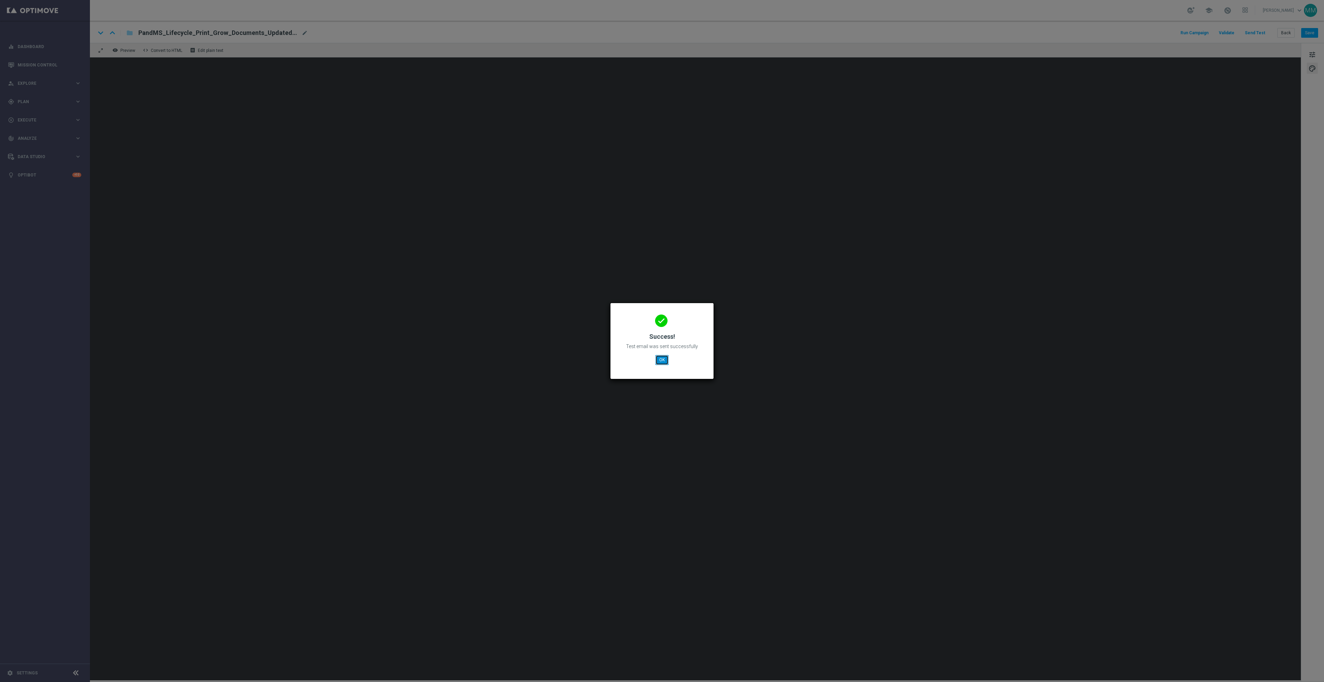
click at [664, 357] on button "OK" at bounding box center [661, 360] width 13 height 10
click at [662, 360] on button "OK" at bounding box center [661, 360] width 13 height 10
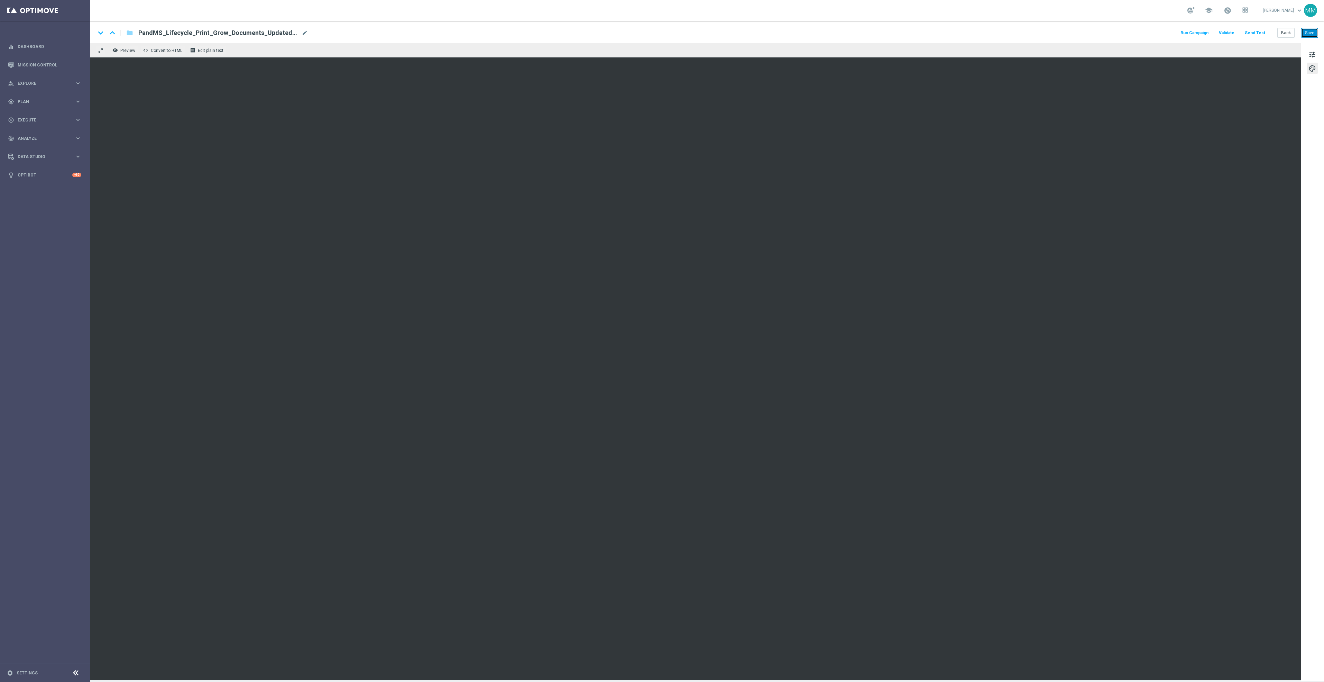
click at [1315, 29] on button "Save" at bounding box center [1309, 33] width 17 height 10
click at [1310, 33] on button "Save" at bounding box center [1309, 33] width 17 height 10
click at [1260, 34] on button "Send Test" at bounding box center [1255, 32] width 22 height 9
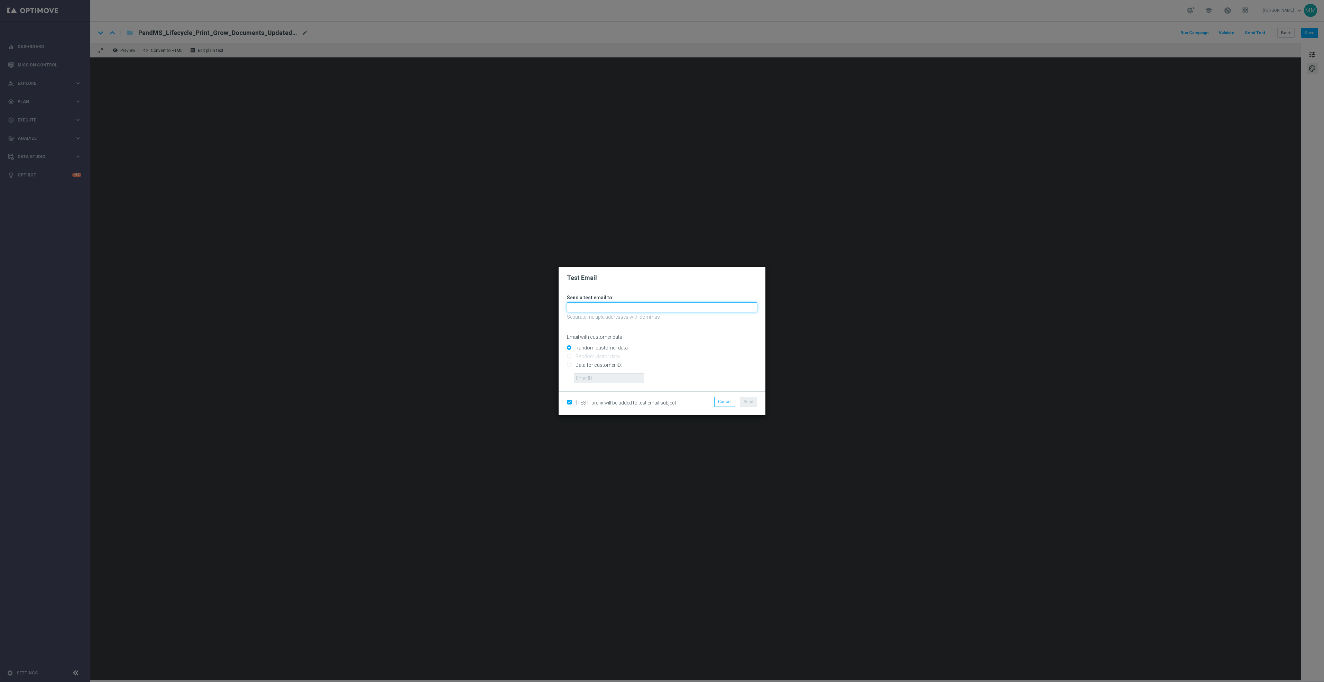
click at [693, 306] on input "text" at bounding box center [662, 307] width 190 height 10
paste input "[EMAIL_ADDRESS][DOMAIN_NAME]"
type input "[EMAIL_ADDRESS][DOMAIN_NAME]"
click at [753, 401] on span "Send" at bounding box center [749, 401] width 10 height 5
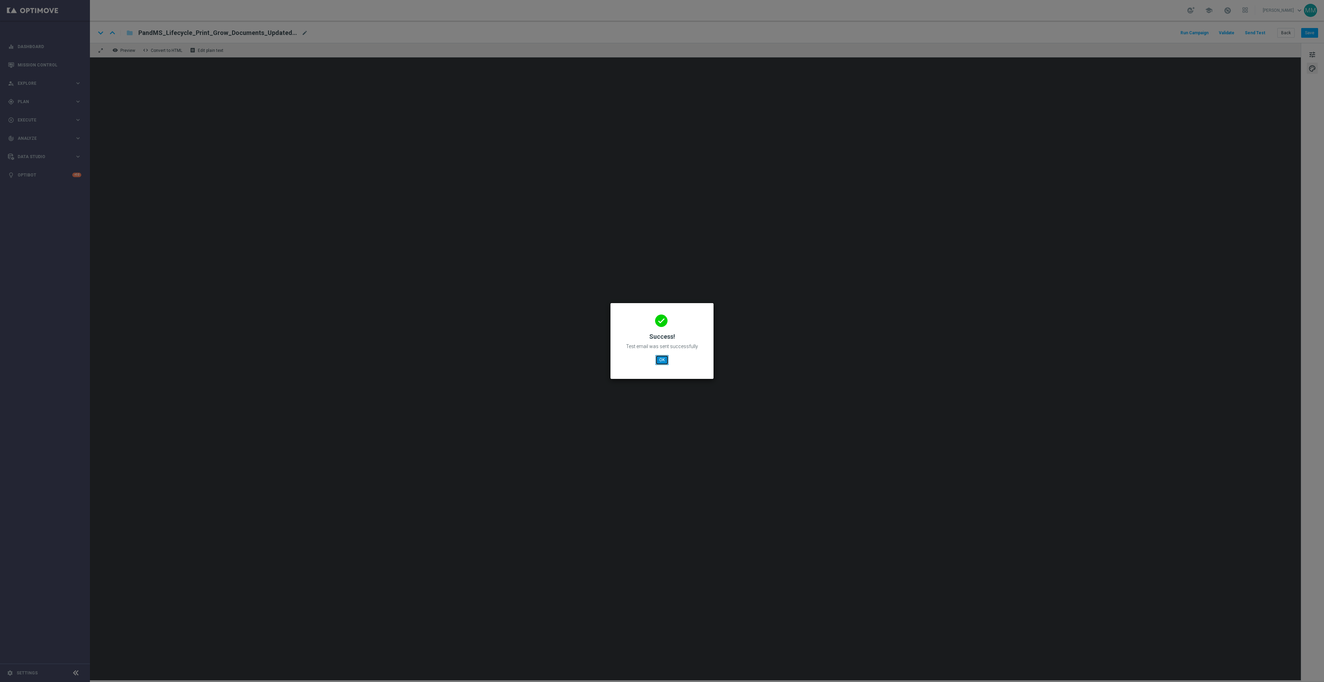
click at [661, 358] on button "OK" at bounding box center [661, 360] width 13 height 10
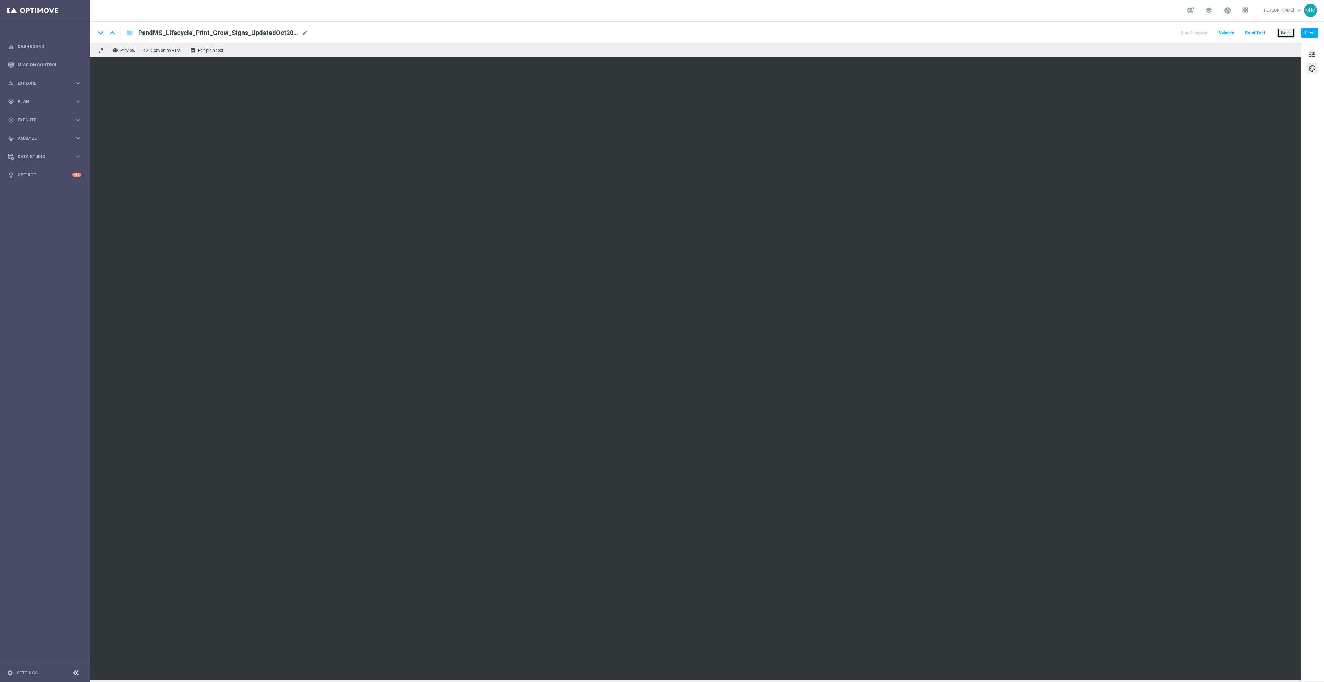
click at [1287, 31] on button "Back" at bounding box center [1285, 33] width 17 height 10
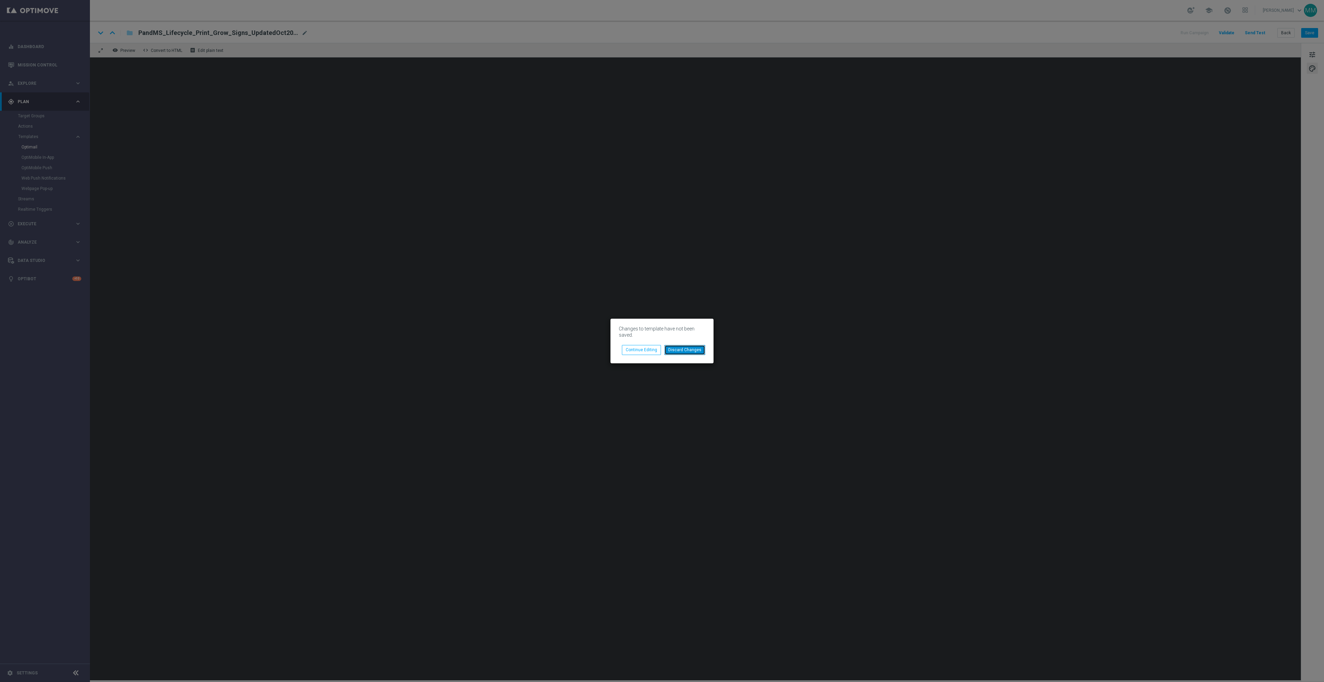
click at [686, 346] on button "Discard Changes" at bounding box center [684, 350] width 41 height 10
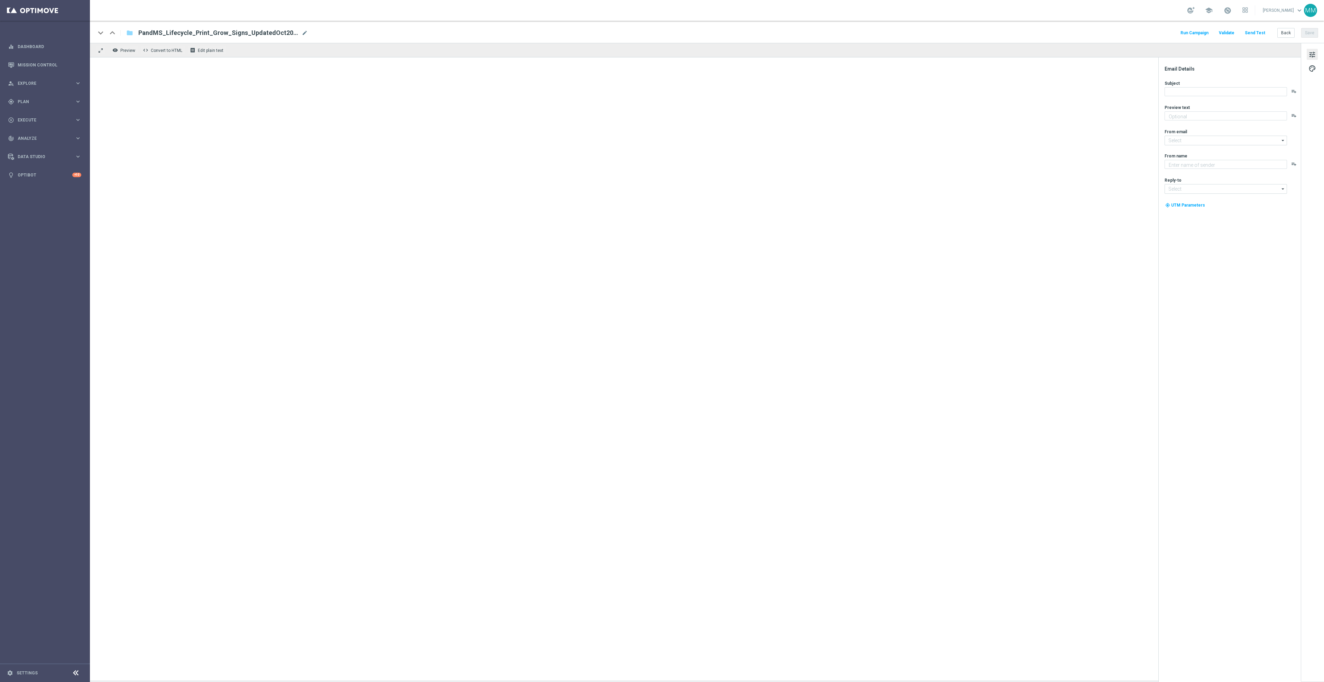
type textarea "Boost your reach with postcards, brochures and more."
type input "[EMAIL_ADDRESS][DOMAIN_NAME]"
type textarea "Staples"
type input "[EMAIL_ADDRESS][DOMAIN_NAME]"
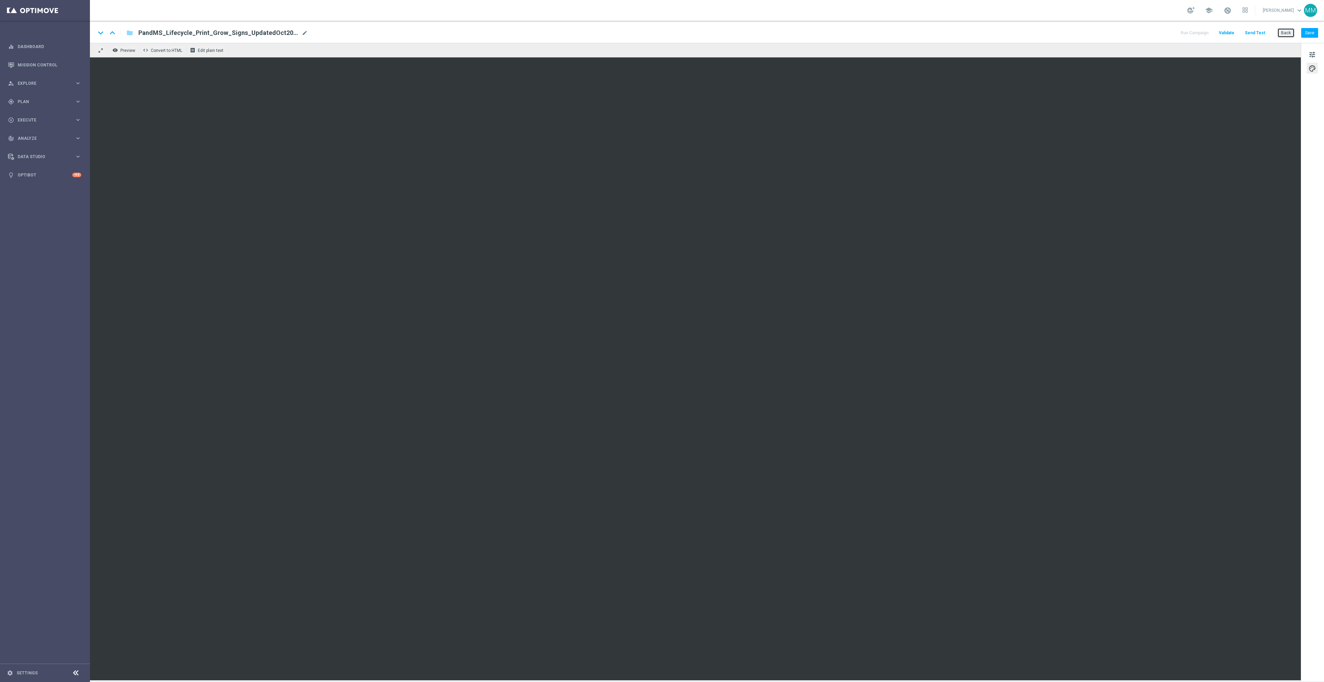
click at [1287, 32] on button "Back" at bounding box center [1285, 33] width 17 height 10
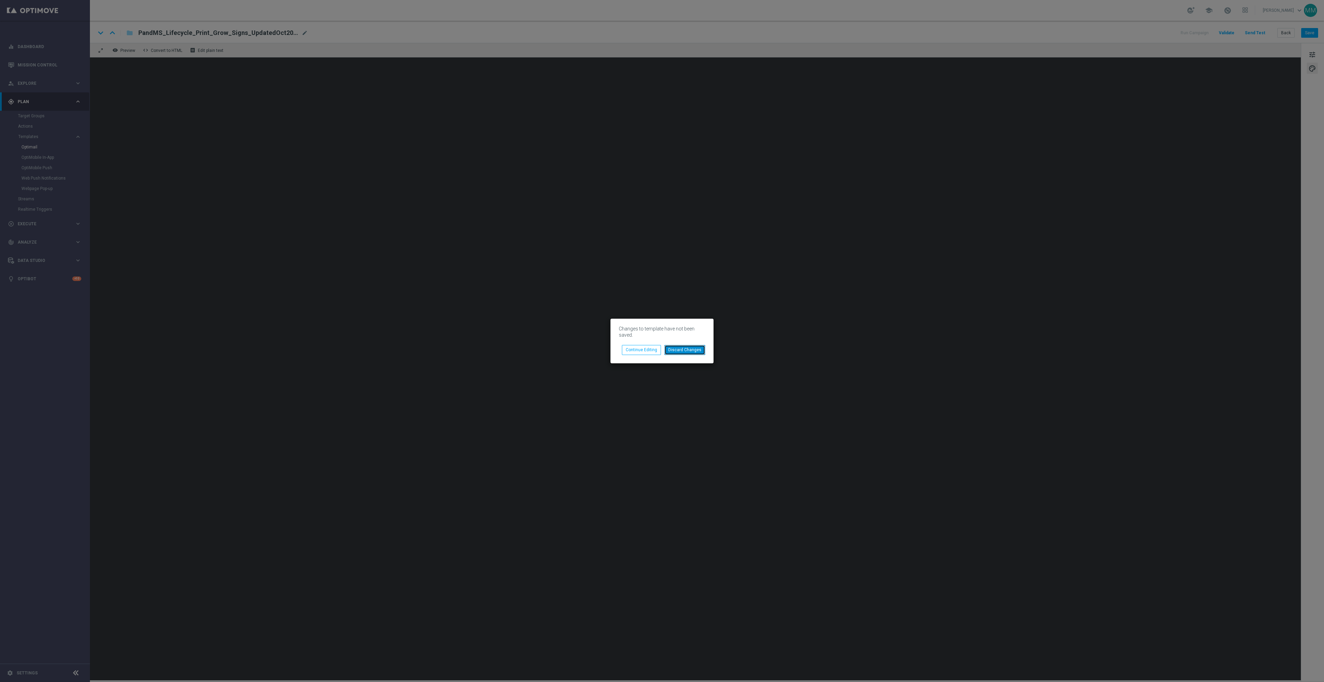
click at [676, 347] on button "Discard Changes" at bounding box center [684, 350] width 41 height 10
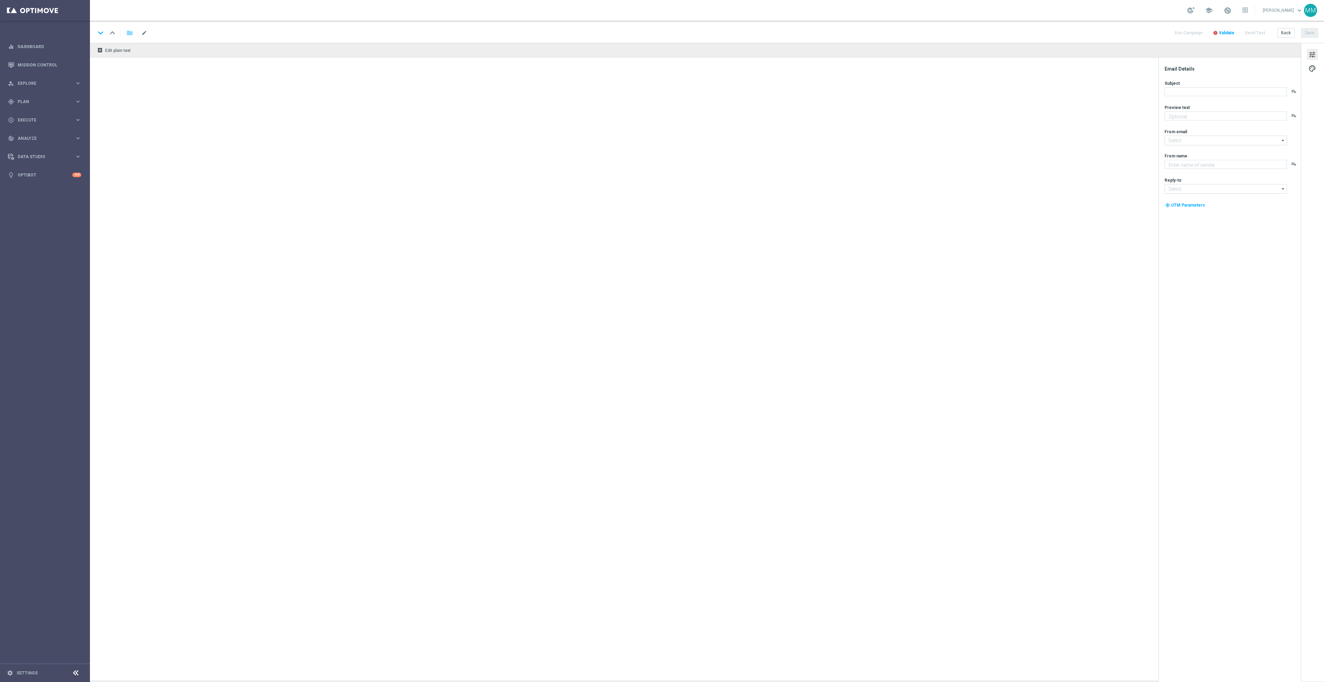
type textarea "Boost your reach with postcards, brochures and more."
type input "[EMAIL_ADDRESS][DOMAIN_NAME]"
type textarea "Staples"
type input "[EMAIL_ADDRESS][DOMAIN_NAME]"
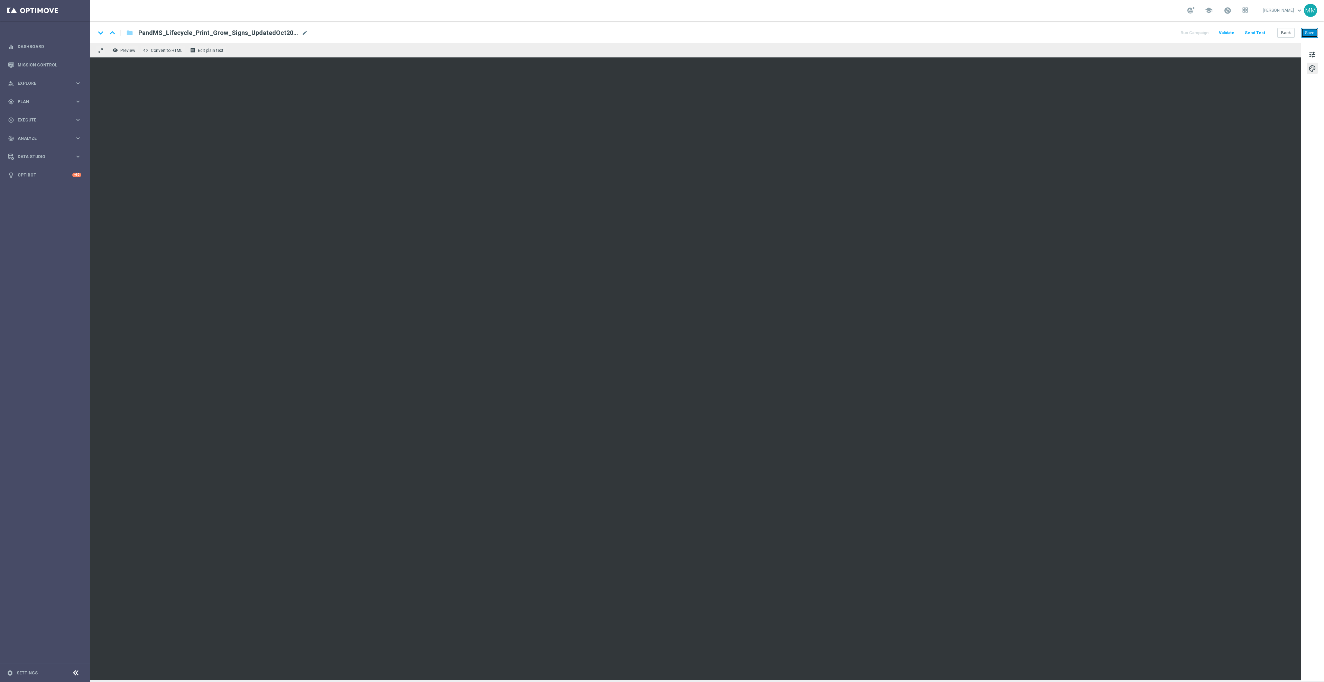
click at [1305, 34] on button "Save" at bounding box center [1309, 33] width 17 height 10
click at [1311, 34] on button "Save" at bounding box center [1309, 33] width 17 height 10
click at [1316, 35] on button "Save" at bounding box center [1309, 33] width 17 height 10
click at [1258, 35] on button "Send Test" at bounding box center [1255, 32] width 22 height 9
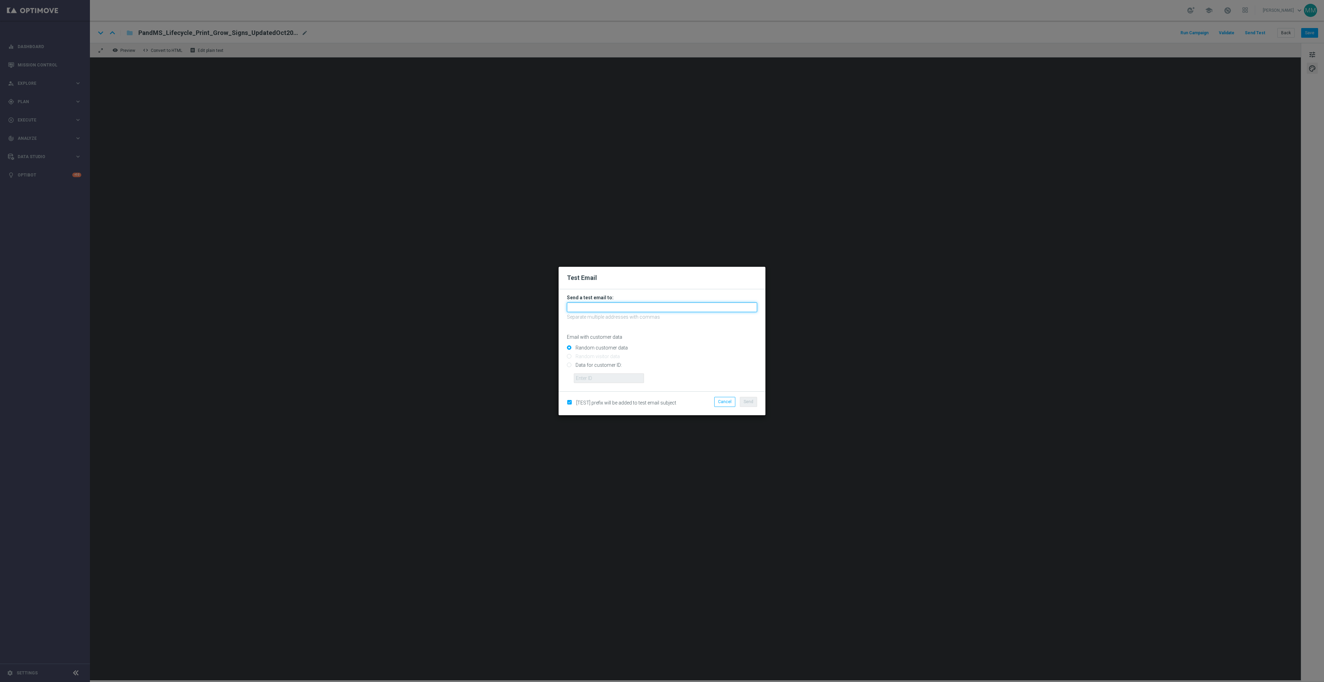
click at [645, 302] on input "text" at bounding box center [662, 307] width 190 height 10
paste input "[EMAIL_ADDRESS][DOMAIN_NAME]"
type input "[EMAIL_ADDRESS][DOMAIN_NAME]"
click at [753, 398] on button "Send" at bounding box center [748, 402] width 17 height 10
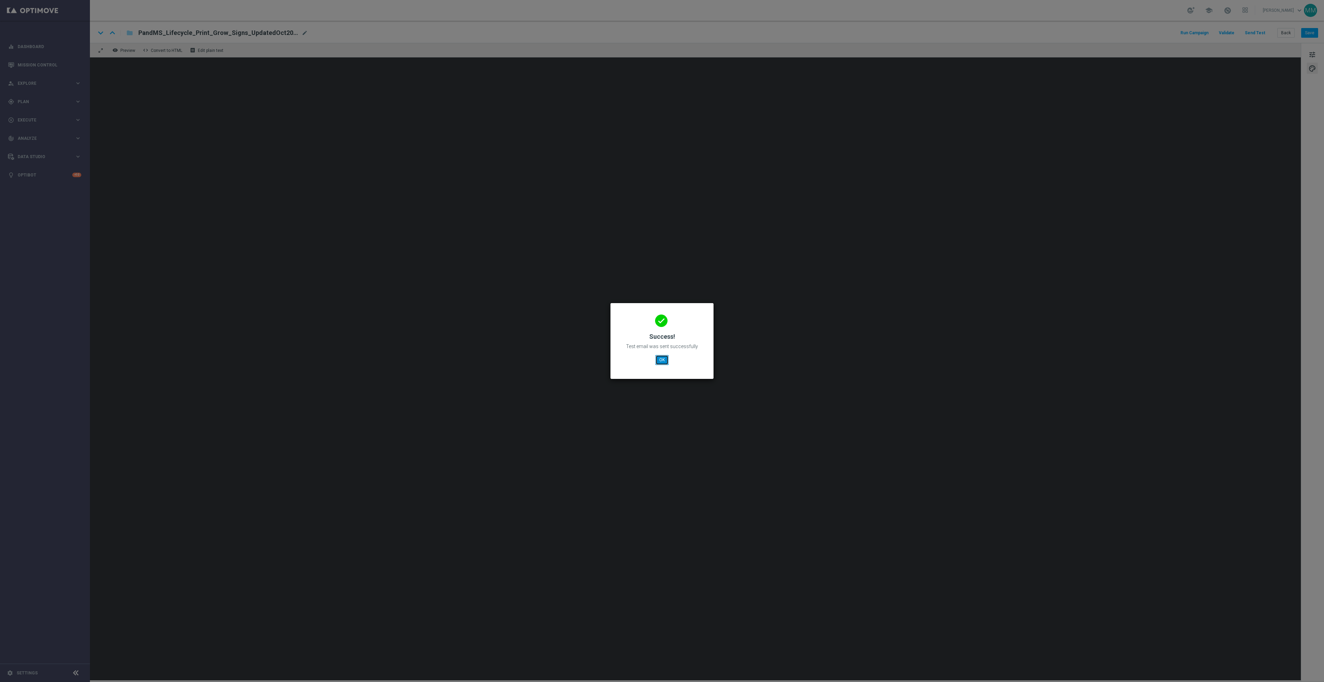
click at [657, 359] on button "OK" at bounding box center [661, 360] width 13 height 10
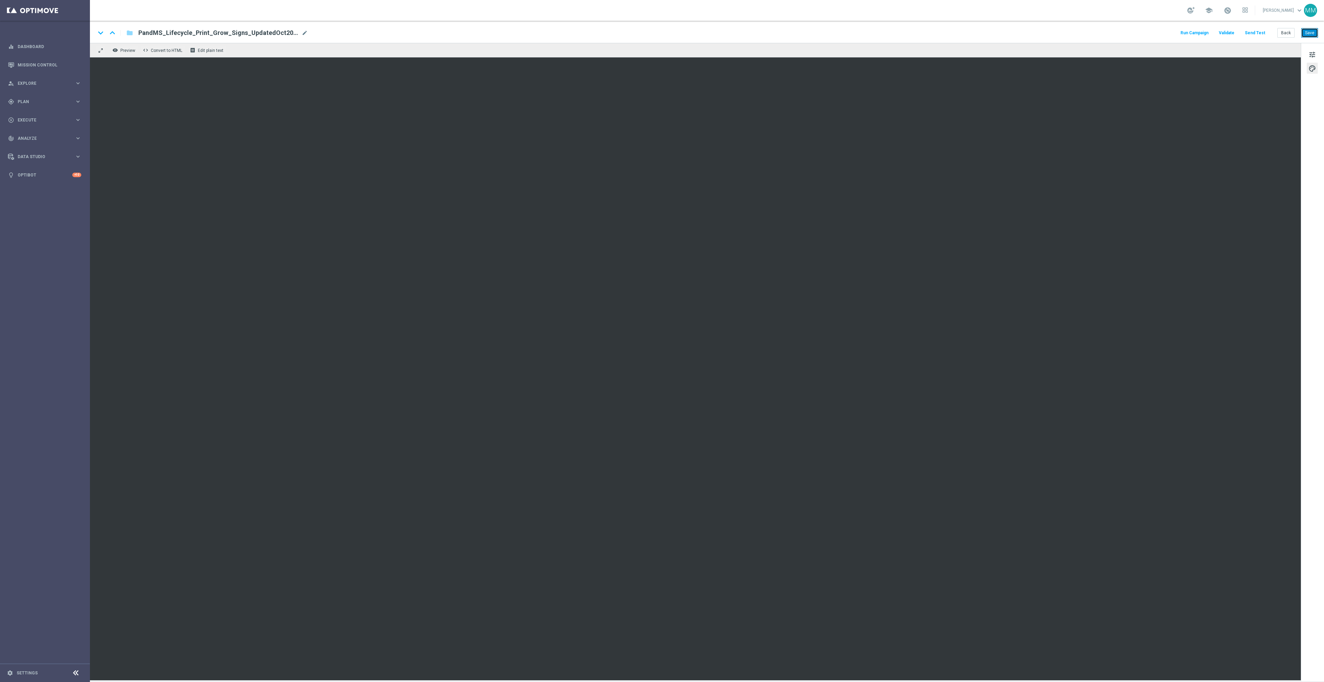
click at [1306, 34] on button "Save" at bounding box center [1309, 33] width 17 height 10
click at [1258, 33] on button "Send Test" at bounding box center [1255, 32] width 22 height 9
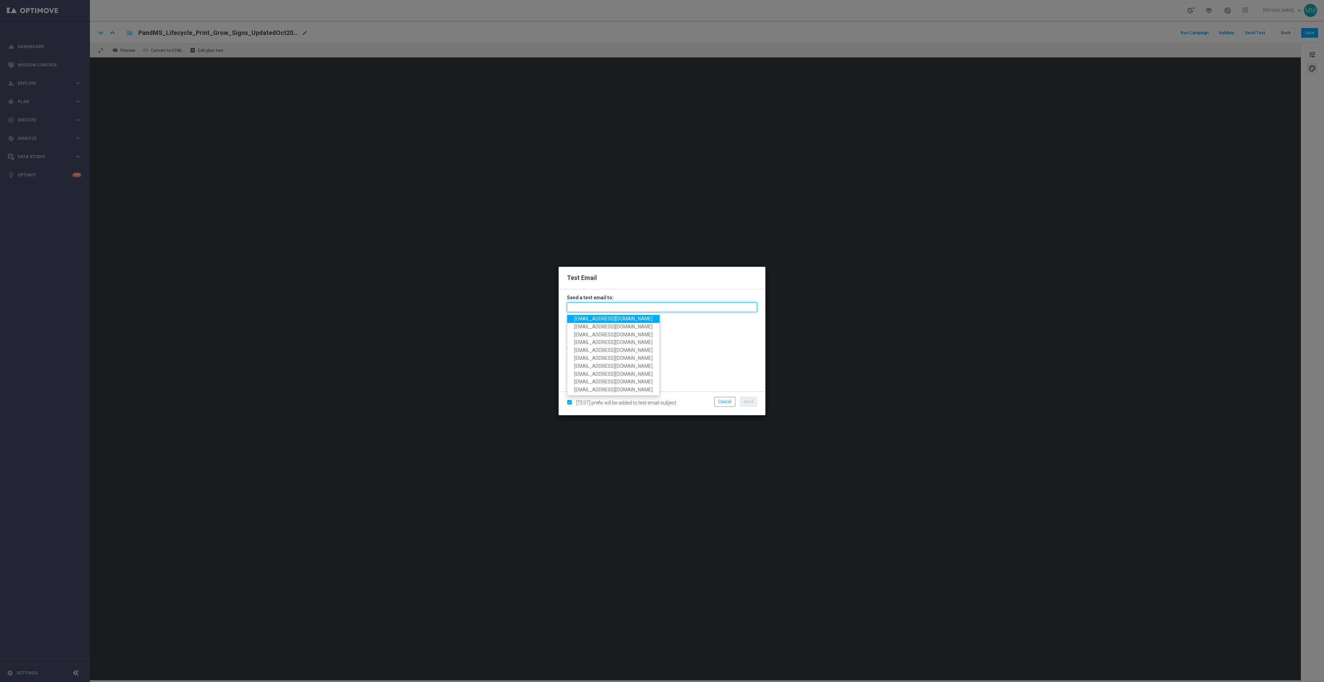
click at [607, 308] on input "text" at bounding box center [662, 307] width 190 height 10
paste input "[EMAIL_ADDRESS][DOMAIN_NAME]"
type input "staples.96a1-bis2t@litmusemail.com"
click at [749, 402] on span "Send" at bounding box center [749, 401] width 10 height 5
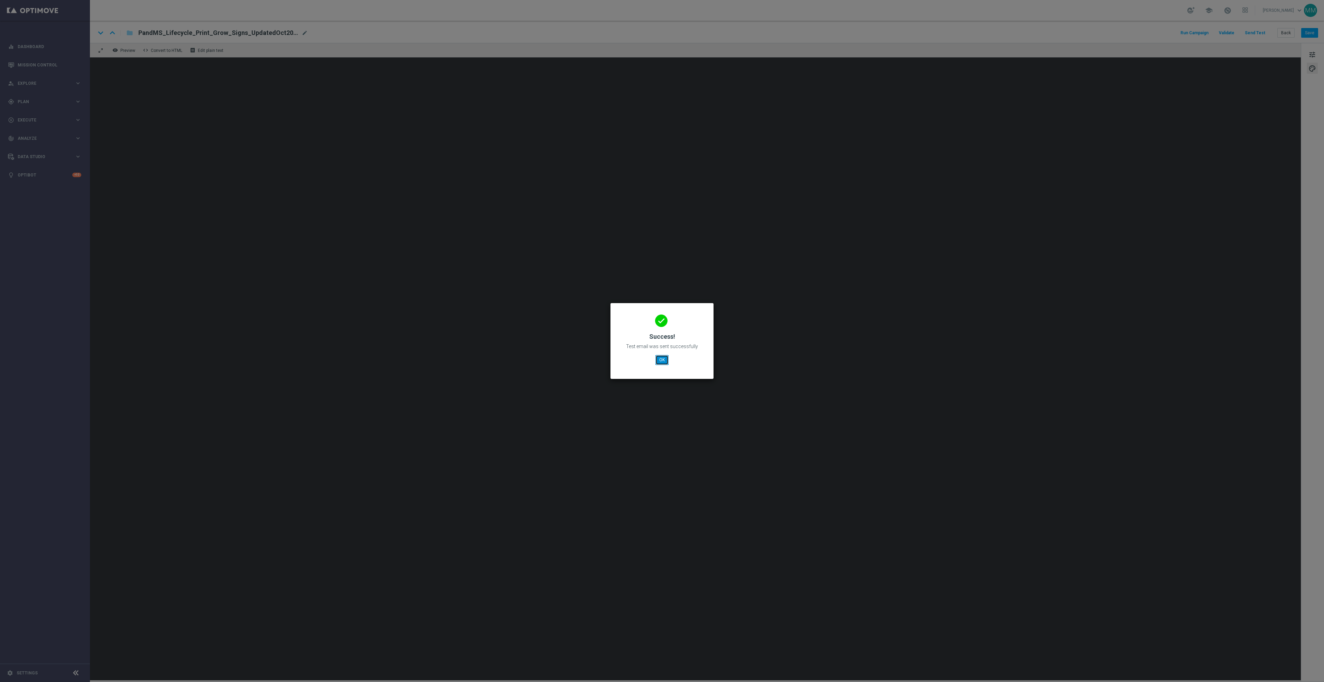
click at [666, 357] on button "OK" at bounding box center [661, 360] width 13 height 10
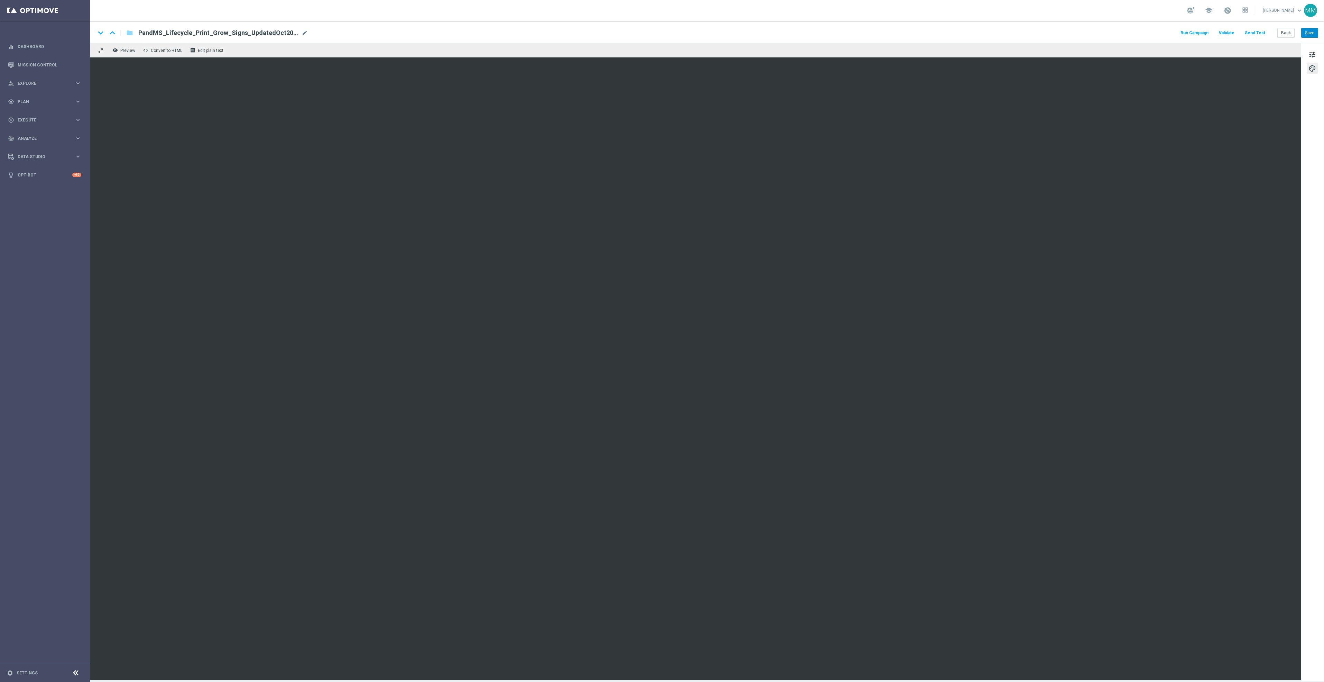
drag, startPoint x: 1310, startPoint y: 38, endPoint x: 1304, endPoint y: 30, distance: 9.7
click at [1310, 38] on div "keyboard_arrow_down keyboard_arrow_up folder PandMS_Lifecycle_Print_Grow_Signs_…" at bounding box center [707, 32] width 1234 height 22
click at [1307, 31] on button "Save" at bounding box center [1309, 33] width 17 height 10
click at [1318, 31] on button "Save" at bounding box center [1309, 33] width 17 height 10
drag, startPoint x: 1311, startPoint y: 33, endPoint x: 1307, endPoint y: 33, distance: 4.2
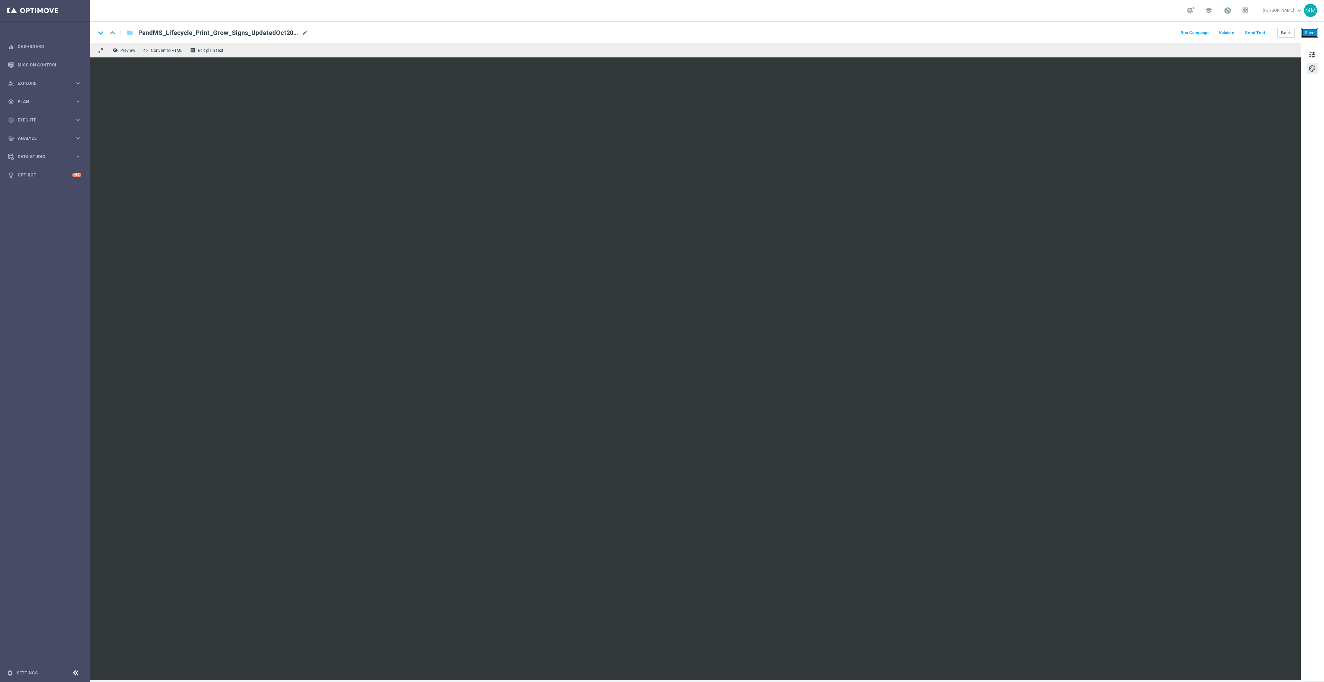
click at [1311, 33] on button "Save" at bounding box center [1309, 33] width 17 height 10
click at [1251, 32] on button "Send Test" at bounding box center [1255, 32] width 22 height 9
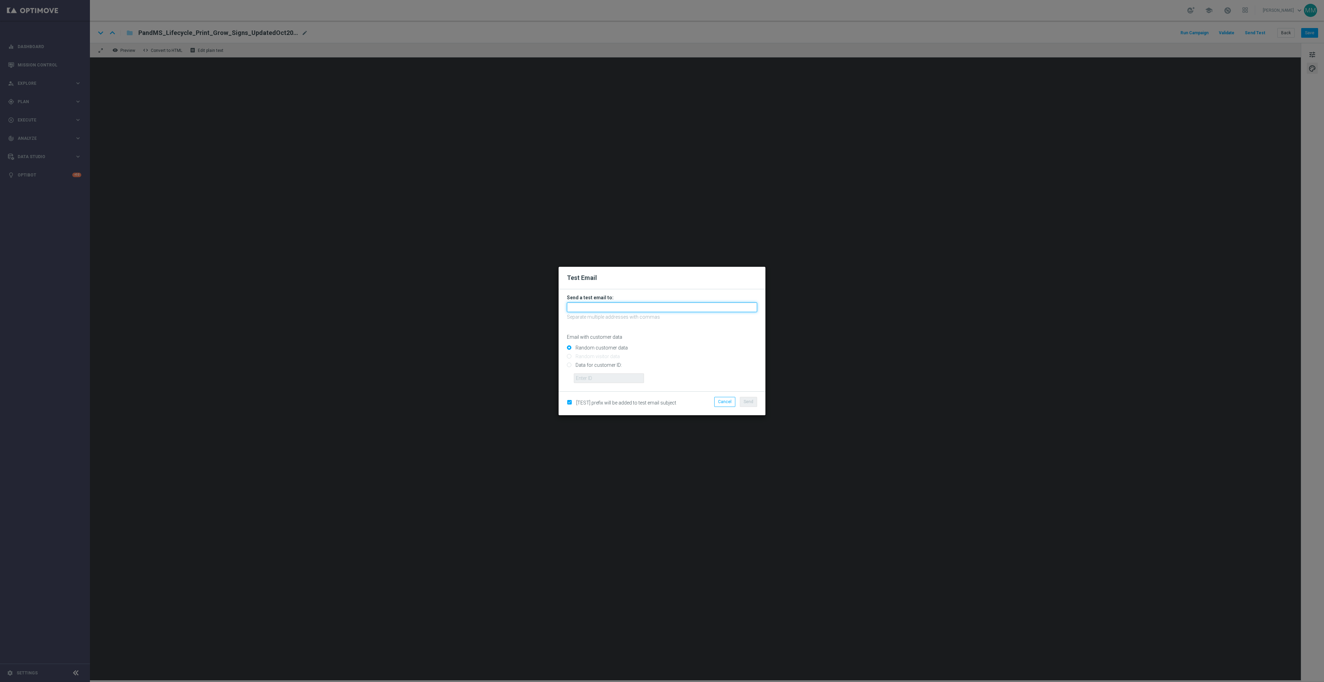
click at [688, 309] on input "text" at bounding box center [662, 307] width 190 height 10
paste input "staples.96a1-bis2t@litmusemail.com"
type input "staples.96a1-bis2t@litmusemail.com"
click at [750, 399] on span "Send" at bounding box center [749, 401] width 10 height 5
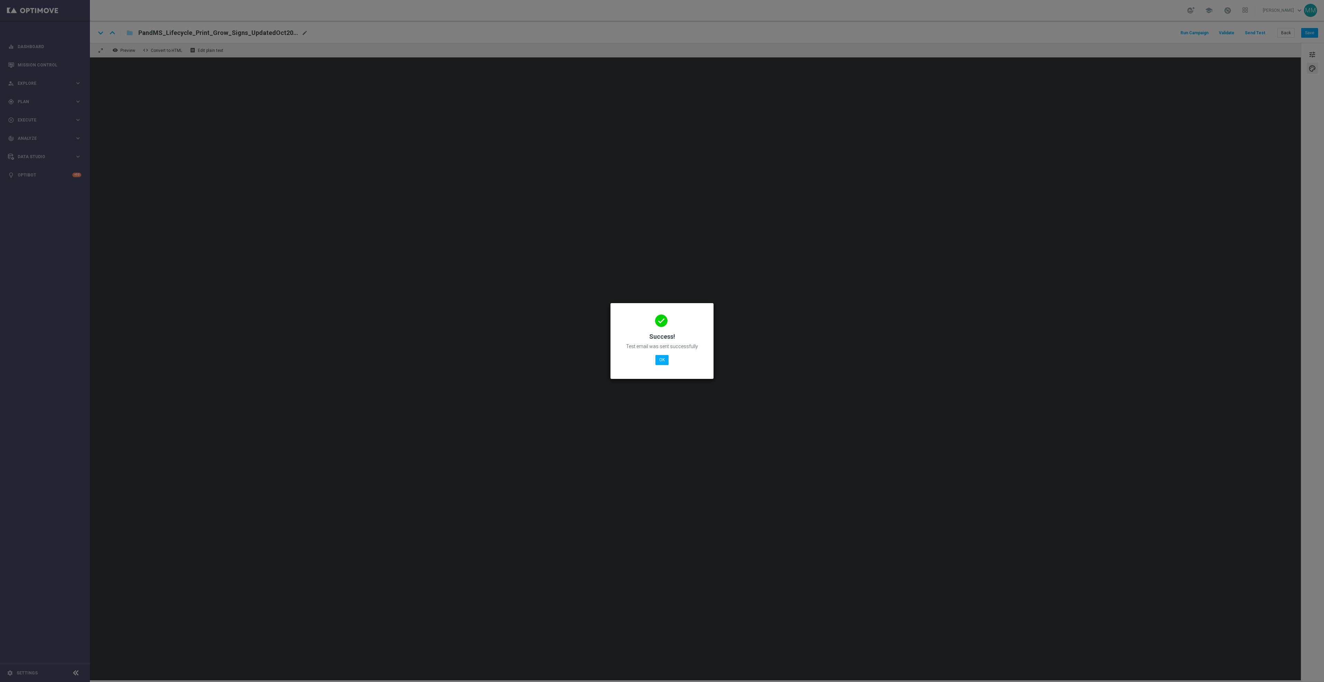
click at [665, 354] on div "done Success! Test email was sent successfully OK" at bounding box center [662, 340] width 86 height 60
click at [664, 357] on button "OK" at bounding box center [661, 360] width 13 height 10
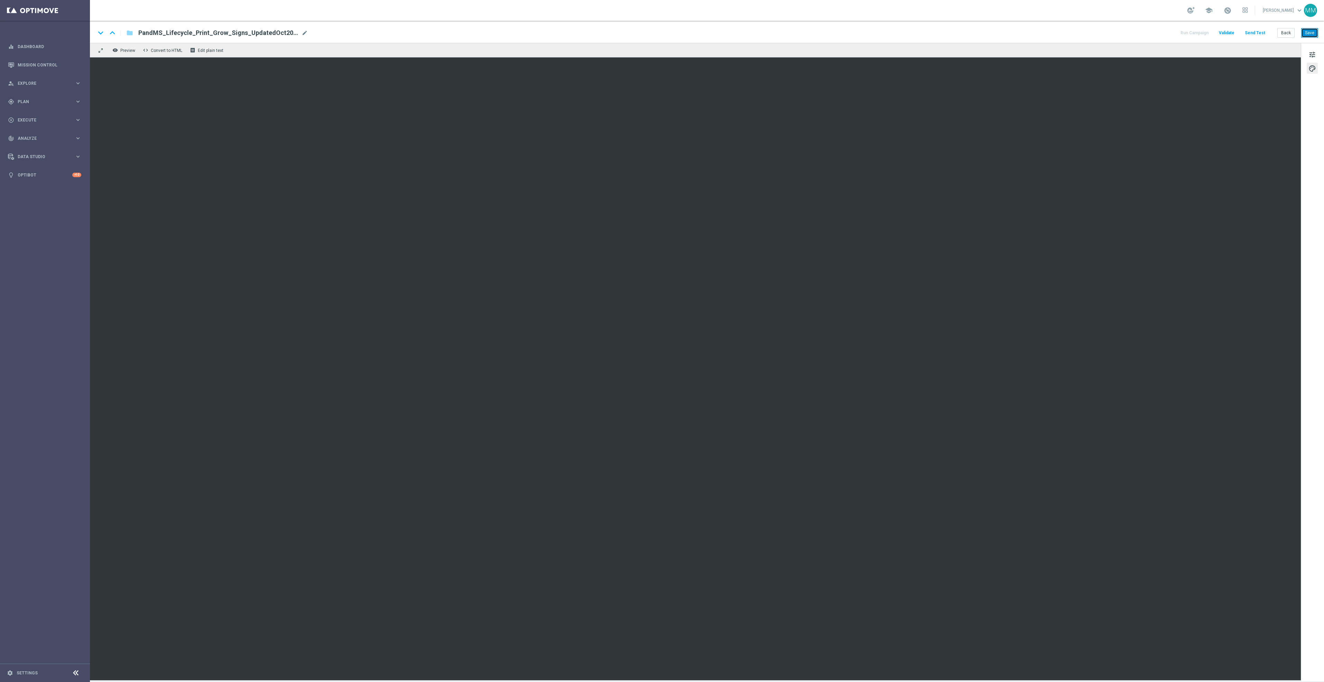
click at [1312, 34] on button "Save" at bounding box center [1309, 33] width 17 height 10
click at [1311, 36] on button "Save" at bounding box center [1309, 33] width 17 height 10
drag, startPoint x: 1305, startPoint y: 35, endPoint x: 1099, endPoint y: 33, distance: 206.2
click at [1305, 35] on button "Save" at bounding box center [1309, 33] width 17 height 10
click at [1259, 30] on button "Send Test" at bounding box center [1255, 32] width 22 height 9
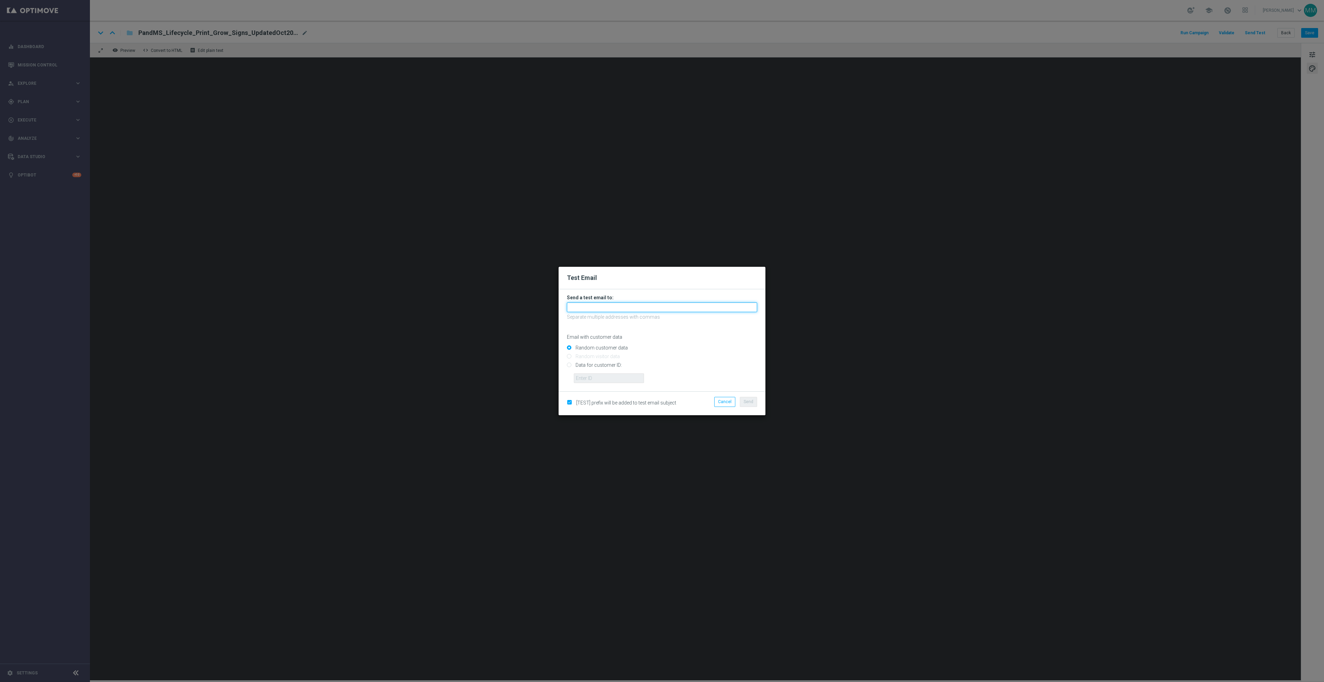
click at [731, 304] on input "text" at bounding box center [662, 307] width 190 height 10
paste input "[EMAIL_ADDRESS][DOMAIN_NAME]"
type input "[EMAIL_ADDRESS][DOMAIN_NAME]"
click at [746, 400] on span "Send" at bounding box center [749, 401] width 10 height 5
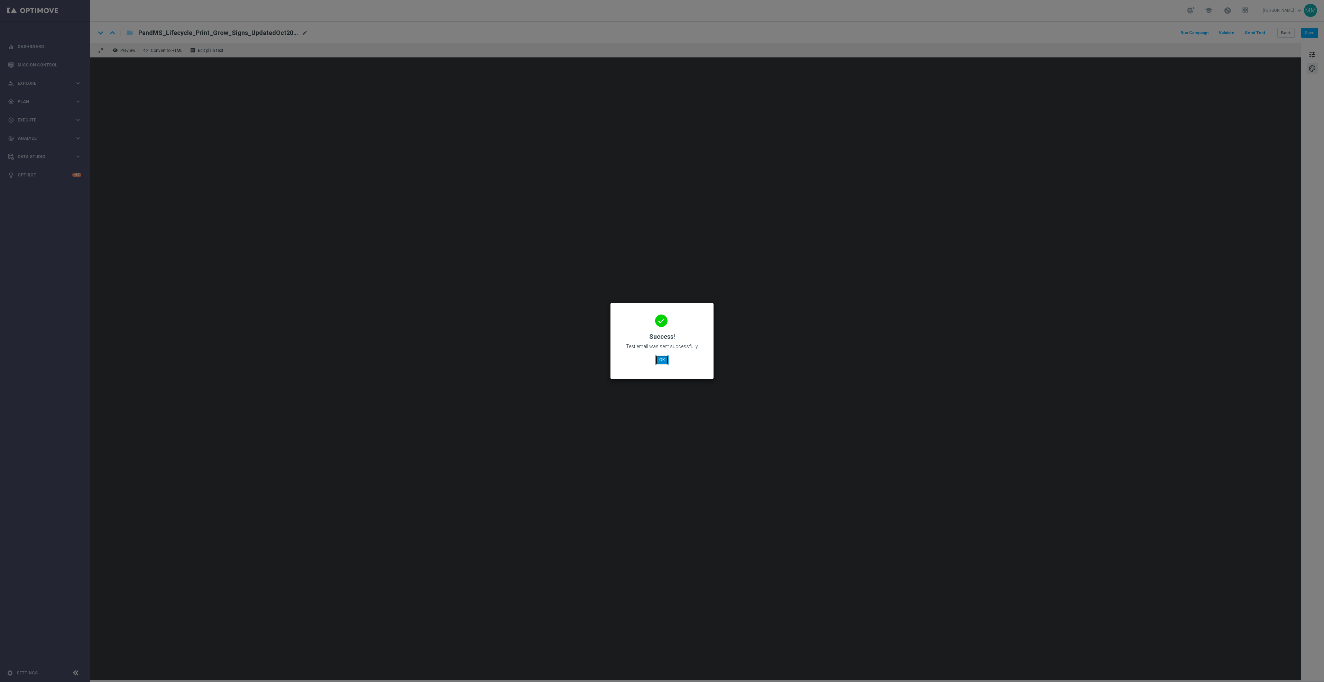
click at [668, 363] on button "OK" at bounding box center [661, 360] width 13 height 10
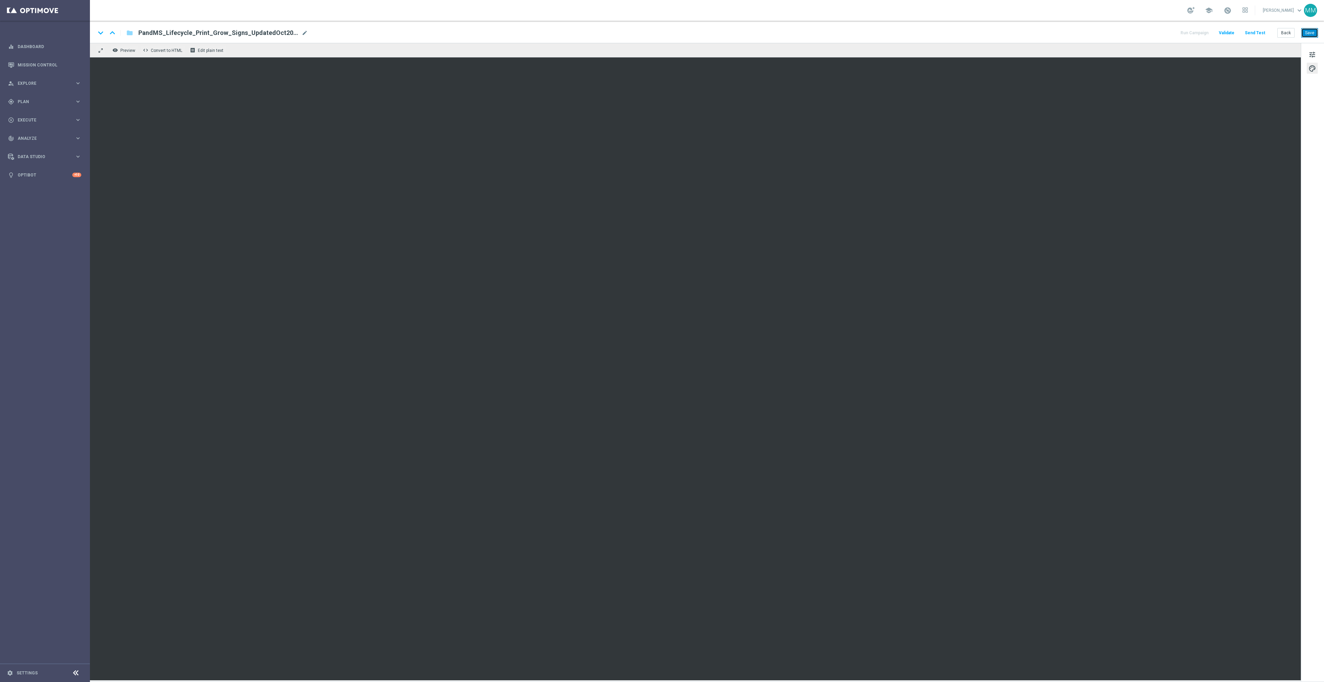
click at [1310, 34] on button "Save" at bounding box center [1309, 33] width 17 height 10
click at [1311, 34] on button "Save" at bounding box center [1309, 33] width 17 height 10
click at [1310, 33] on button "Save" at bounding box center [1309, 33] width 17 height 10
click at [1263, 30] on button "Send Test" at bounding box center [1255, 32] width 22 height 9
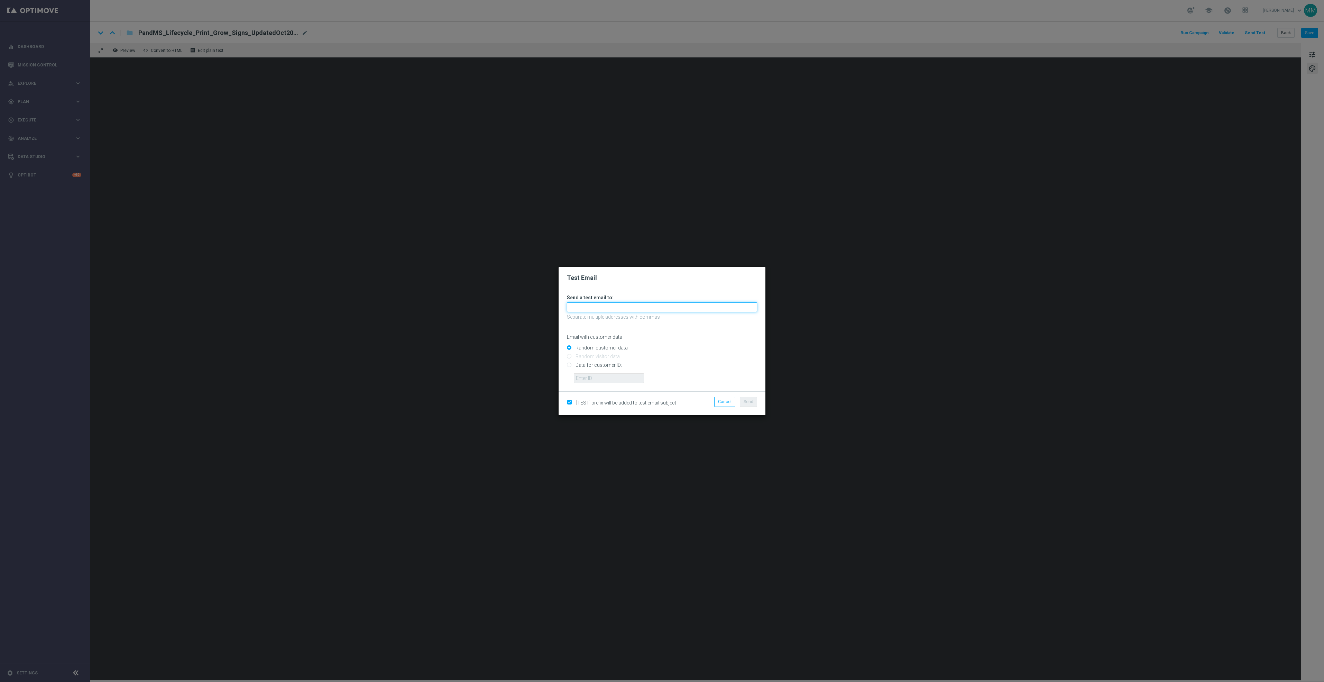
click at [683, 307] on input "text" at bounding box center [662, 307] width 190 height 10
paste input "[EMAIL_ADDRESS][DOMAIN_NAME]"
type input "[EMAIL_ADDRESS][DOMAIN_NAME]"
click at [747, 396] on div "[TEST] prefix will be added to test email subject Cancel Send" at bounding box center [662, 403] width 207 height 24
click at [749, 402] on span "Send" at bounding box center [749, 401] width 10 height 5
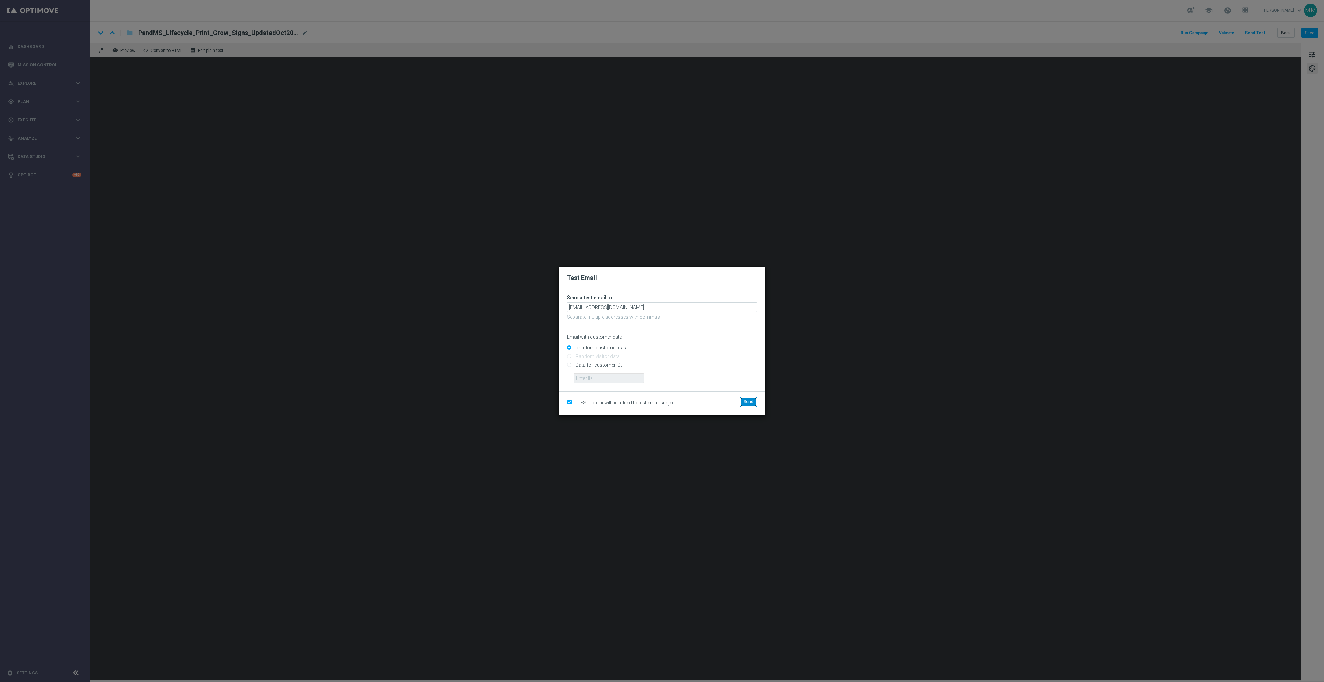
click at [749, 402] on span "Send" at bounding box center [749, 401] width 10 height 5
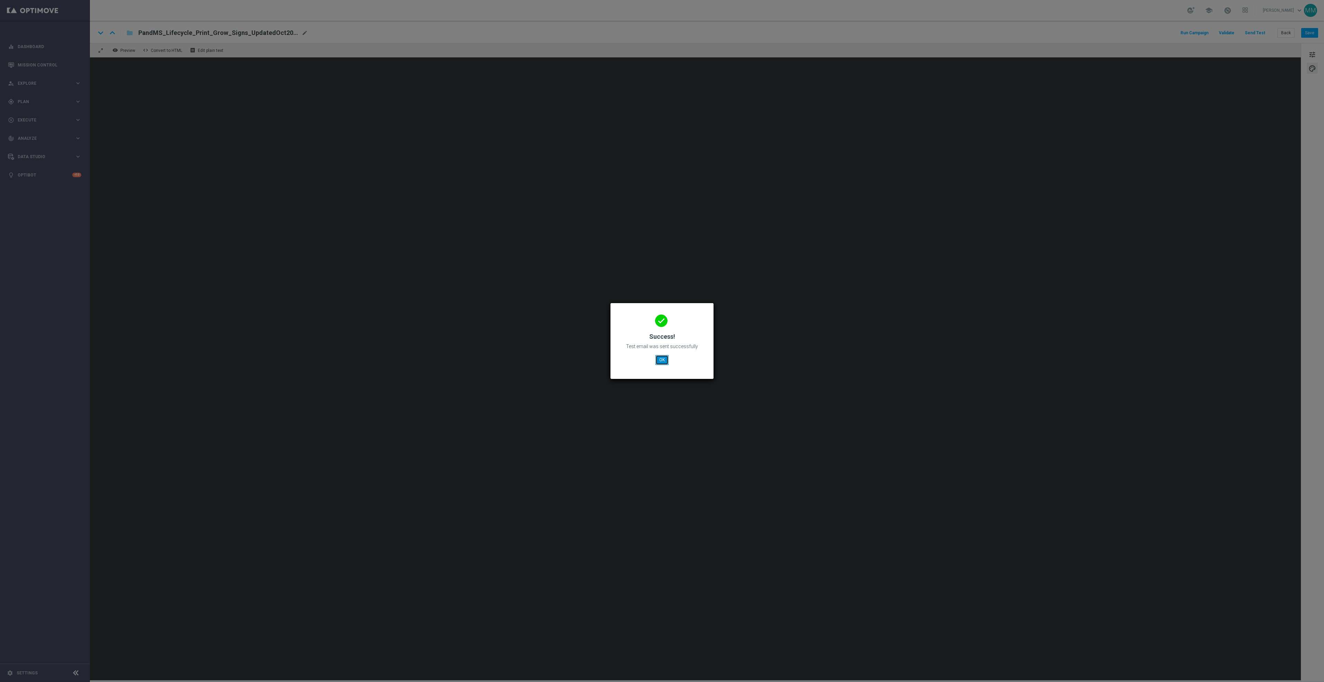
click at [658, 356] on button "OK" at bounding box center [661, 360] width 13 height 10
click at [656, 358] on button "OK" at bounding box center [661, 360] width 13 height 10
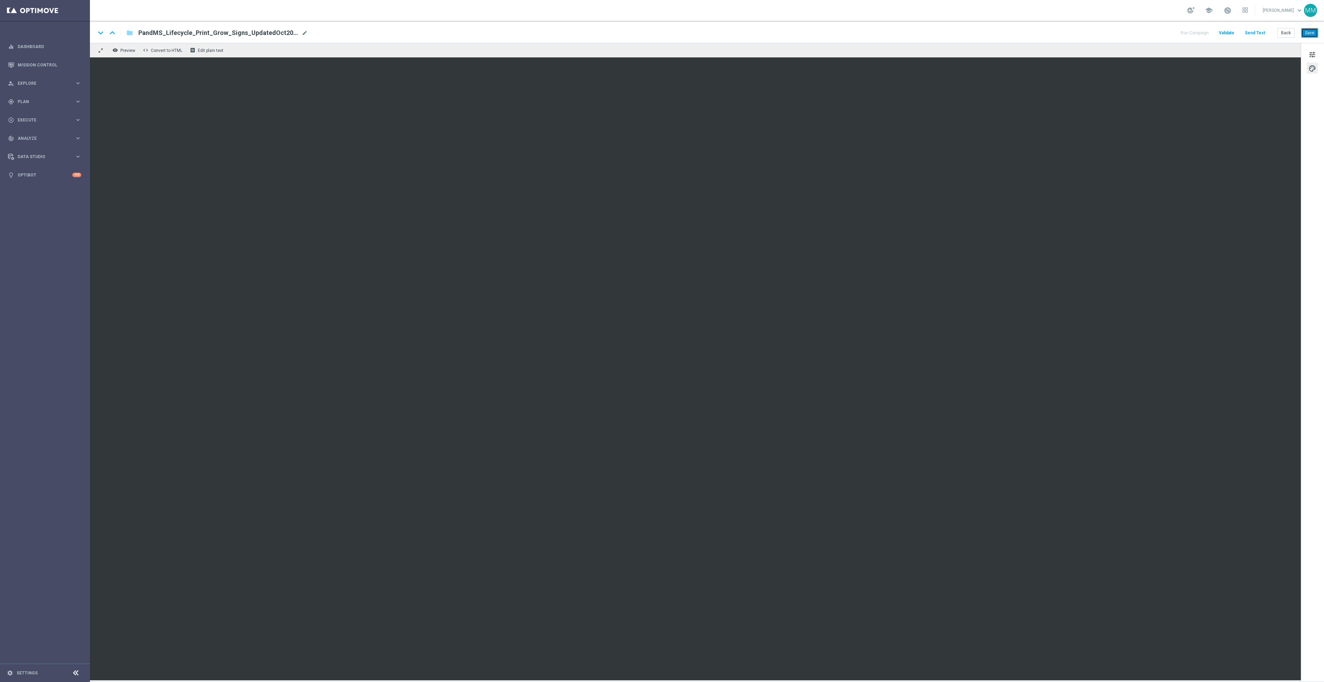
click at [1309, 32] on button "Save" at bounding box center [1309, 33] width 17 height 10
click at [1258, 30] on button "Send Test" at bounding box center [1255, 32] width 22 height 9
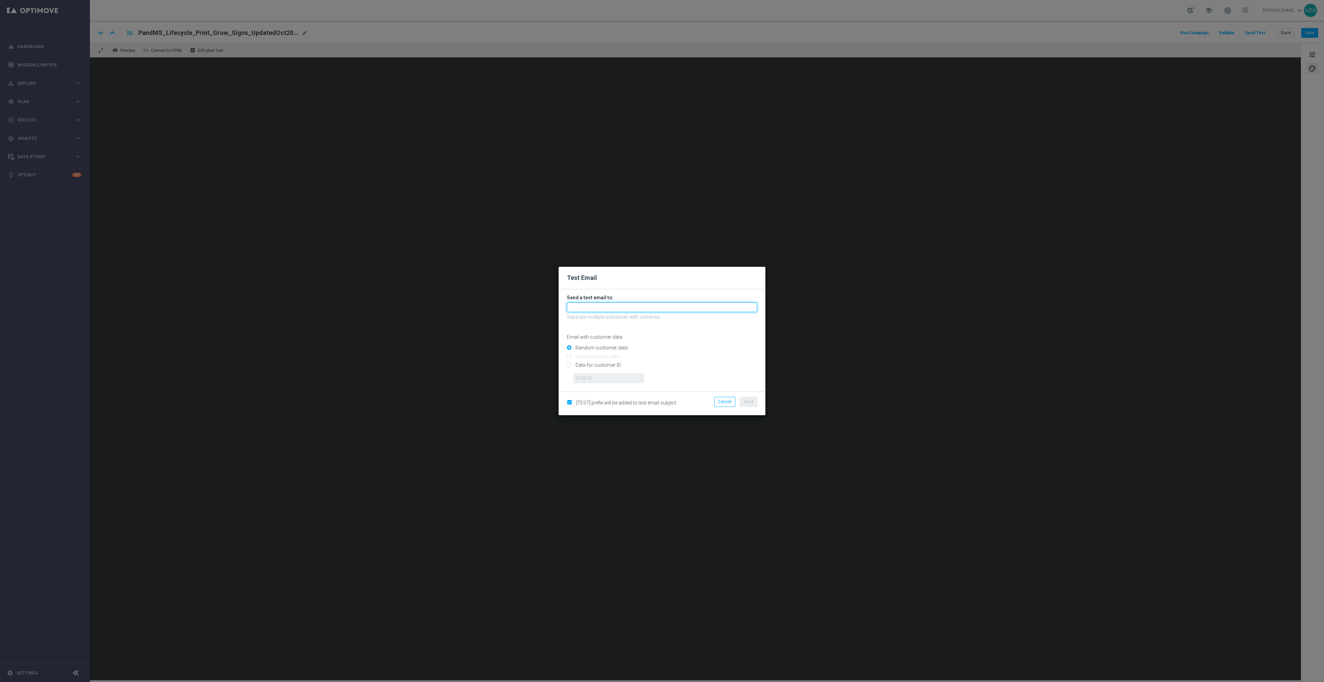
click at [725, 302] on input "text" at bounding box center [662, 307] width 190 height 10
paste input "[EMAIL_ADDRESS][DOMAIN_NAME]"
type input "[EMAIL_ADDRESS][DOMAIN_NAME]"
click at [742, 402] on button "Send" at bounding box center [748, 402] width 17 height 10
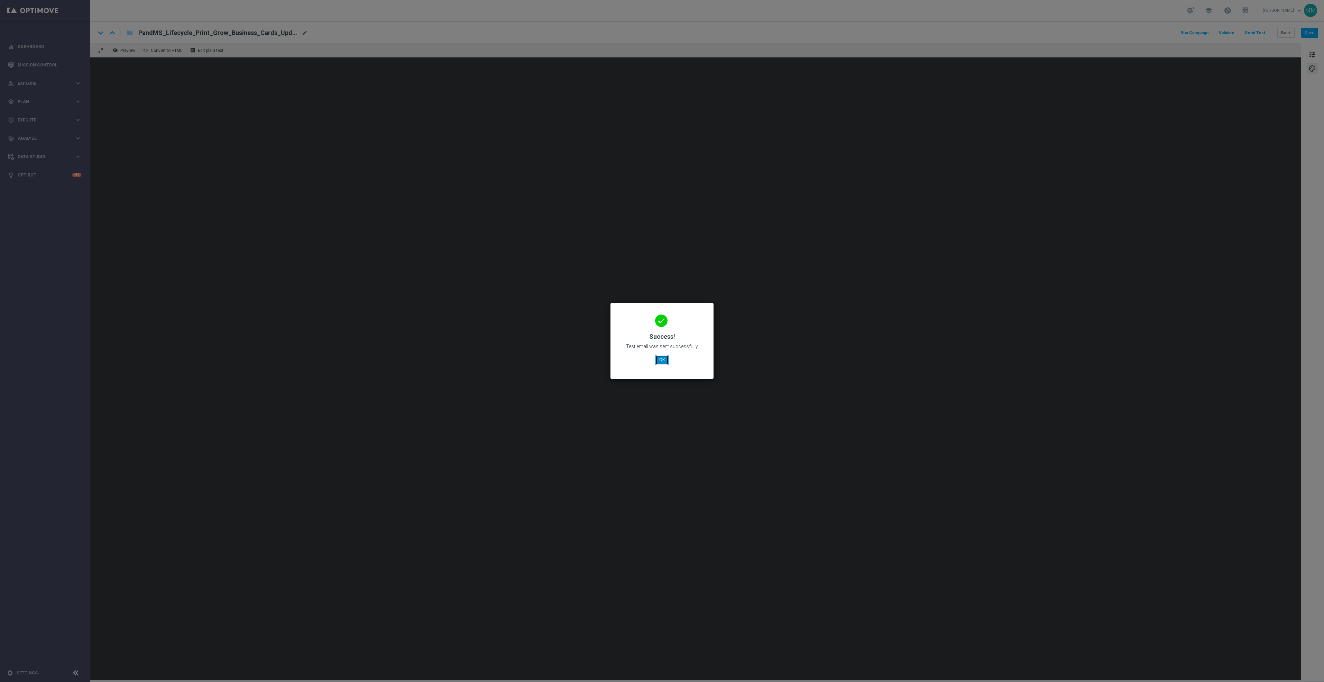
click at [663, 356] on button "OK" at bounding box center [661, 360] width 13 height 10
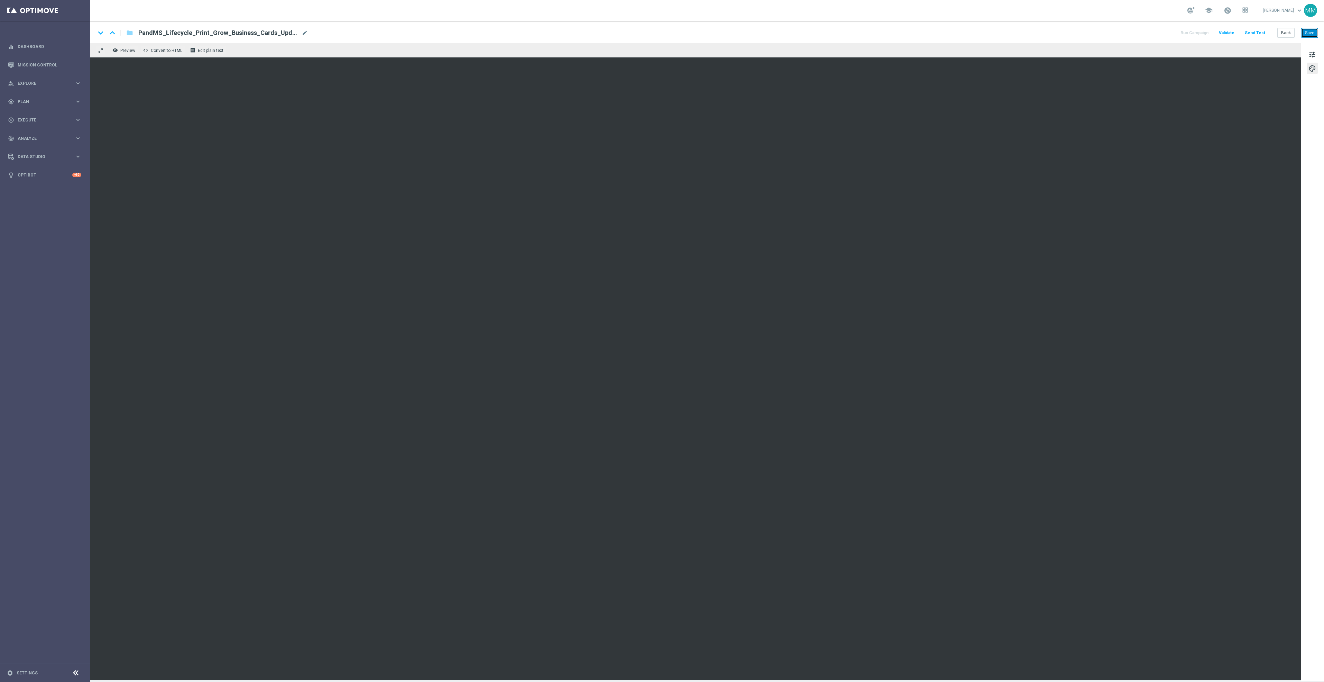
click at [1304, 31] on button "Save" at bounding box center [1309, 33] width 17 height 10
click at [1256, 34] on button "Send Test" at bounding box center [1255, 32] width 22 height 9
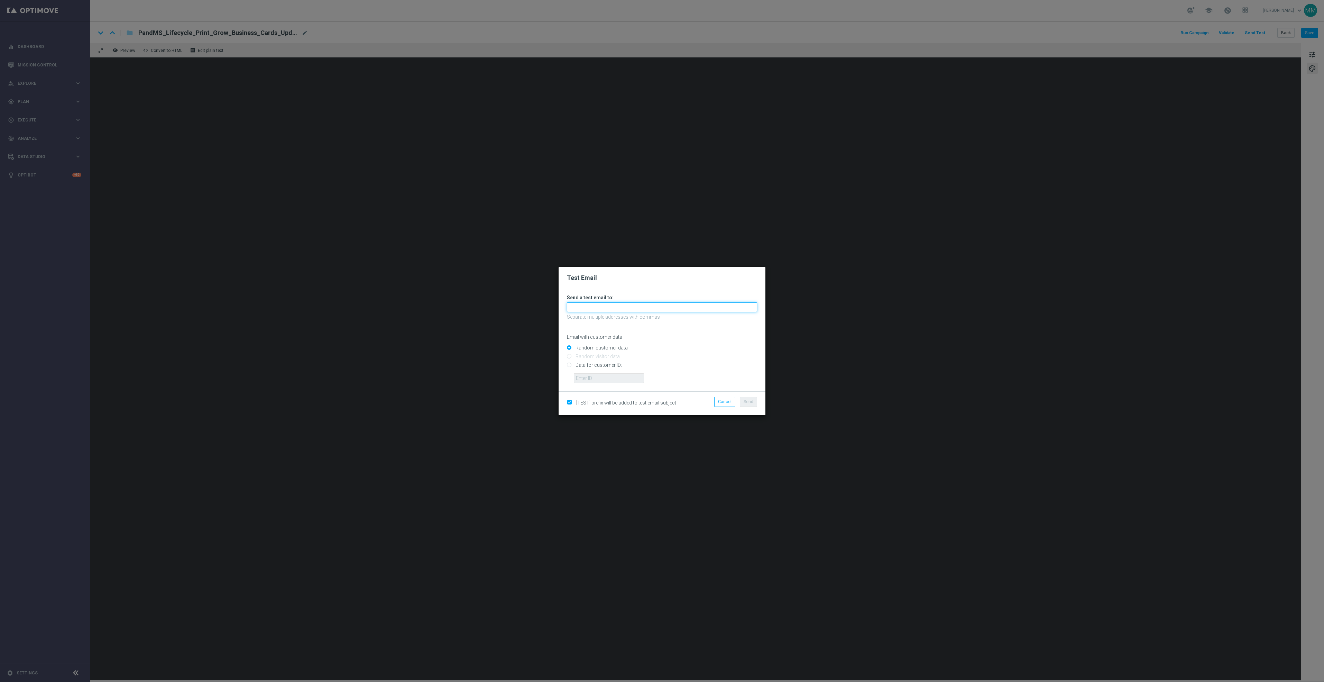
click at [717, 304] on input "text" at bounding box center [662, 307] width 190 height 10
paste input "[EMAIL_ADDRESS][DOMAIN_NAME]"
type input "[EMAIL_ADDRESS][DOMAIN_NAME]"
click at [744, 401] on span "Send" at bounding box center [749, 401] width 10 height 5
click at [752, 397] on button "Send" at bounding box center [748, 402] width 17 height 10
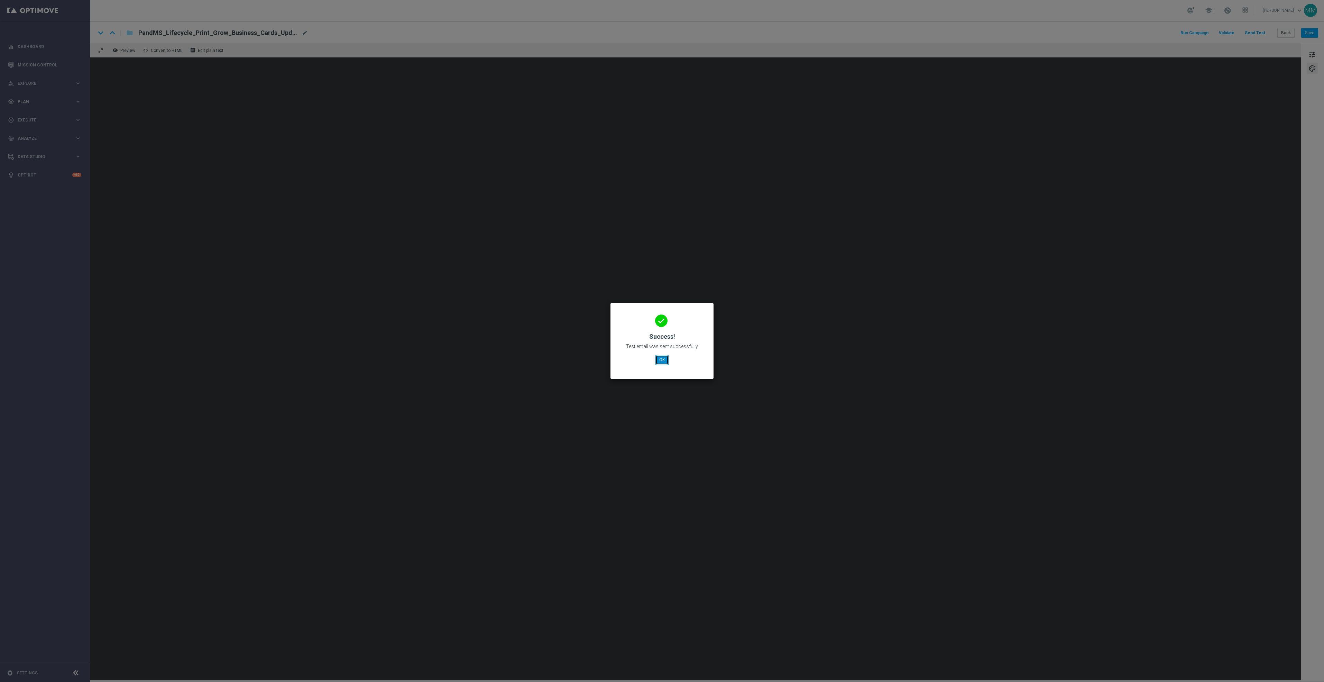
click at [666, 362] on button "OK" at bounding box center [661, 360] width 13 height 10
click at [658, 358] on button "OK" at bounding box center [661, 360] width 13 height 10
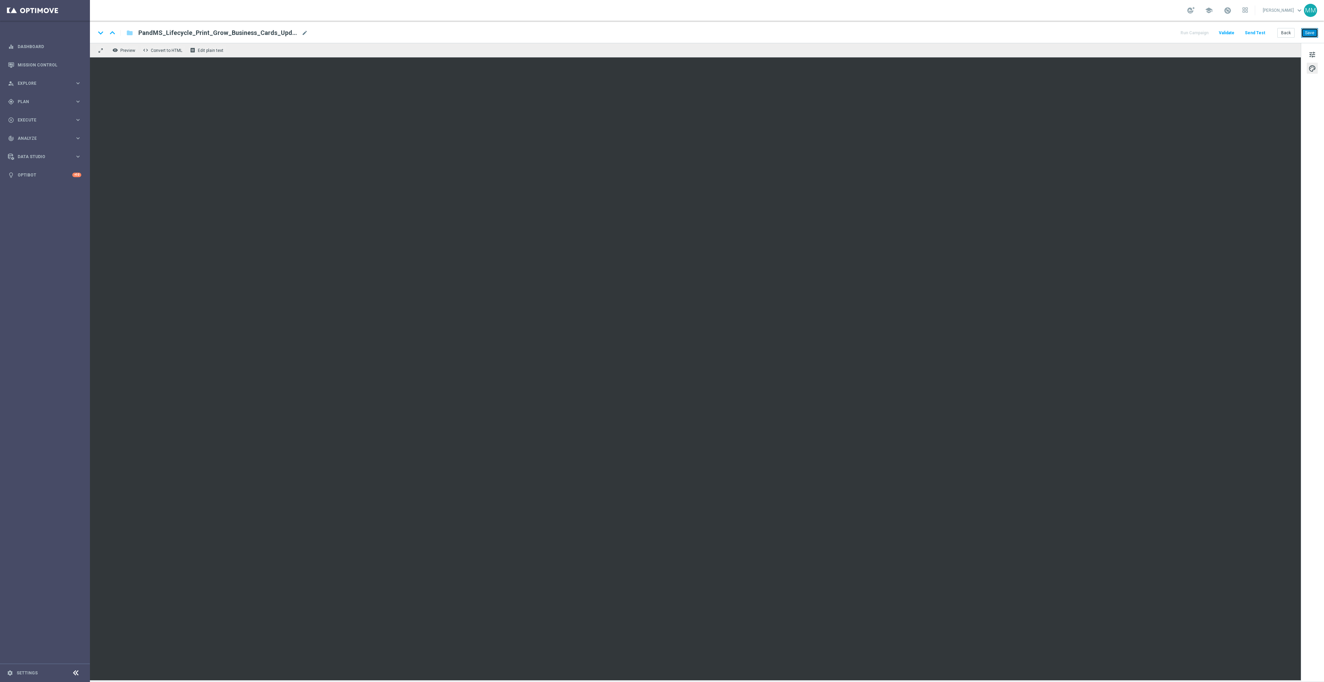
click at [1316, 28] on button "Save" at bounding box center [1309, 33] width 17 height 10
click at [1307, 33] on button "Save" at bounding box center [1309, 33] width 17 height 10
click at [1259, 33] on button "Send Test" at bounding box center [1255, 32] width 22 height 9
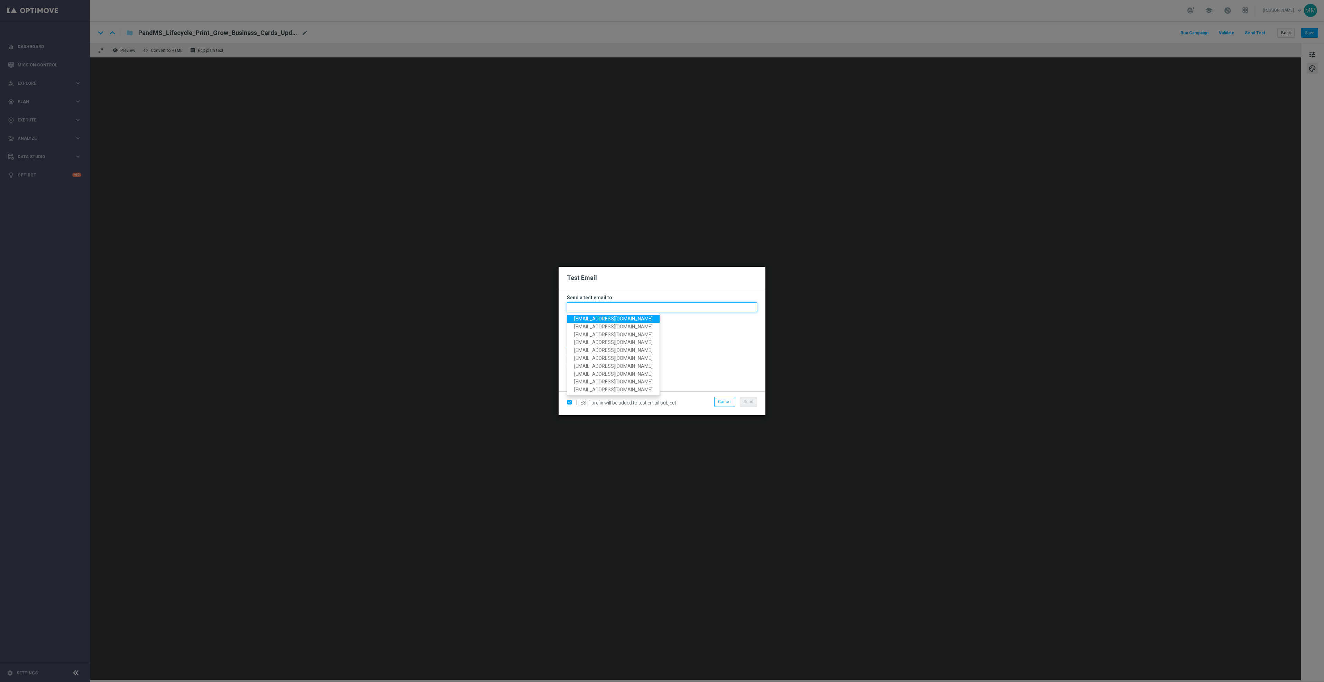
click at [685, 304] on input "text" at bounding box center [662, 307] width 190 height 10
paste input "[EMAIL_ADDRESS][DOMAIN_NAME]"
type input "[EMAIL_ADDRESS][DOMAIN_NAME]"
click at [749, 402] on span "Send" at bounding box center [749, 401] width 10 height 5
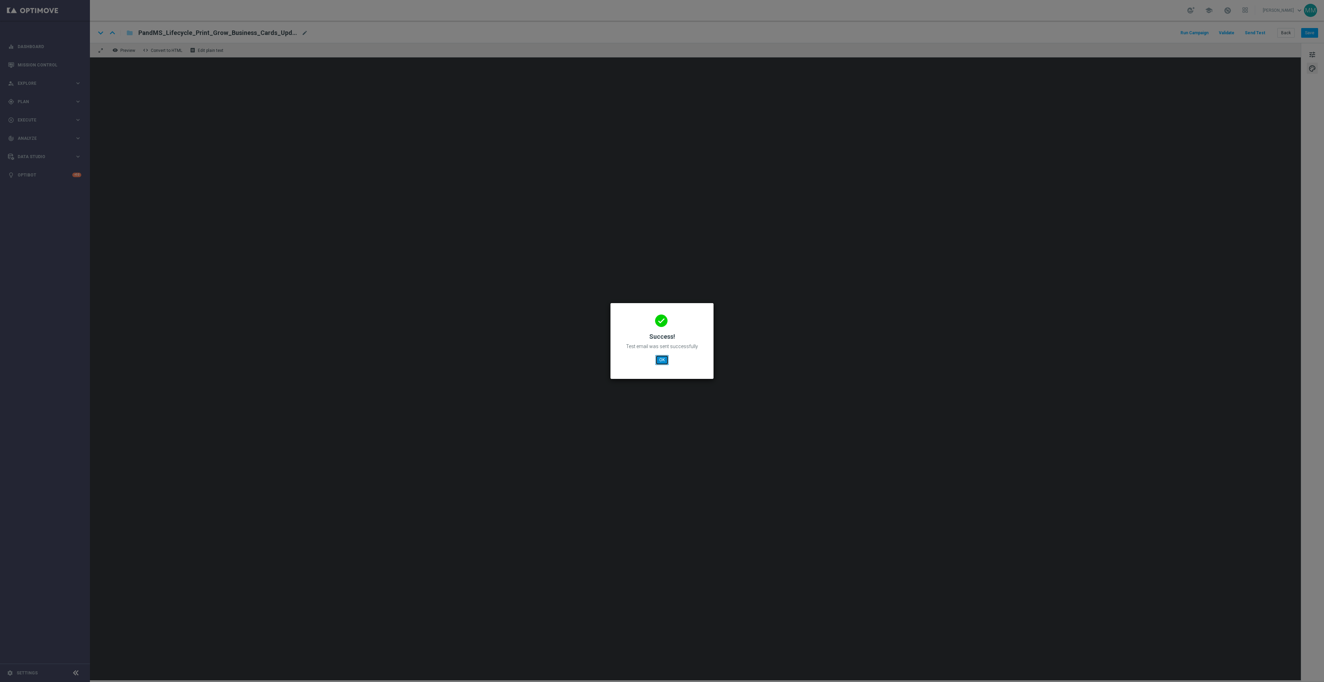
click at [659, 360] on button "OK" at bounding box center [661, 360] width 13 height 10
